Goal: Use online tool/utility: Use online tool/utility

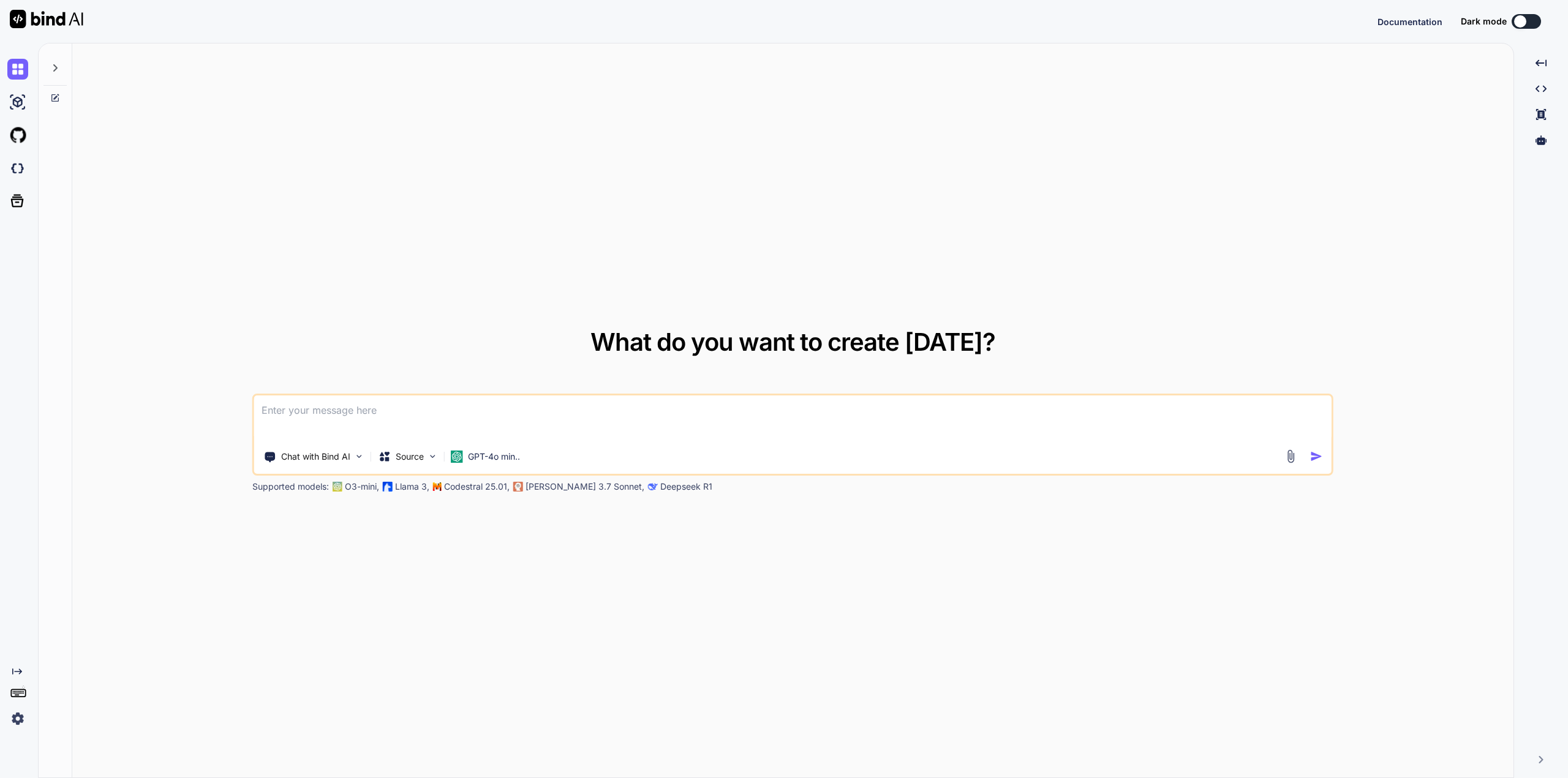
type textarea "x"
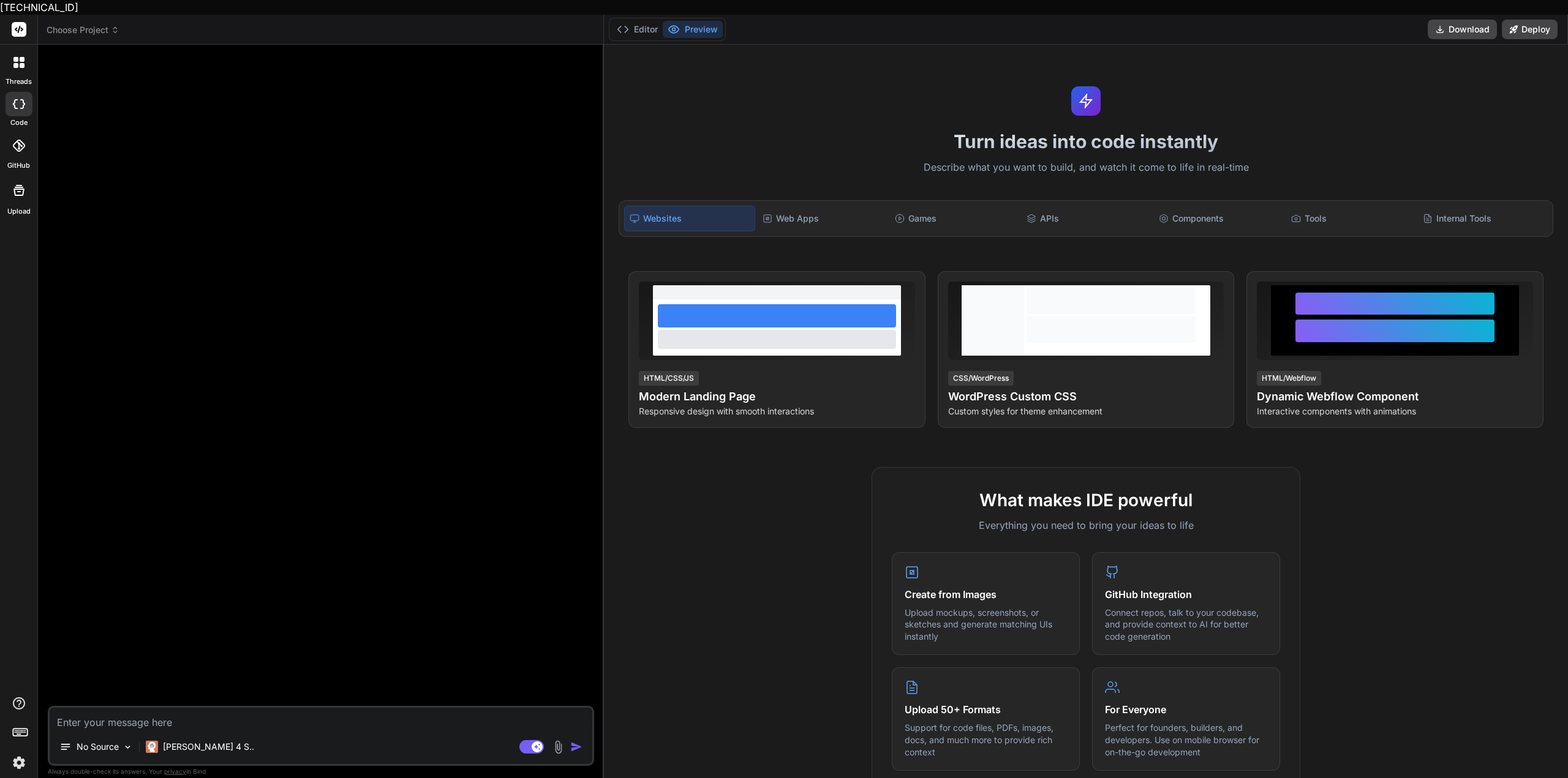
click at [7, 750] on div at bounding box center [19, 735] width 38 height 77
click at [10, 752] on img at bounding box center [19, 763] width 21 height 21
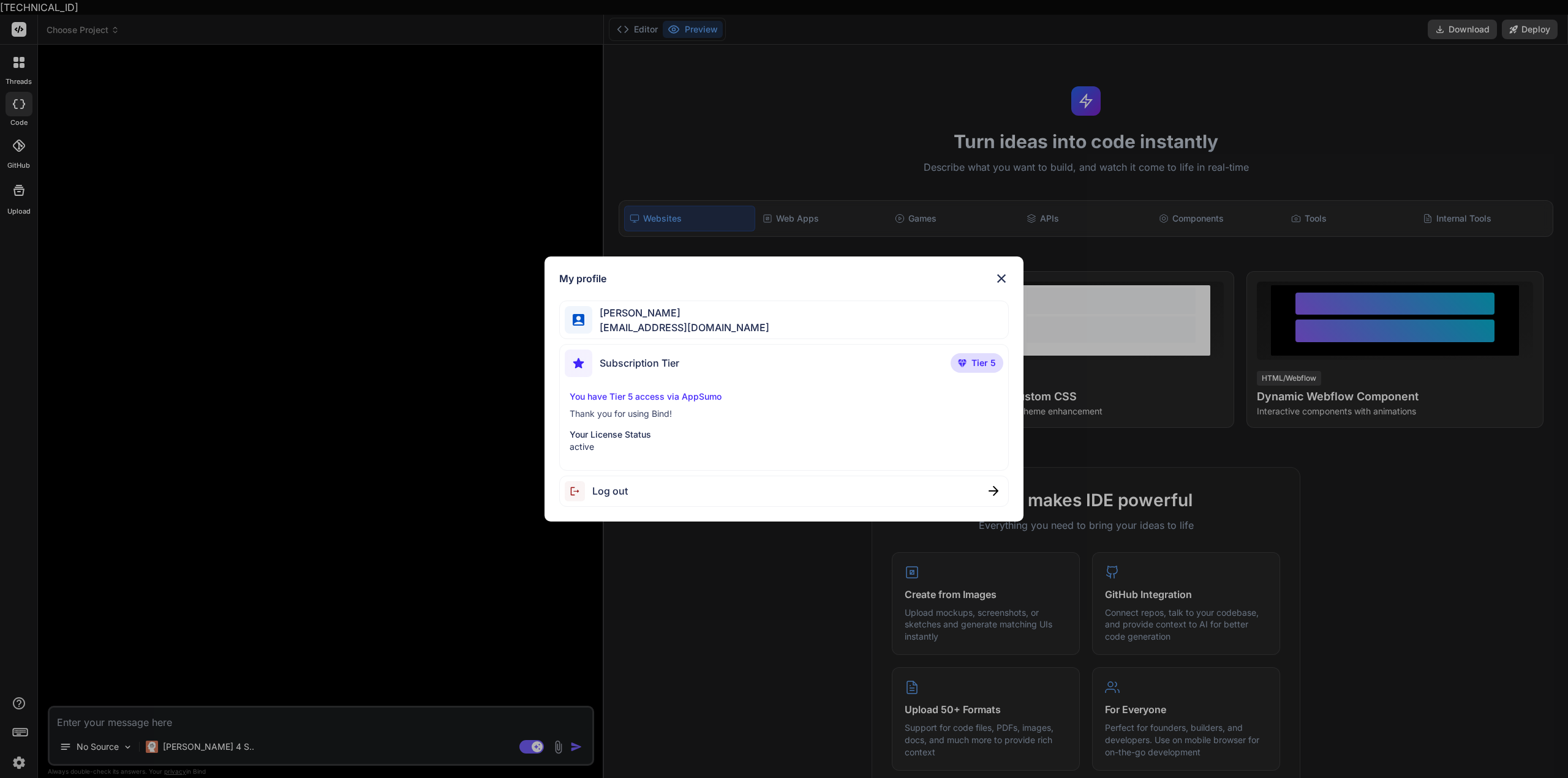
click at [17, 747] on div "My profile [PERSON_NAME] [EMAIL_ADDRESS][DOMAIN_NAME] Subscription Tier Tier 5 …" at bounding box center [784, 389] width 1568 height 778
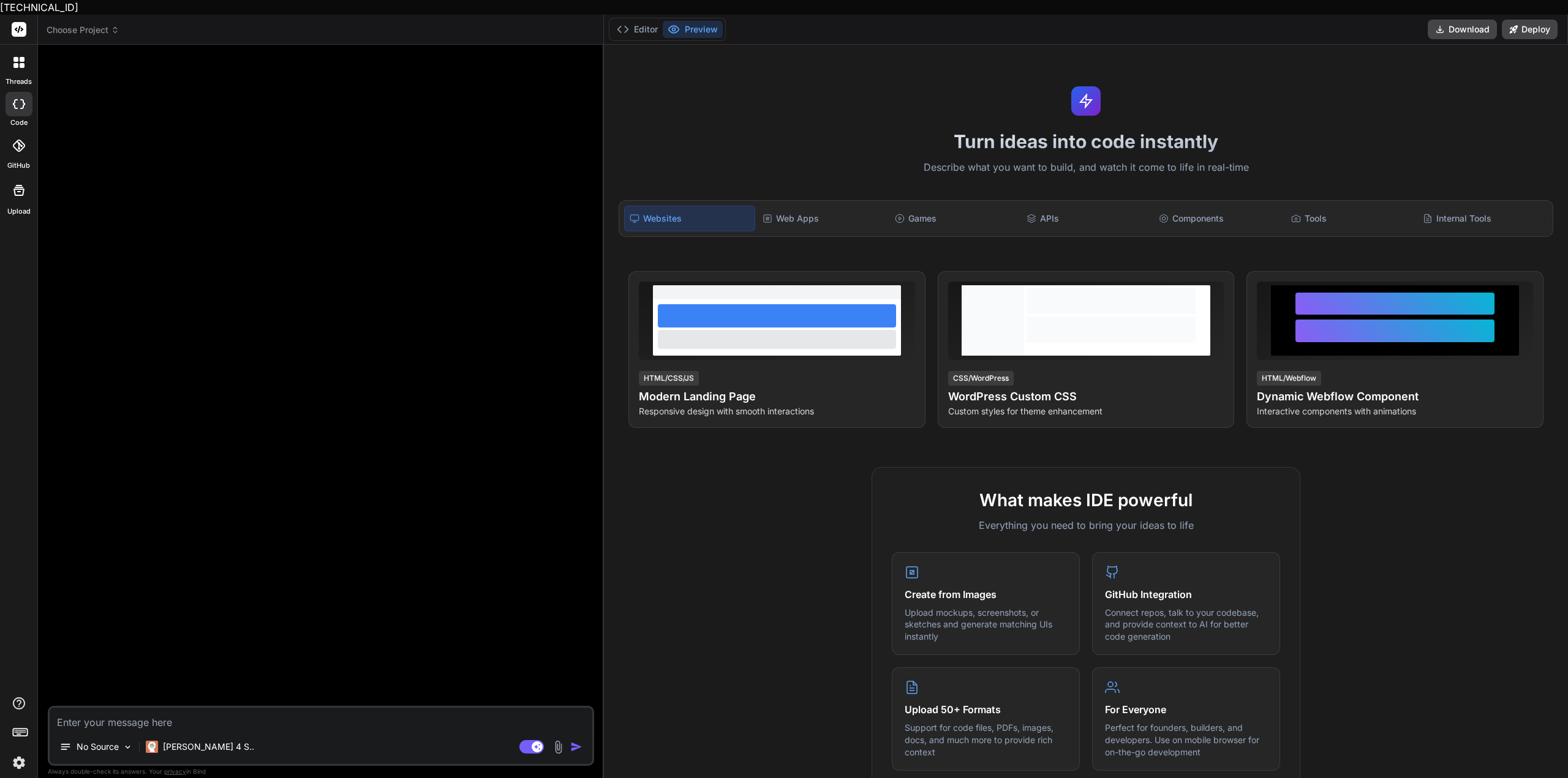
click at [172, 500] on div at bounding box center [322, 380] width 544 height 652
type textarea "x"
click at [228, 708] on textarea at bounding box center [320, 719] width 542 height 22
click at [222, 708] on textarea at bounding box center [320, 719] width 542 height 22
click at [220, 714] on textarea at bounding box center [320, 719] width 542 height 22
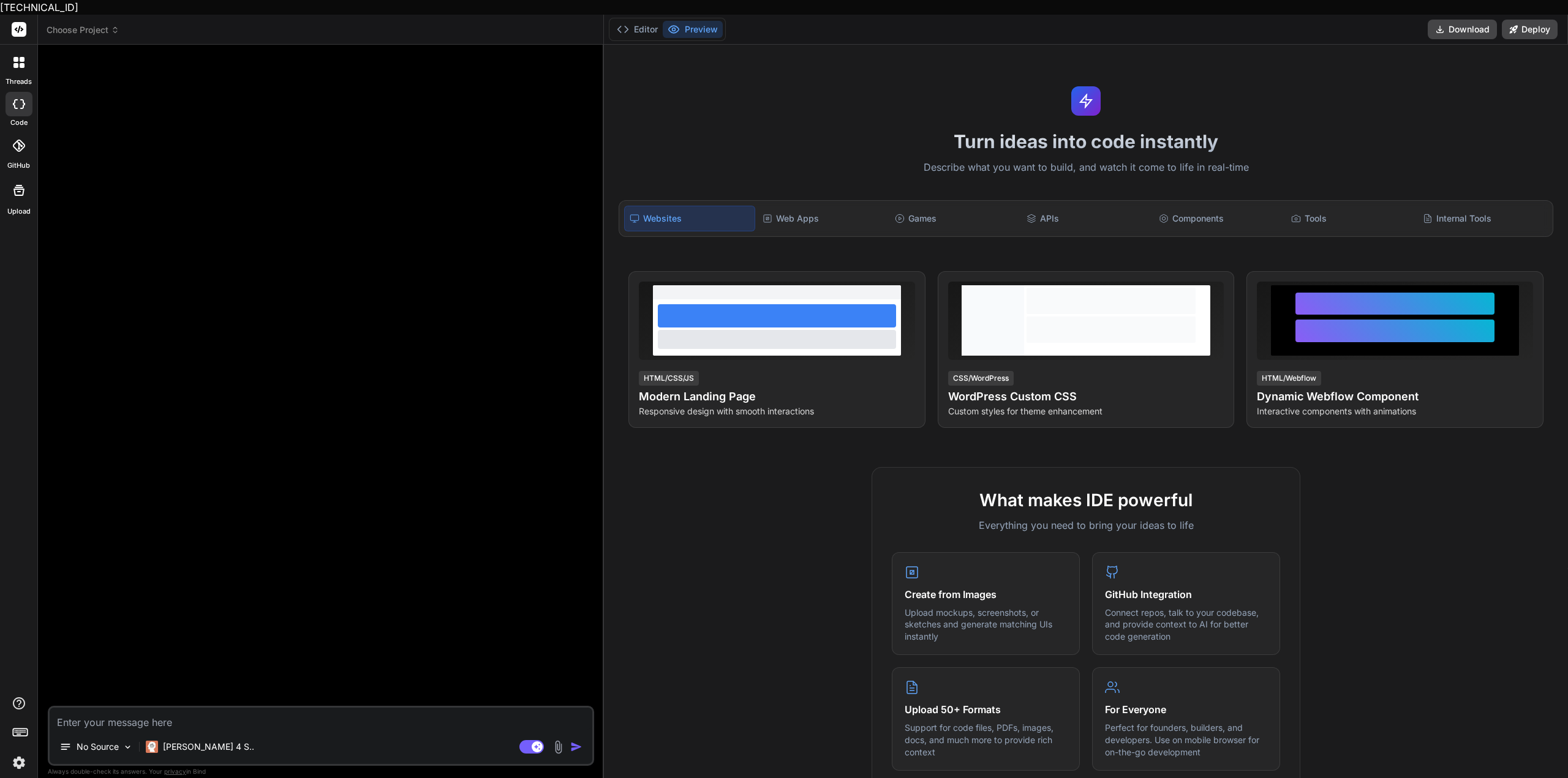
type textarea "/"
type textarea "x"
type textarea "f"
type textarea "x"
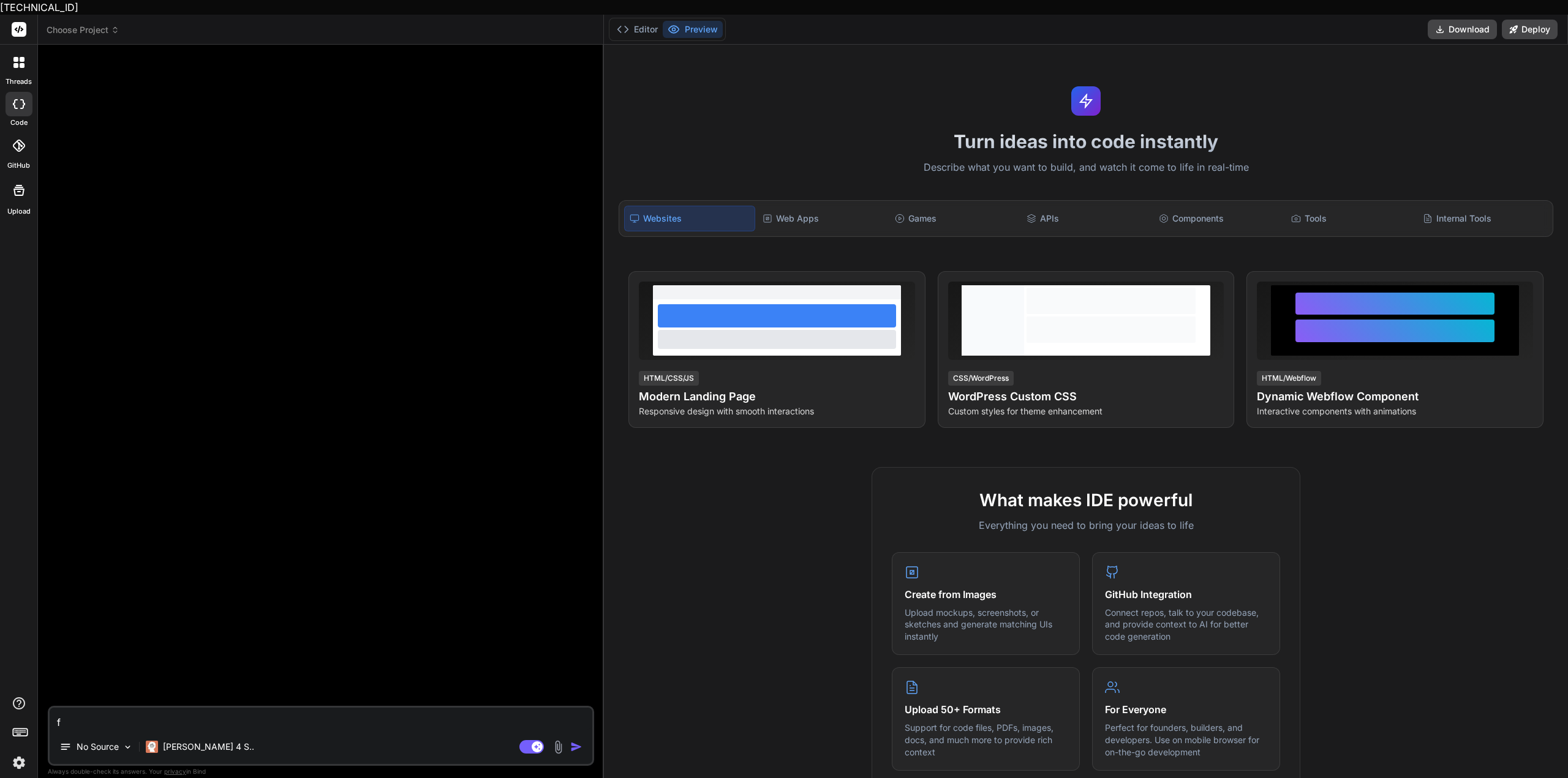
type textarea "fa"
type textarea "x"
type textarea "fai"
type textarea "x"
type textarea "fait"
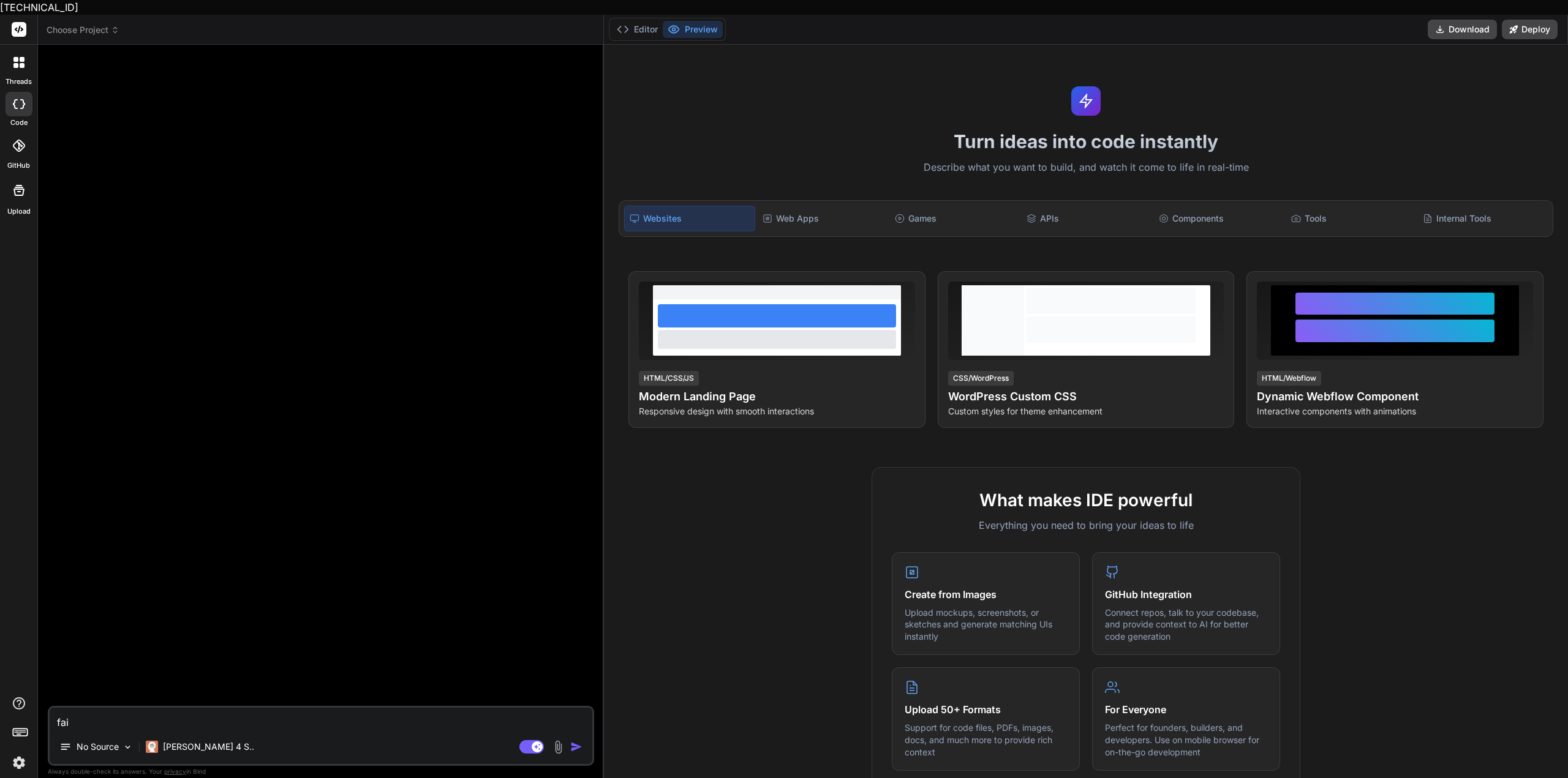
type textarea "x"
type textarea "fait"
type textarea "x"
type textarea "fait m"
type textarea "x"
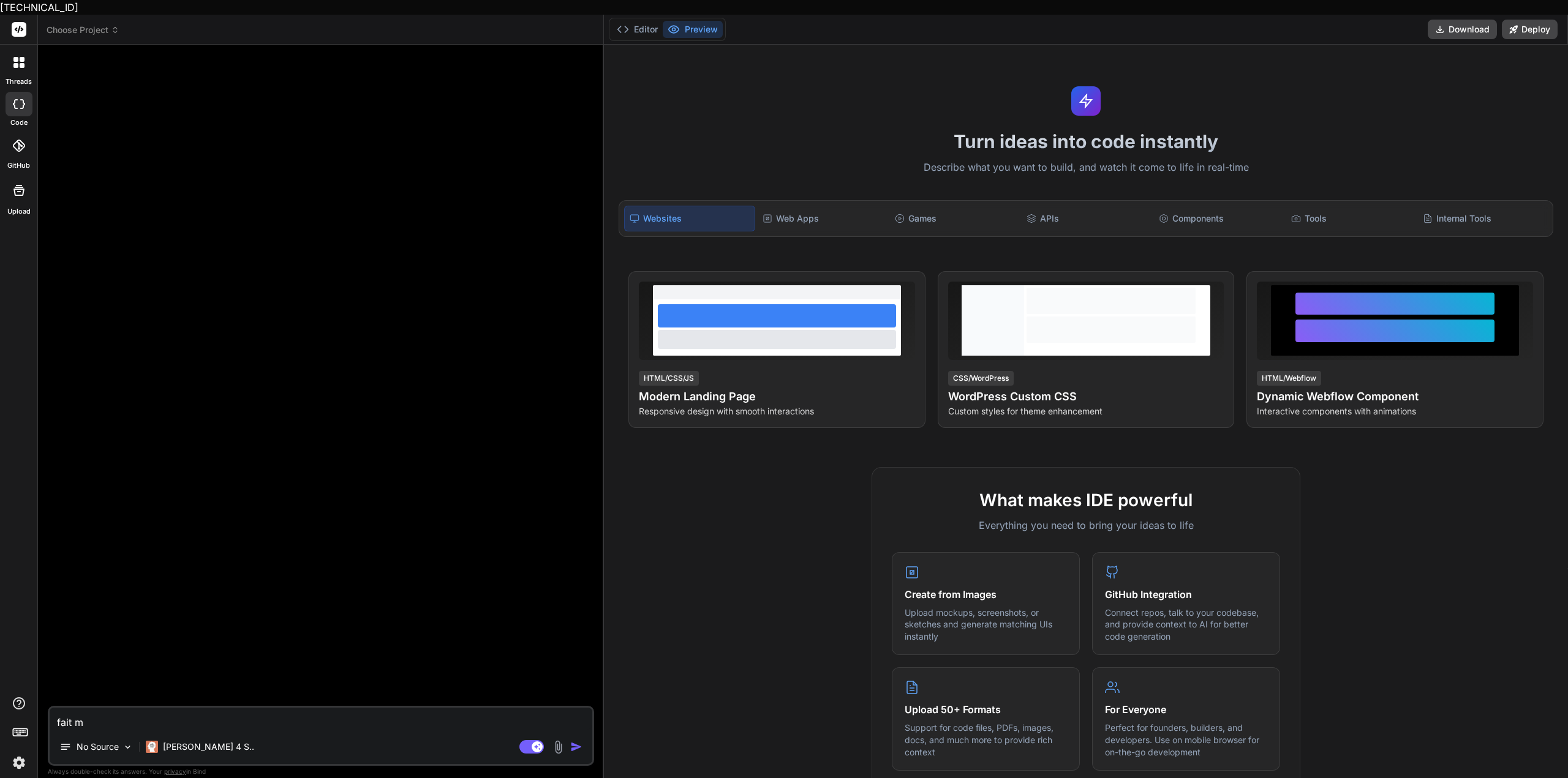
type textarea "fait mo"
type textarea "x"
type textarea "fait moi"
type textarea "x"
type textarea "fait moi"
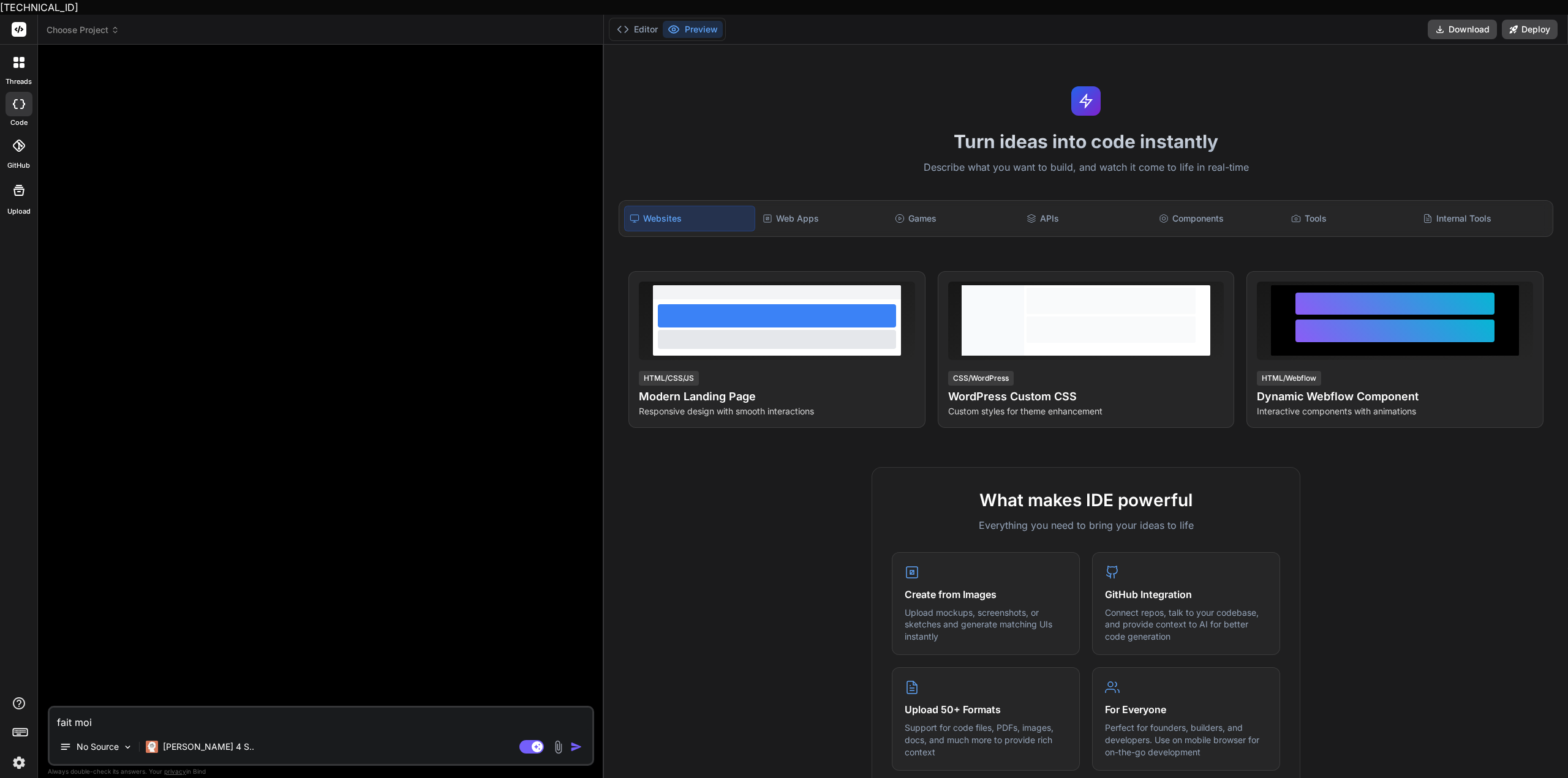
type textarea "x"
type textarea "fait moi u"
type textarea "x"
type textarea "fait moi un"
type textarea "x"
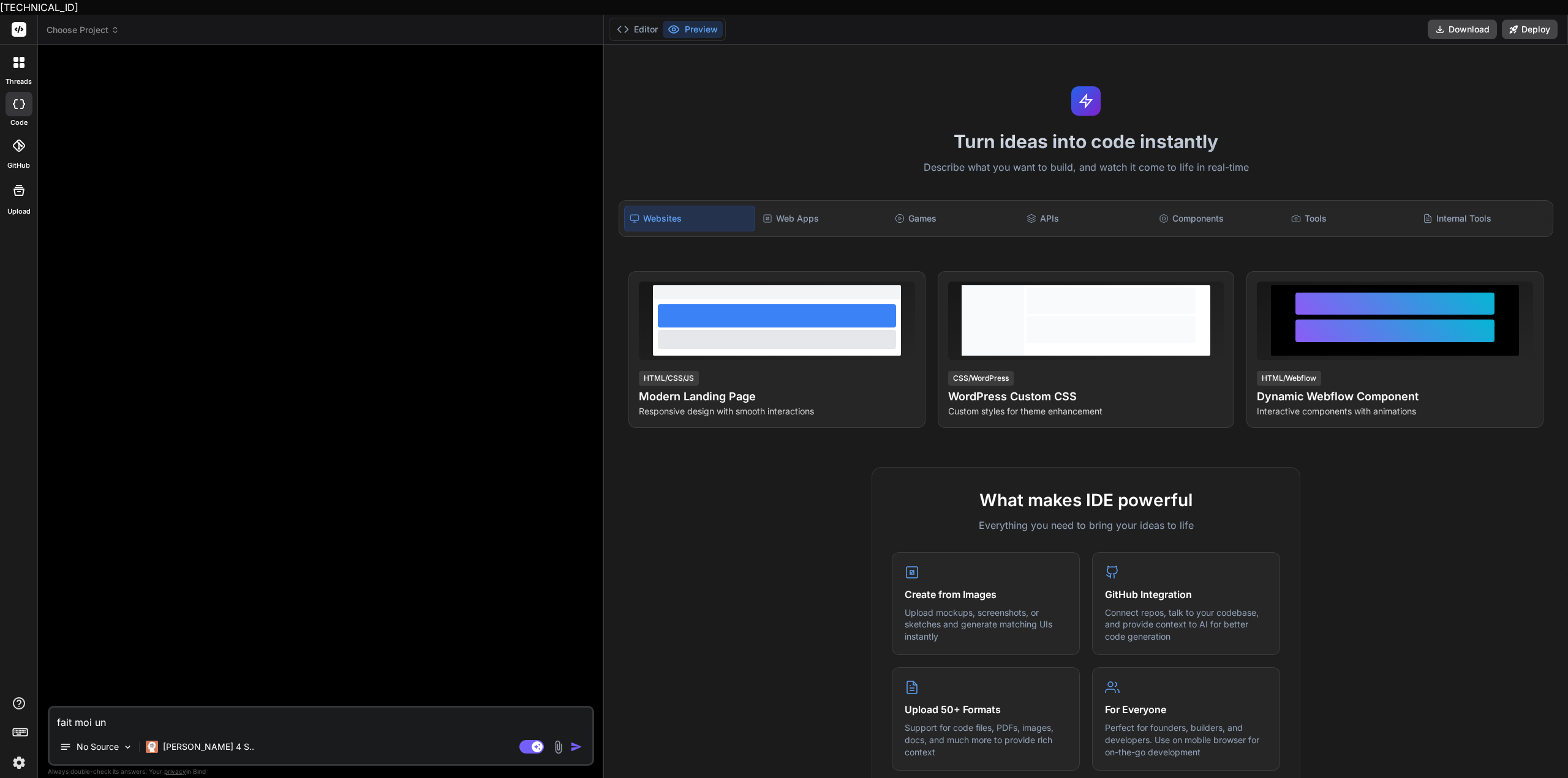
type textarea "fait moi une"
type textarea "x"
type textarea "fait moi une"
type textarea "x"
type textarea "fait moi une t"
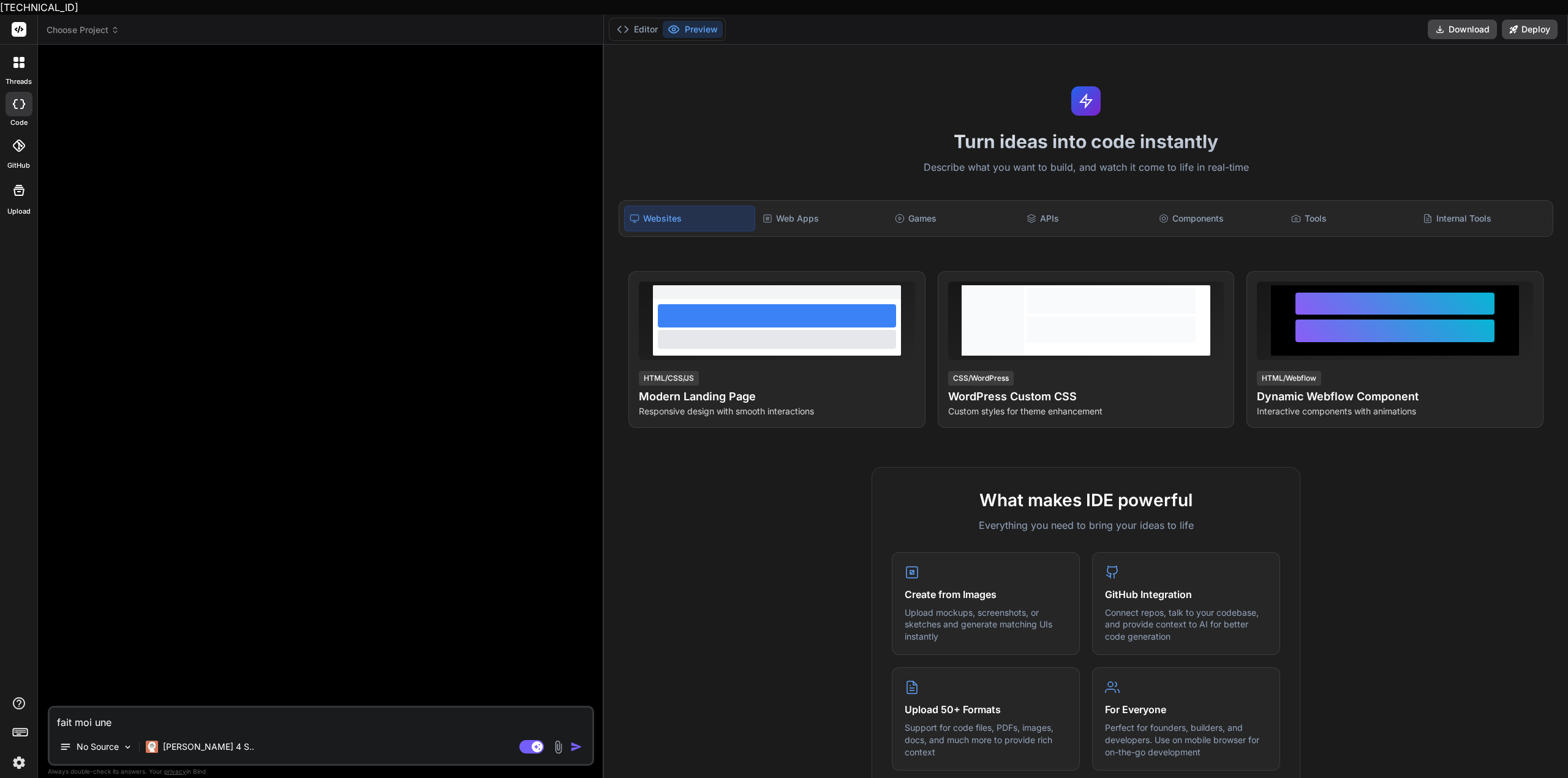
type textarea "x"
type textarea "fait moi une to"
type textarea "x"
type textarea "fait moi une [PERSON_NAME]"
type textarea "x"
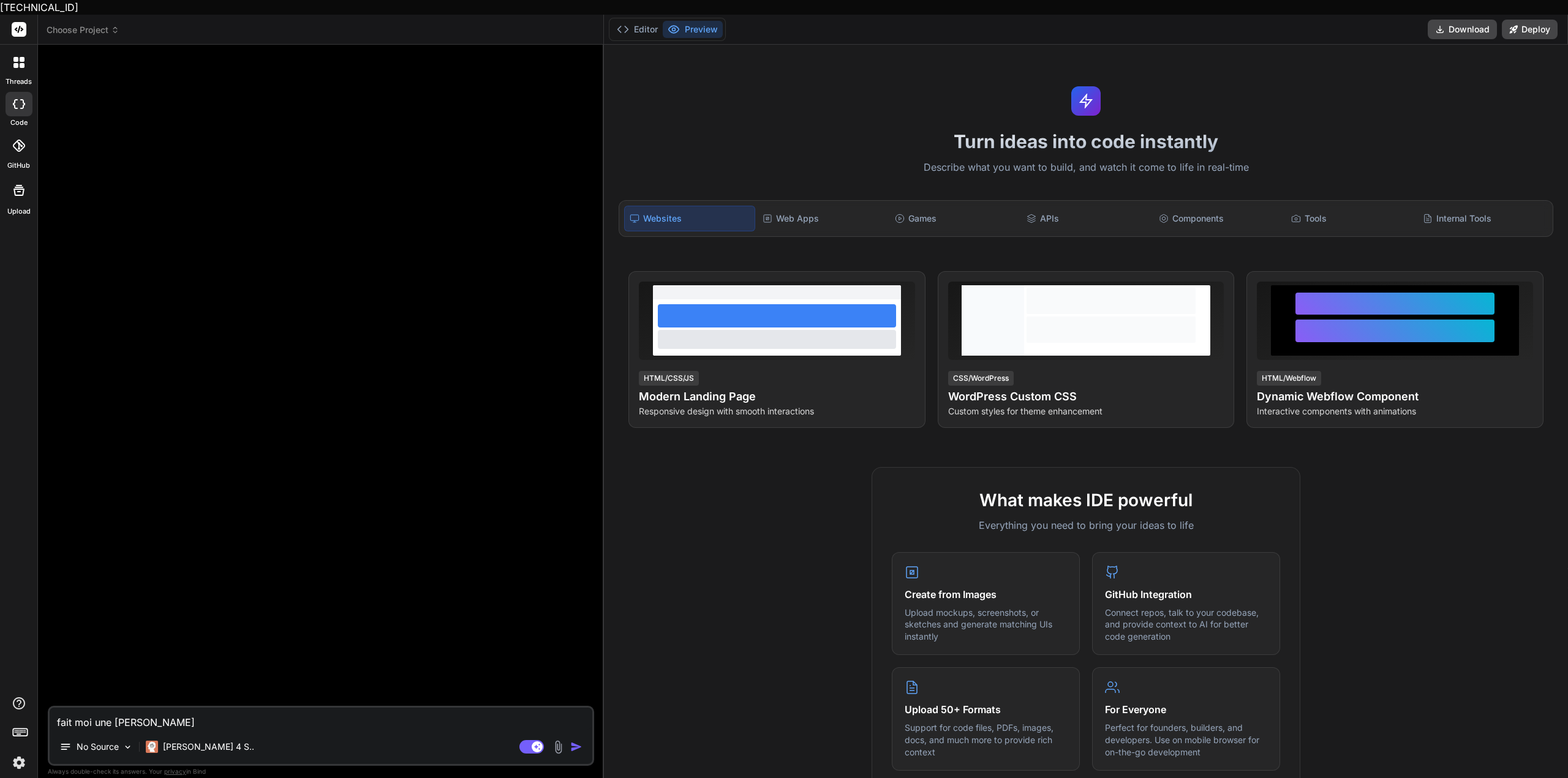
type textarea "fait moi une todo"
type textarea "x"
type textarea "fait moi une todo"
type textarea "x"
type textarea "fait moi une todo l"
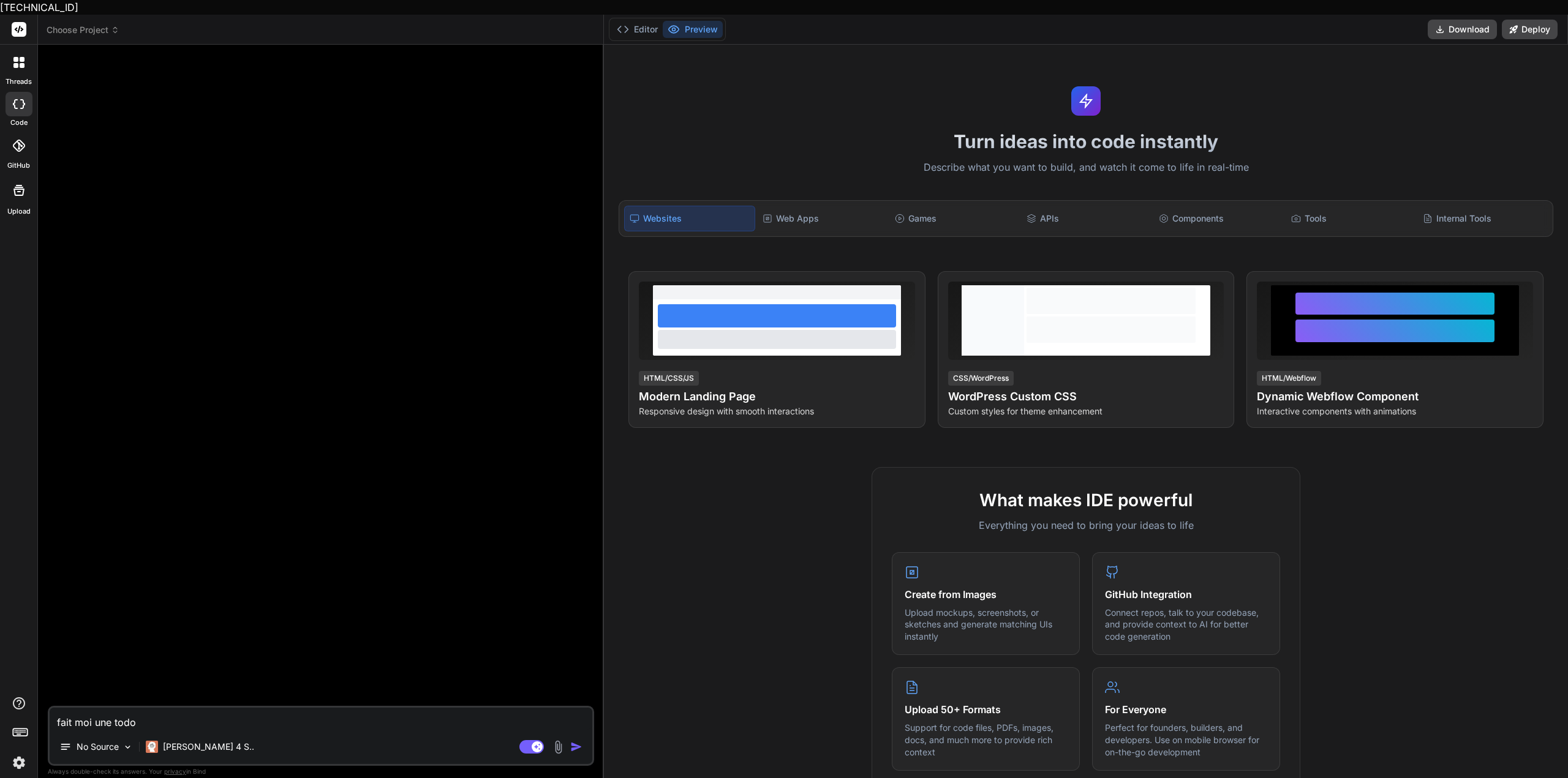
type textarea "x"
type textarea "fait moi une todo li"
type textarea "x"
type textarea "fait moi une todo lis"
type textarea "x"
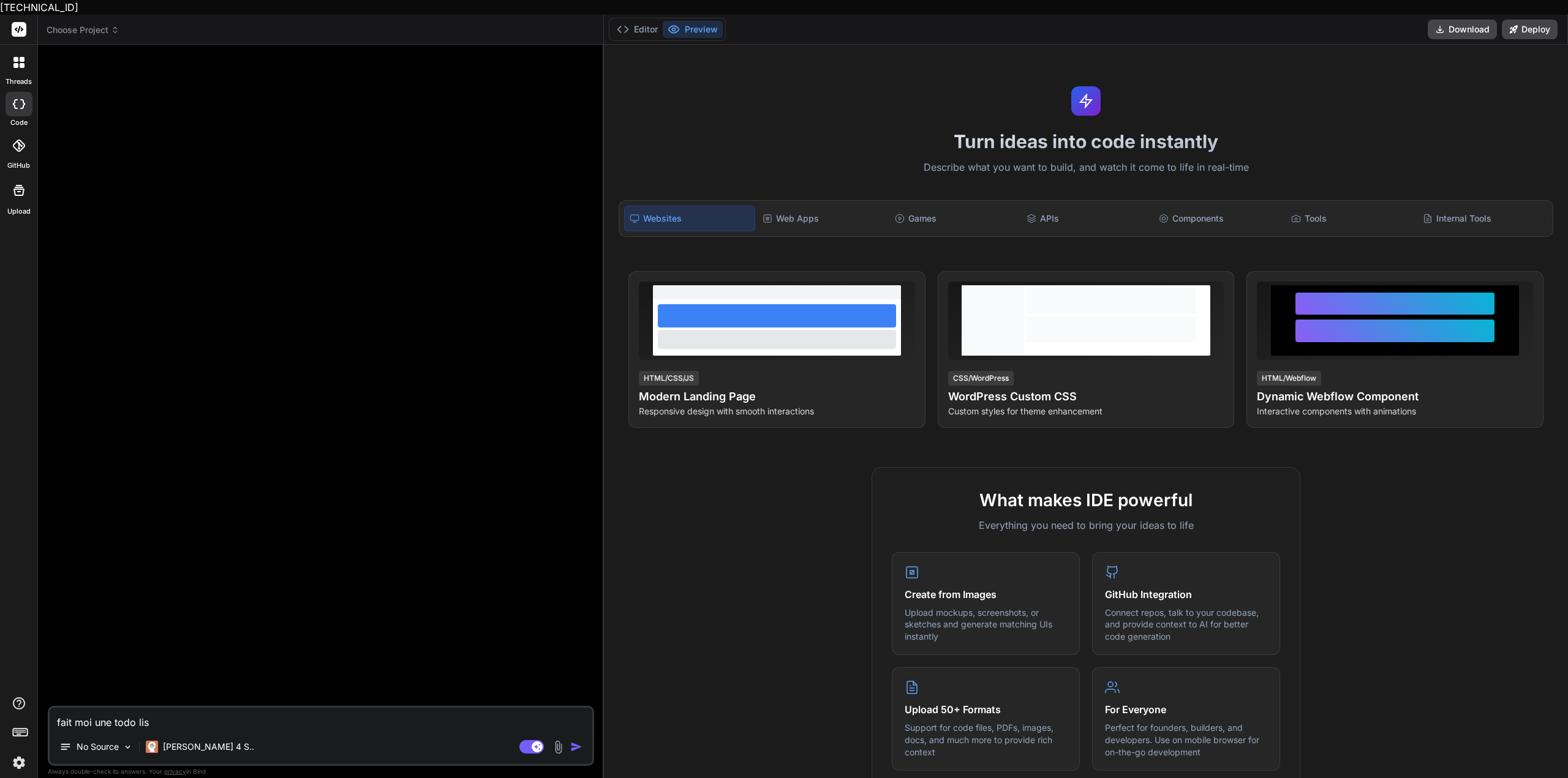
type textarea "fait moi une todo list"
type textarea "x"
type textarea "fait moi une todo list"
type textarea "x"
type textarea "fait moi une todo list r"
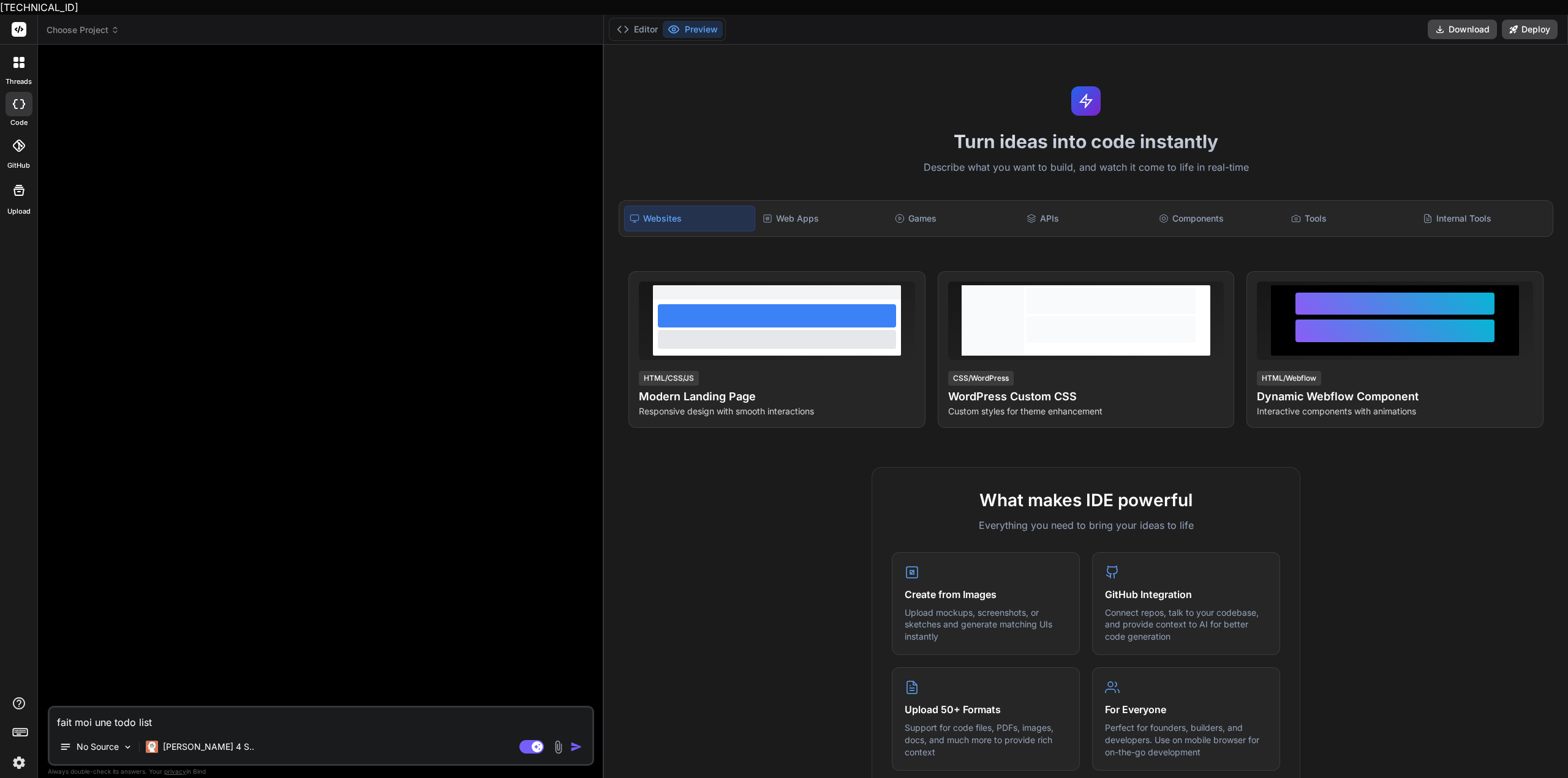
type textarea "x"
type textarea "fait moi une todo list re"
type textarea "x"
type textarea "fait moi une todo list rea"
type textarea "x"
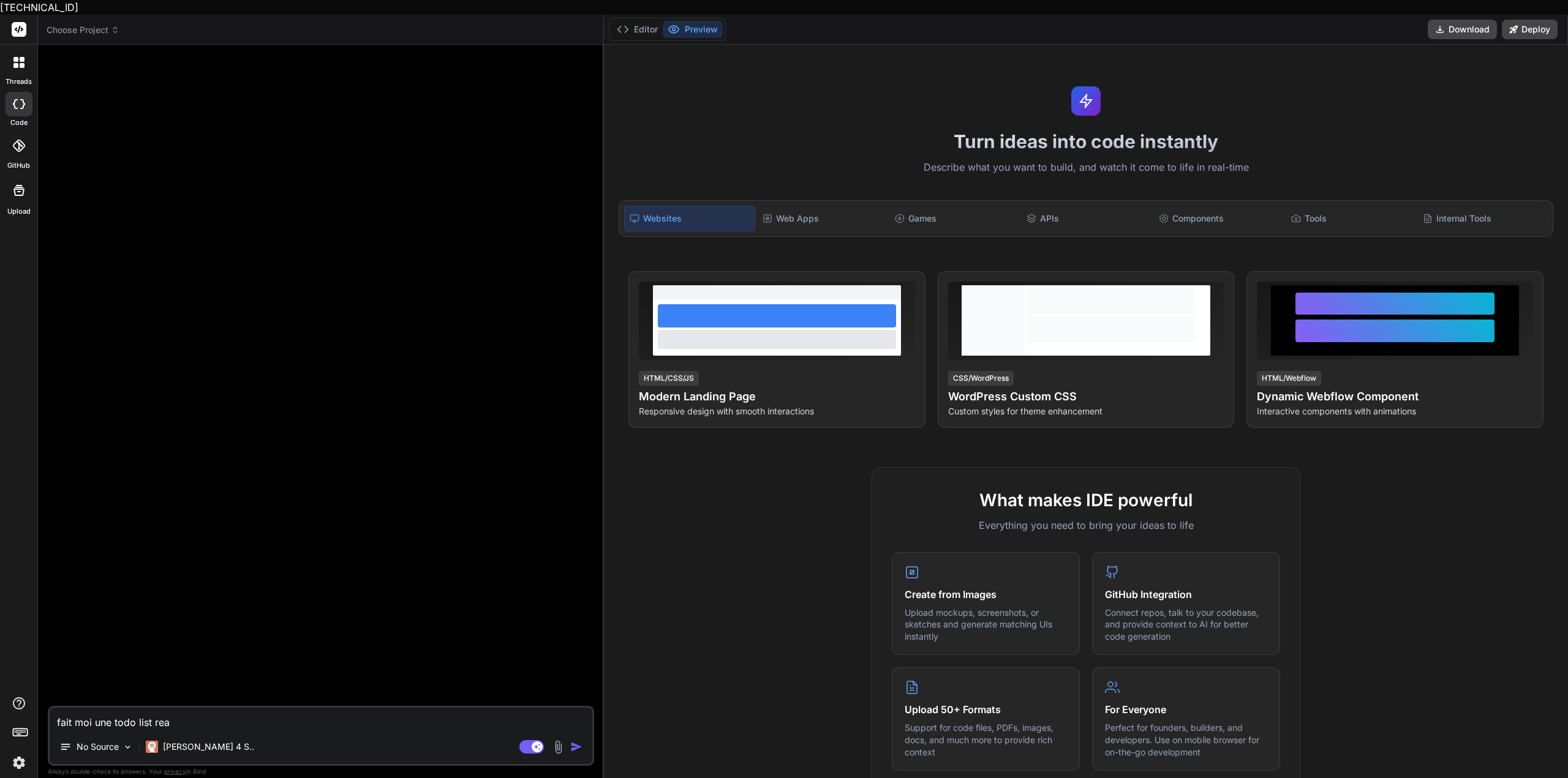
type textarea "fait moi une todo list reac"
type textarea "x"
type textarea "fait moi une todo list react"
type textarea "x"
type textarea "fait moi une todo list react"
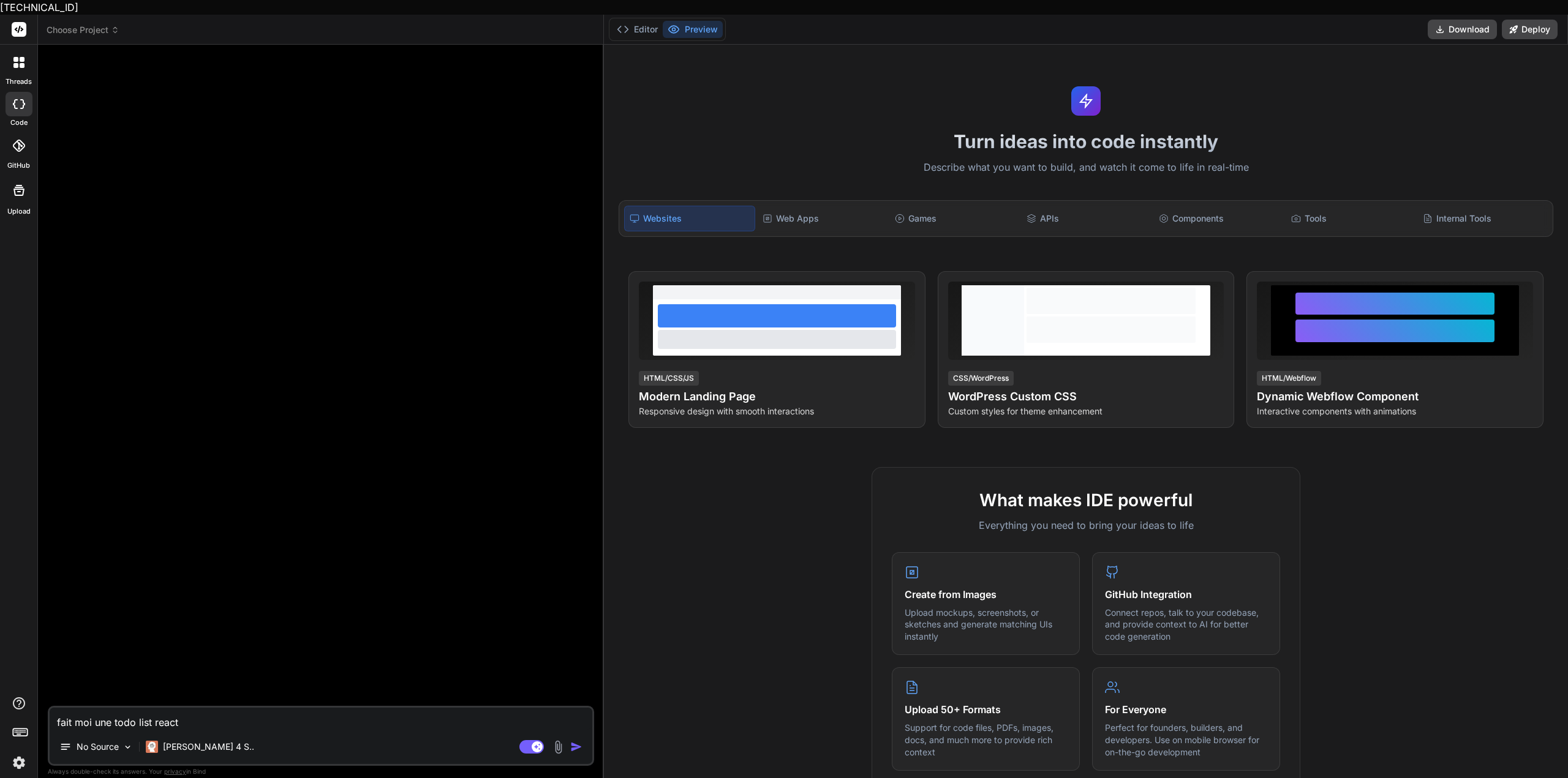
type textarea "x"
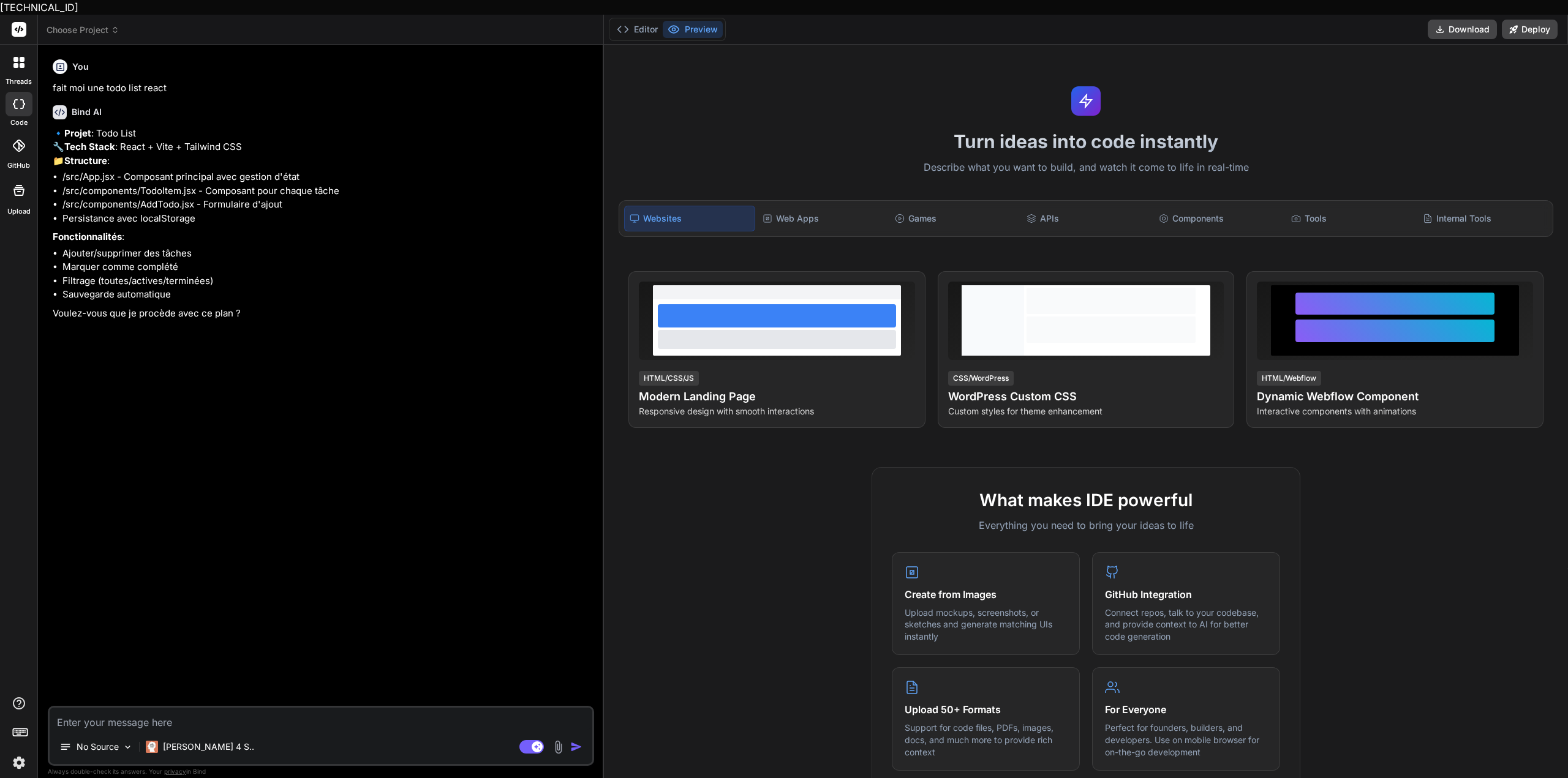
type textarea "x"
click at [198, 708] on textarea at bounding box center [320, 719] width 542 height 22
type textarea "o"
type textarea "x"
type textarea "ou"
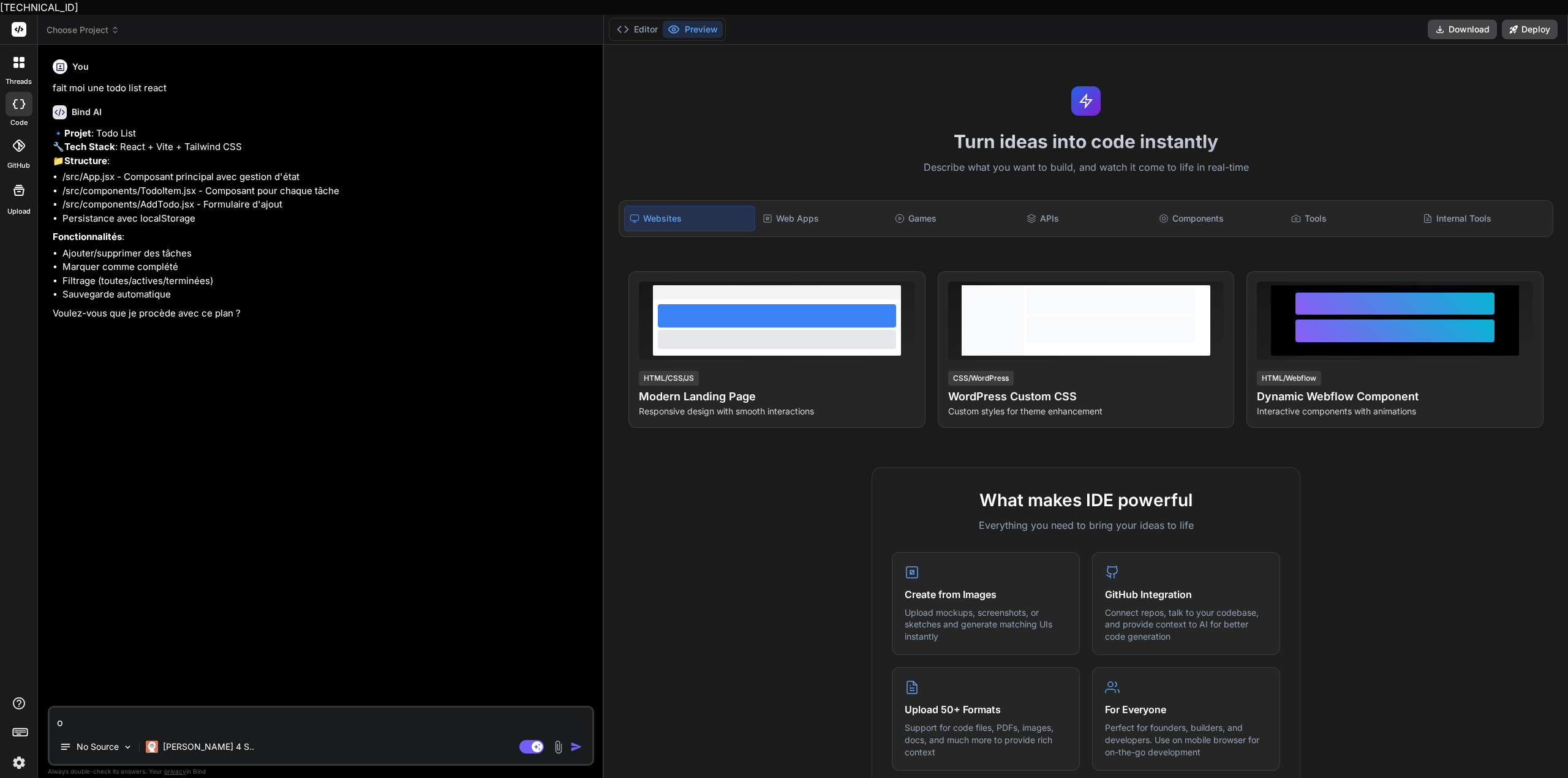
type textarea "x"
type textarea "oui"
type textarea "x"
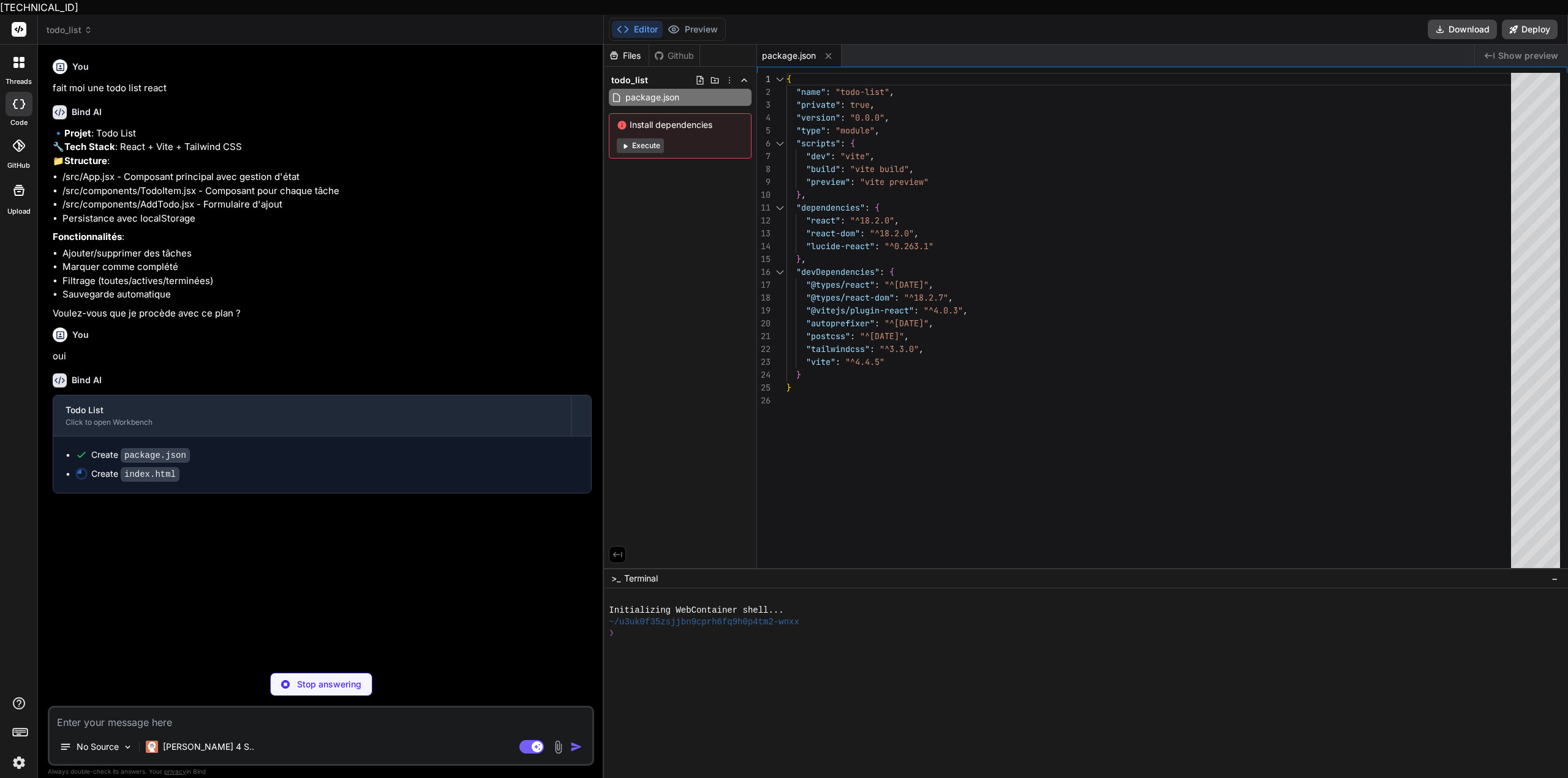
type textarea "x"
type textarea "<script type="module" src="/src/main.jsx"></script> </body> </html>"
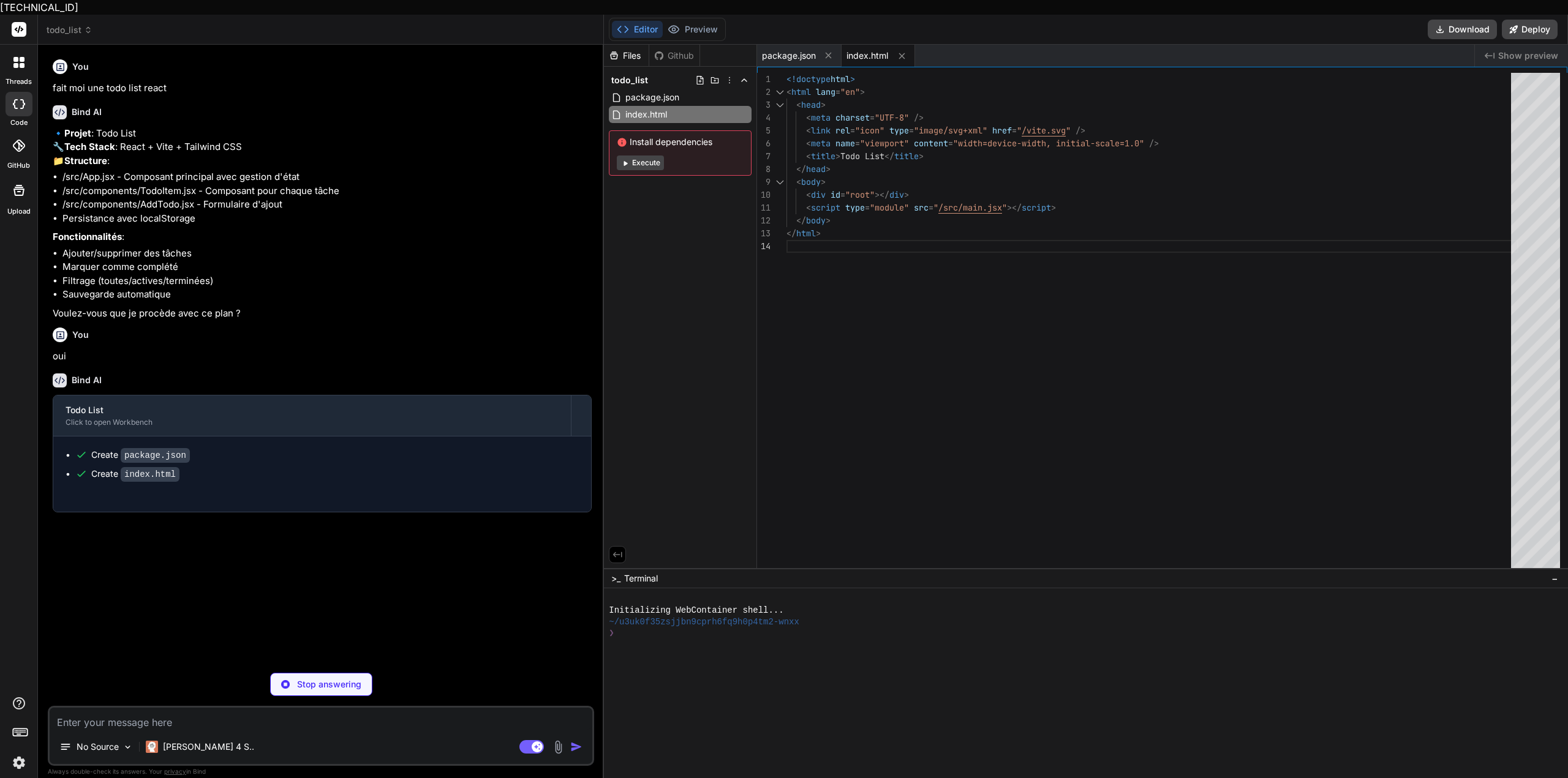
type textarea "x"
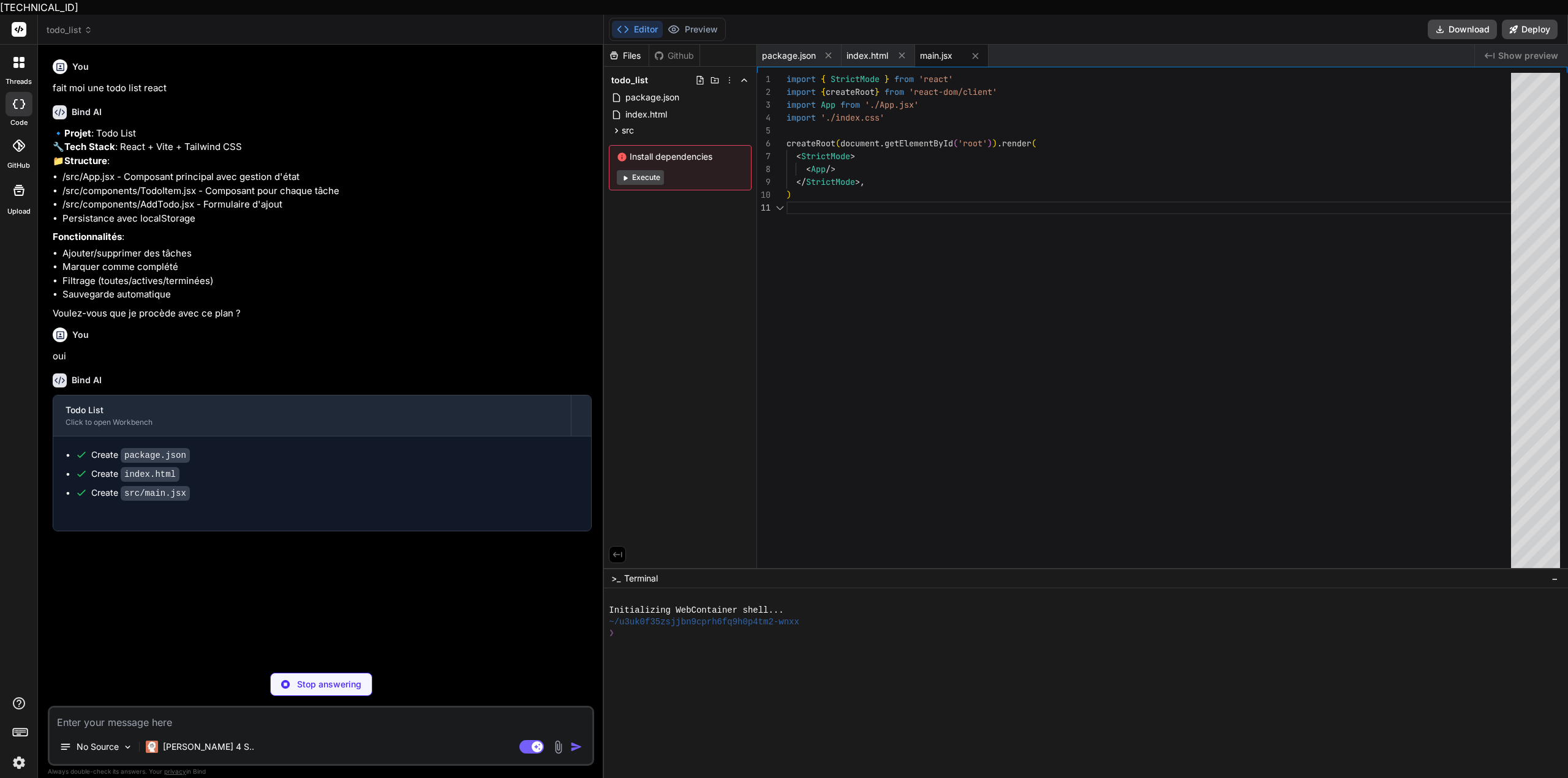
type textarea "x"
type textarea "@tailwind base; @tailwind components; @tailwind utilities;"
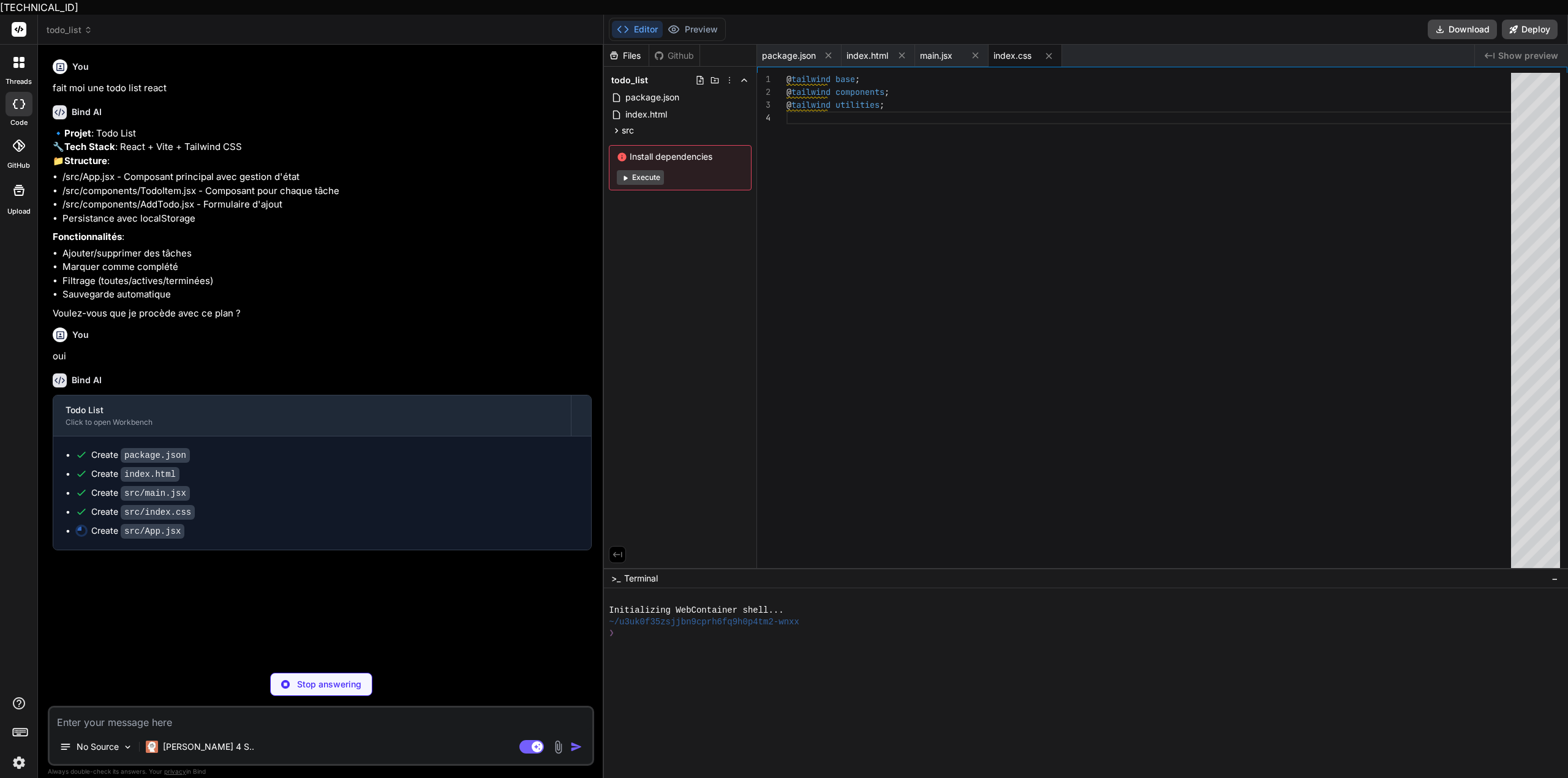
type textarea "x"
type textarea "</div> </div> </div> ) } export default App"
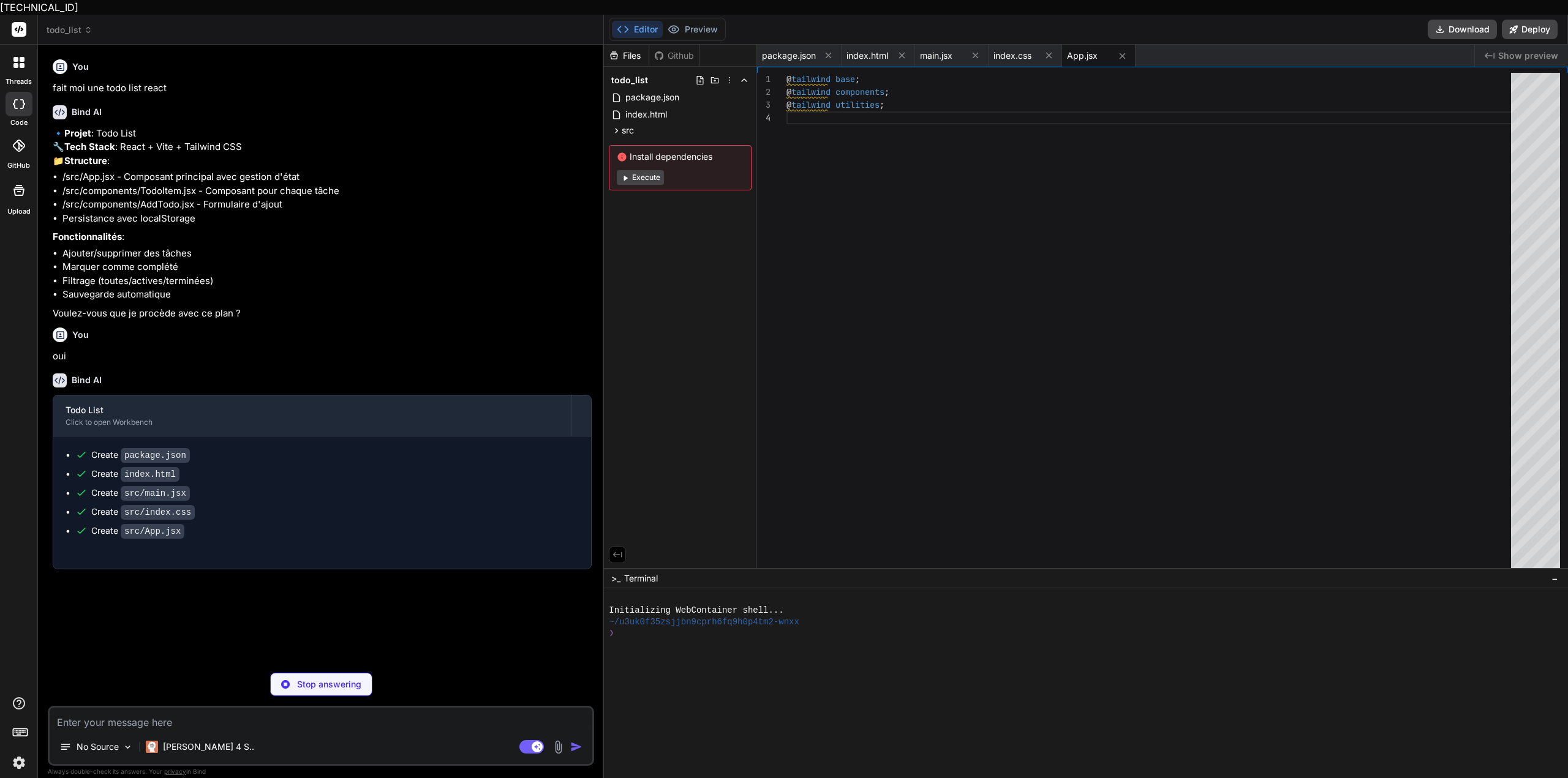
type textarea "x"
type textarea "<Plus className="w-5 h-5" /> </button> </form> ) } export default AddTodo"
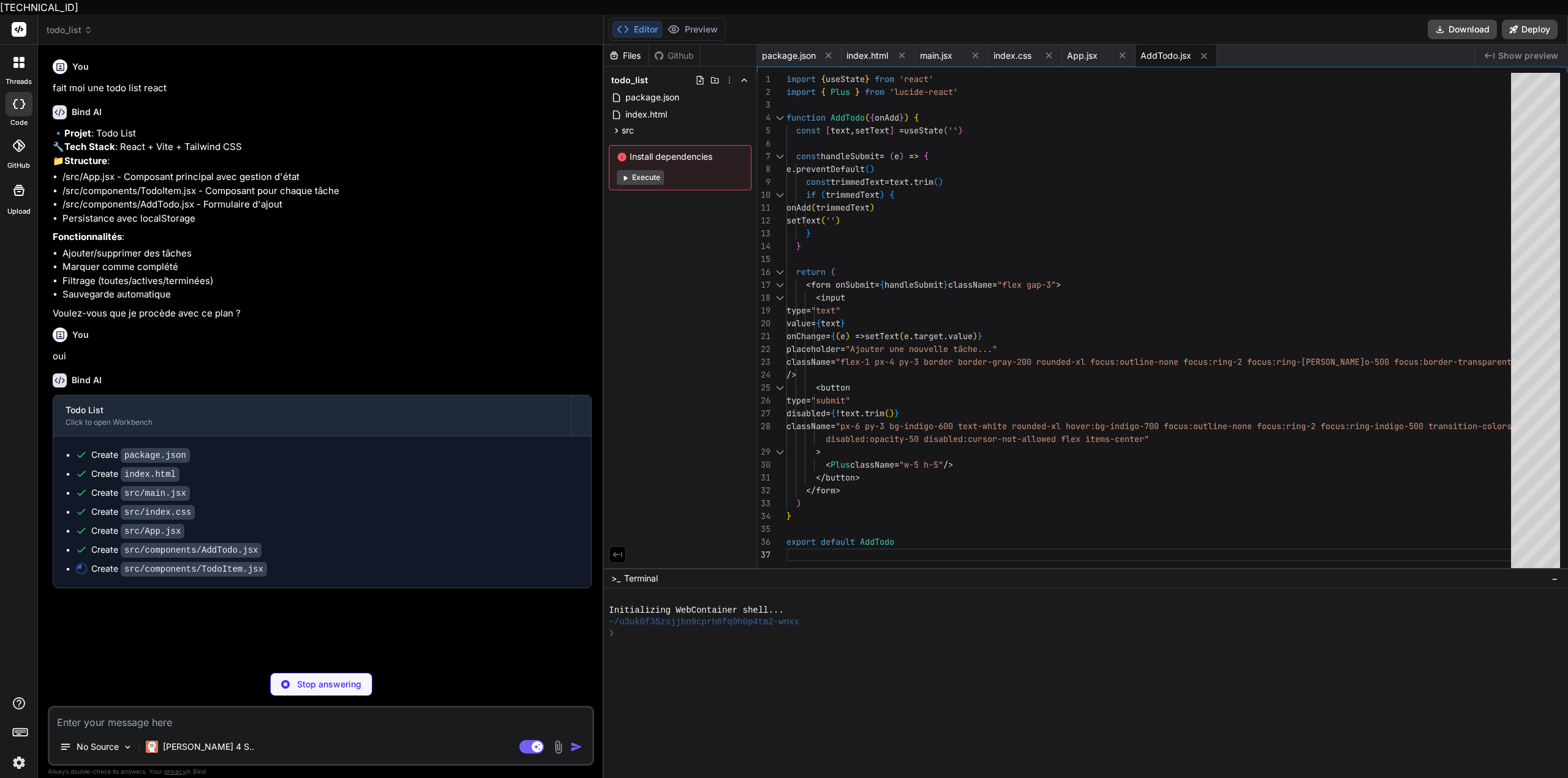
type textarea "x"
type textarea "className="flex-shrink-0 p-2 text-gray-400 hover:text-red-500 hover:bg-red-50 r…"
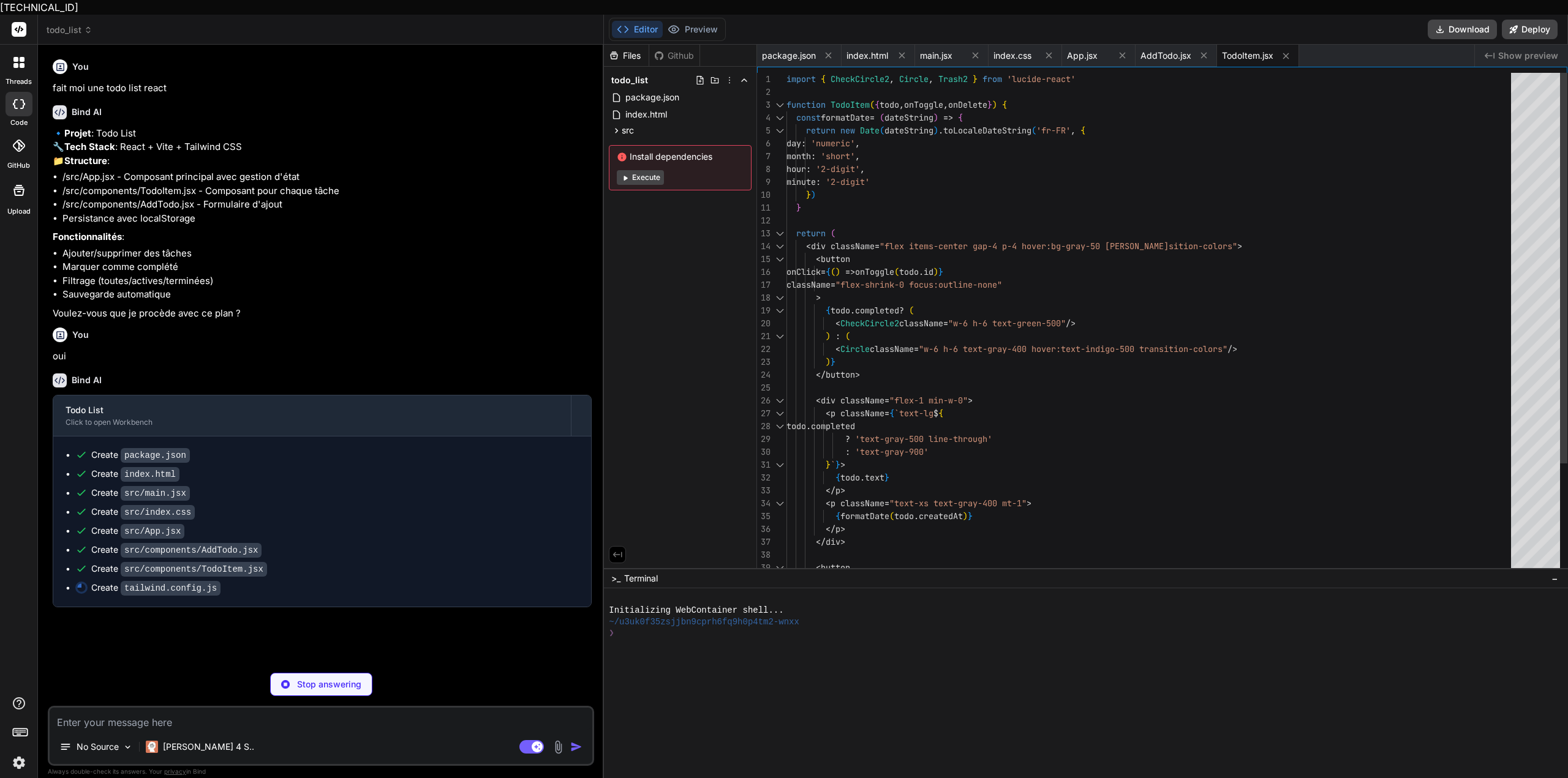
type textarea "x"
type textarea "}"
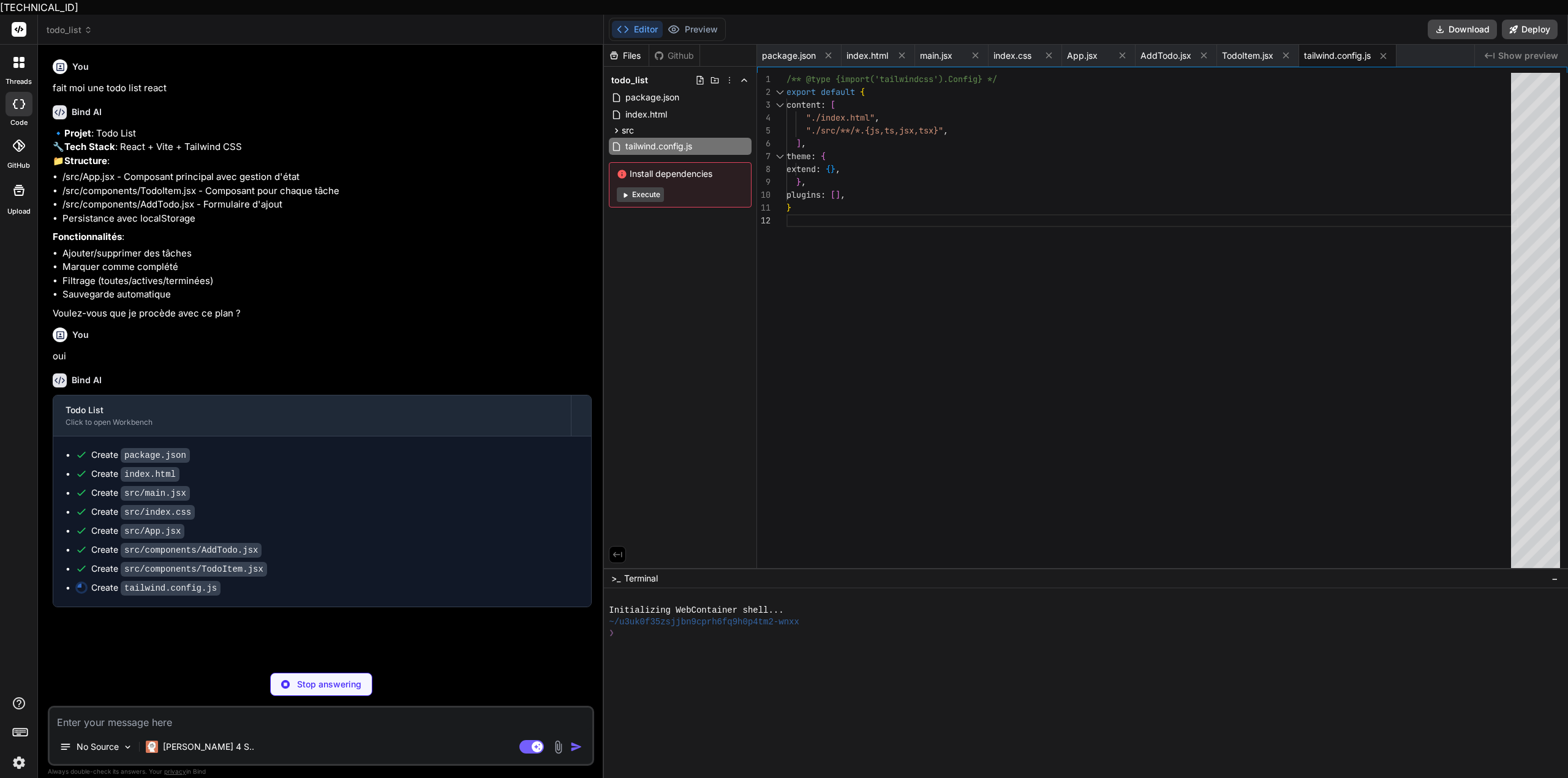
type textarea "x"
type textarea "export default { plugins: { tailwindcss: {}, autoprefixer: {}, }, }"
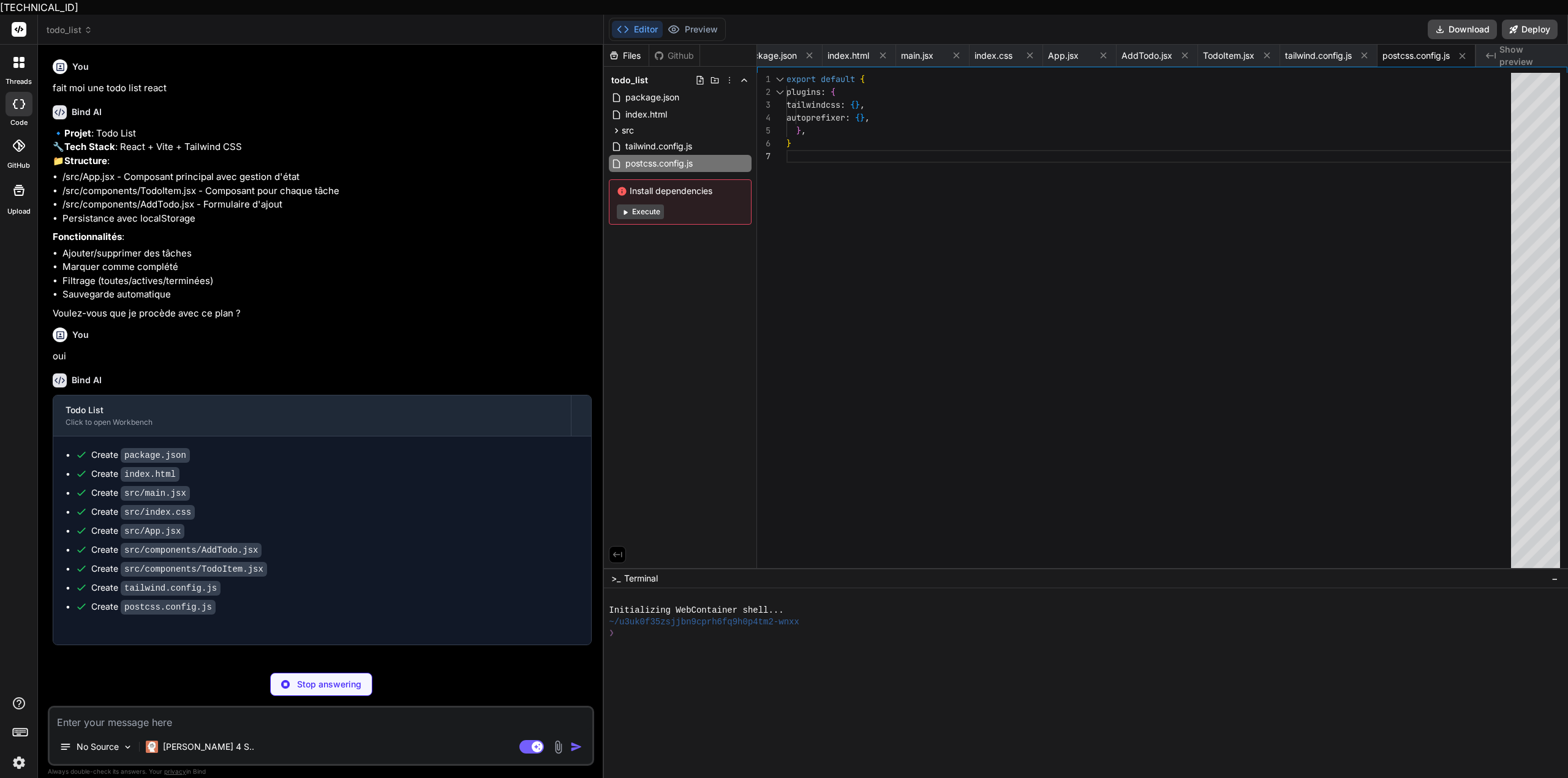
type textarea "x"
type textarea "import { defineConfig } from 'vite' import react from '@vitejs/plugin-react' //…"
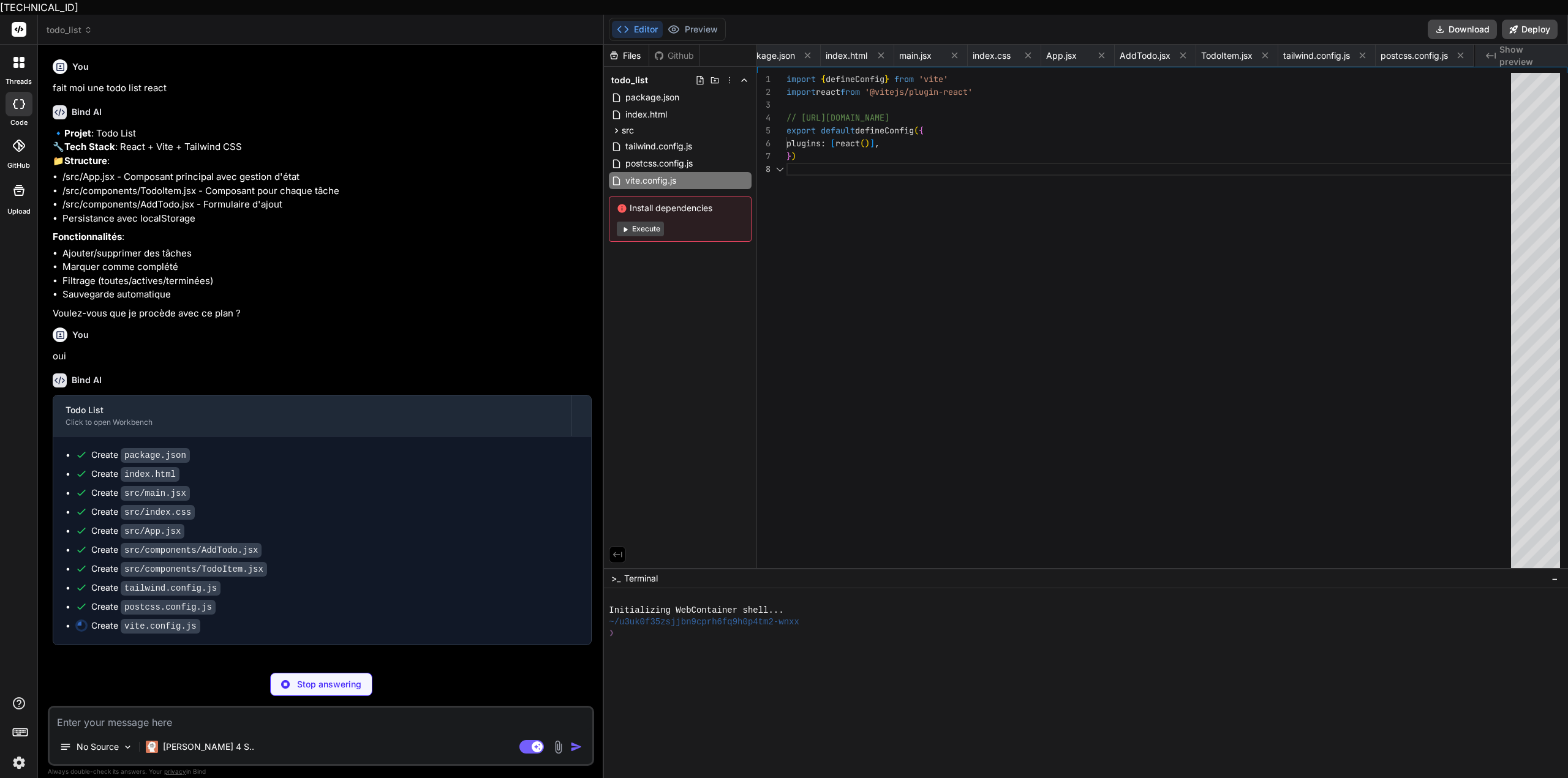
scroll to position [0, 103]
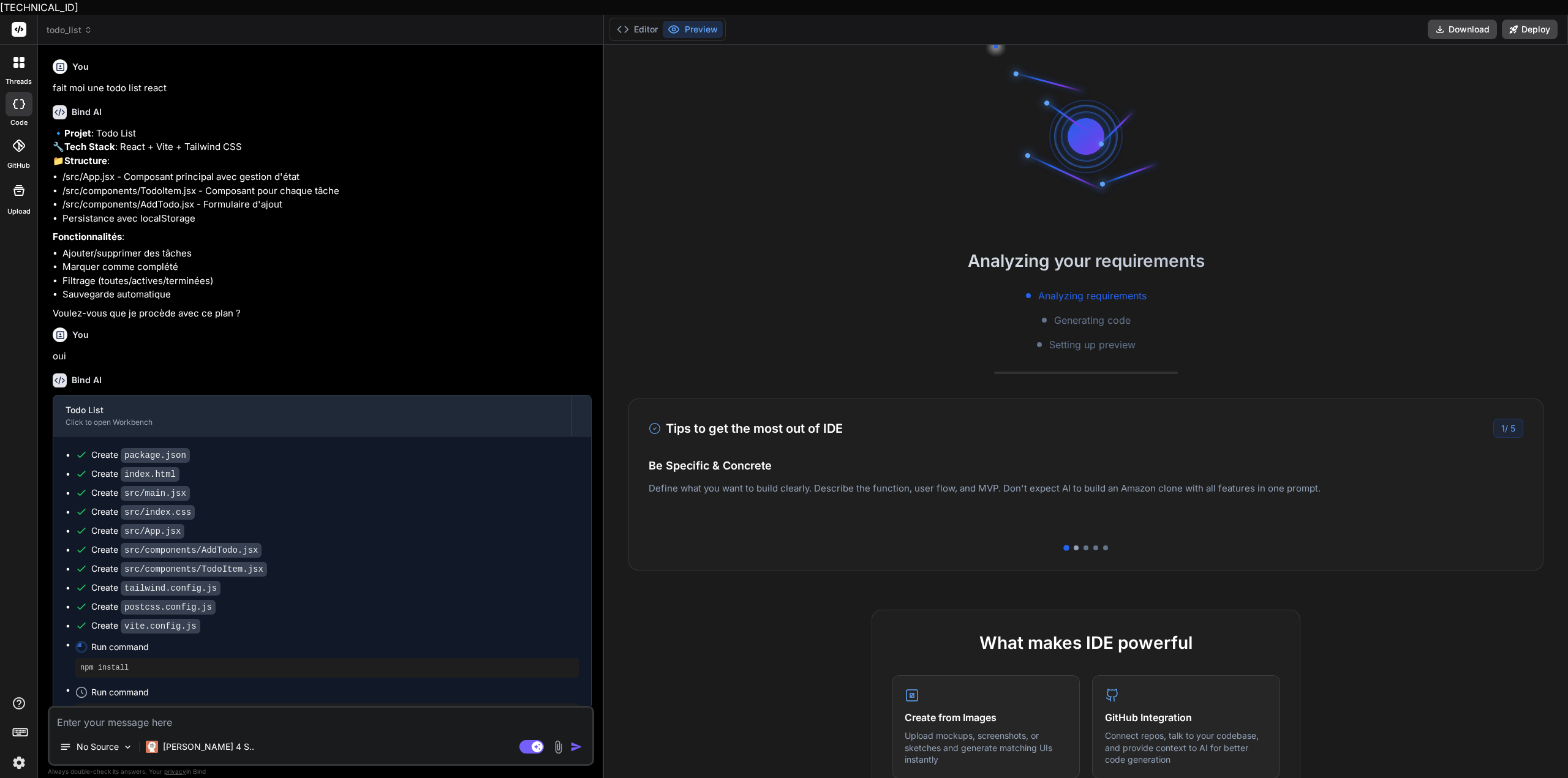
click at [1076, 546] on div at bounding box center [1076, 548] width 5 height 5
click at [1076, 545] on div at bounding box center [1076, 548] width 6 height 6
click at [1087, 546] on div at bounding box center [1086, 548] width 5 height 5
click at [1103, 546] on div at bounding box center [1105, 548] width 5 height 5
click at [1086, 546] on div at bounding box center [1086, 548] width 5 height 5
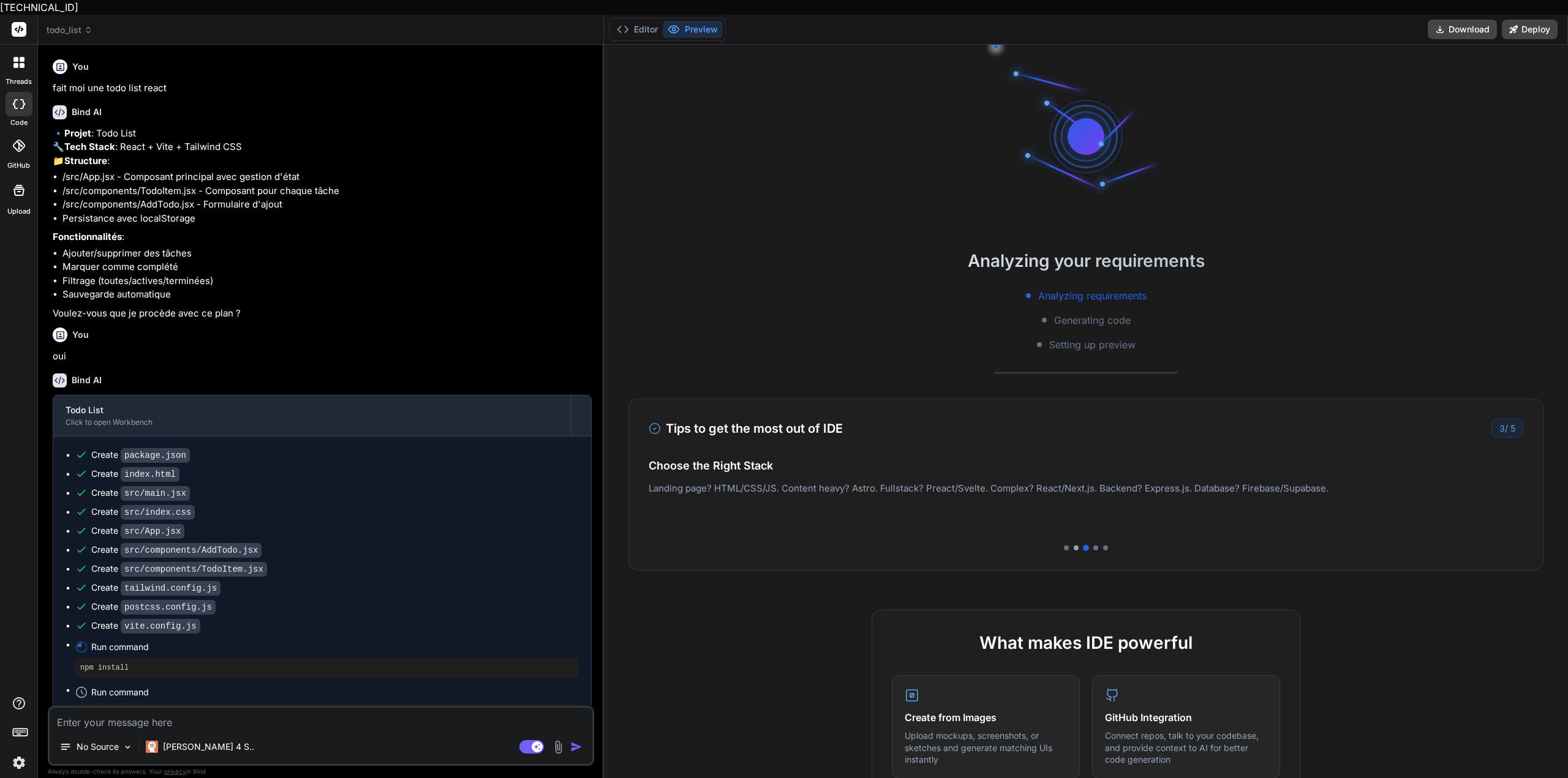
click at [1074, 546] on div at bounding box center [1076, 548] width 5 height 5
click at [1064, 546] on div at bounding box center [1066, 548] width 5 height 5
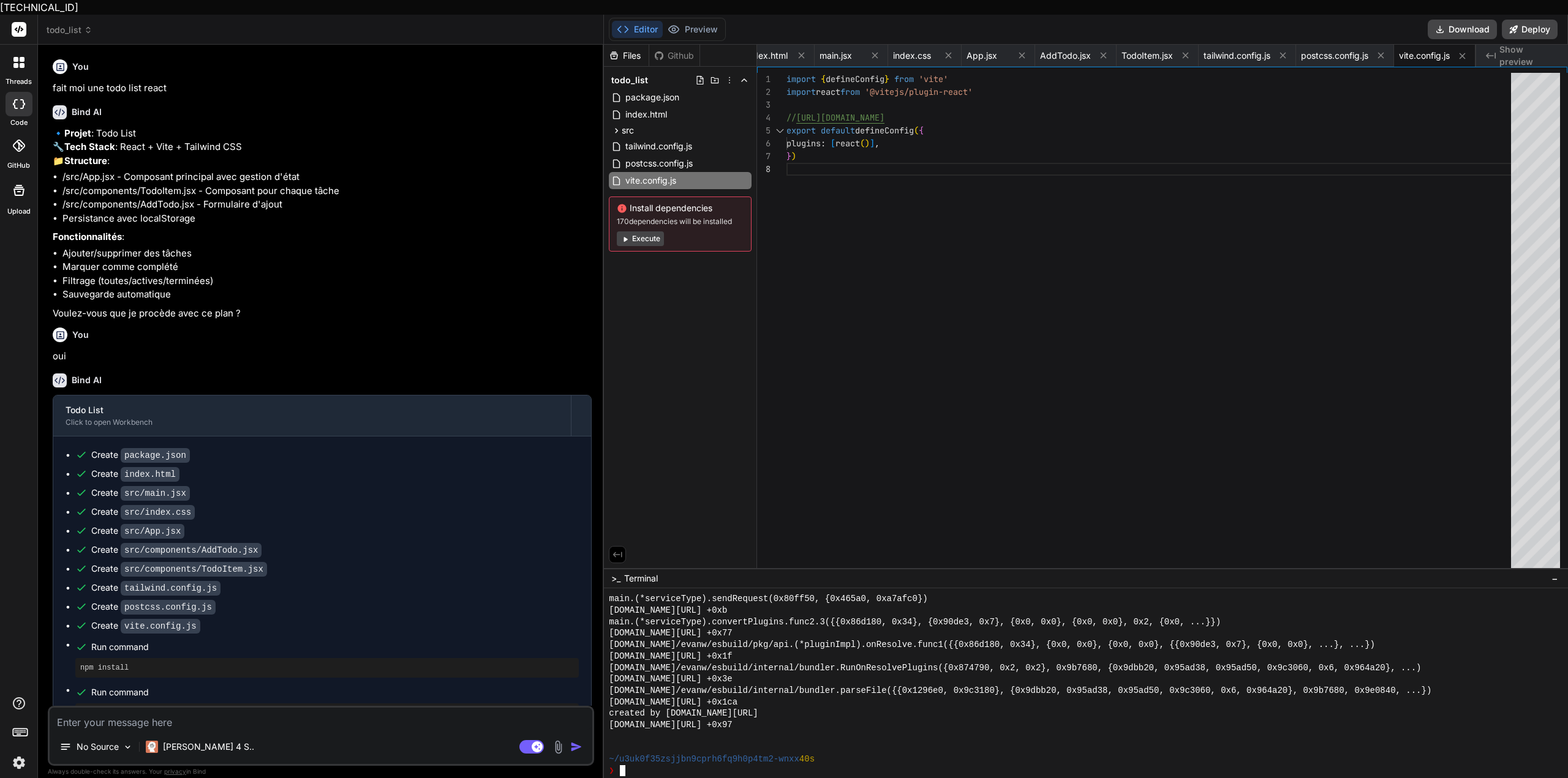
scroll to position [1908, 0]
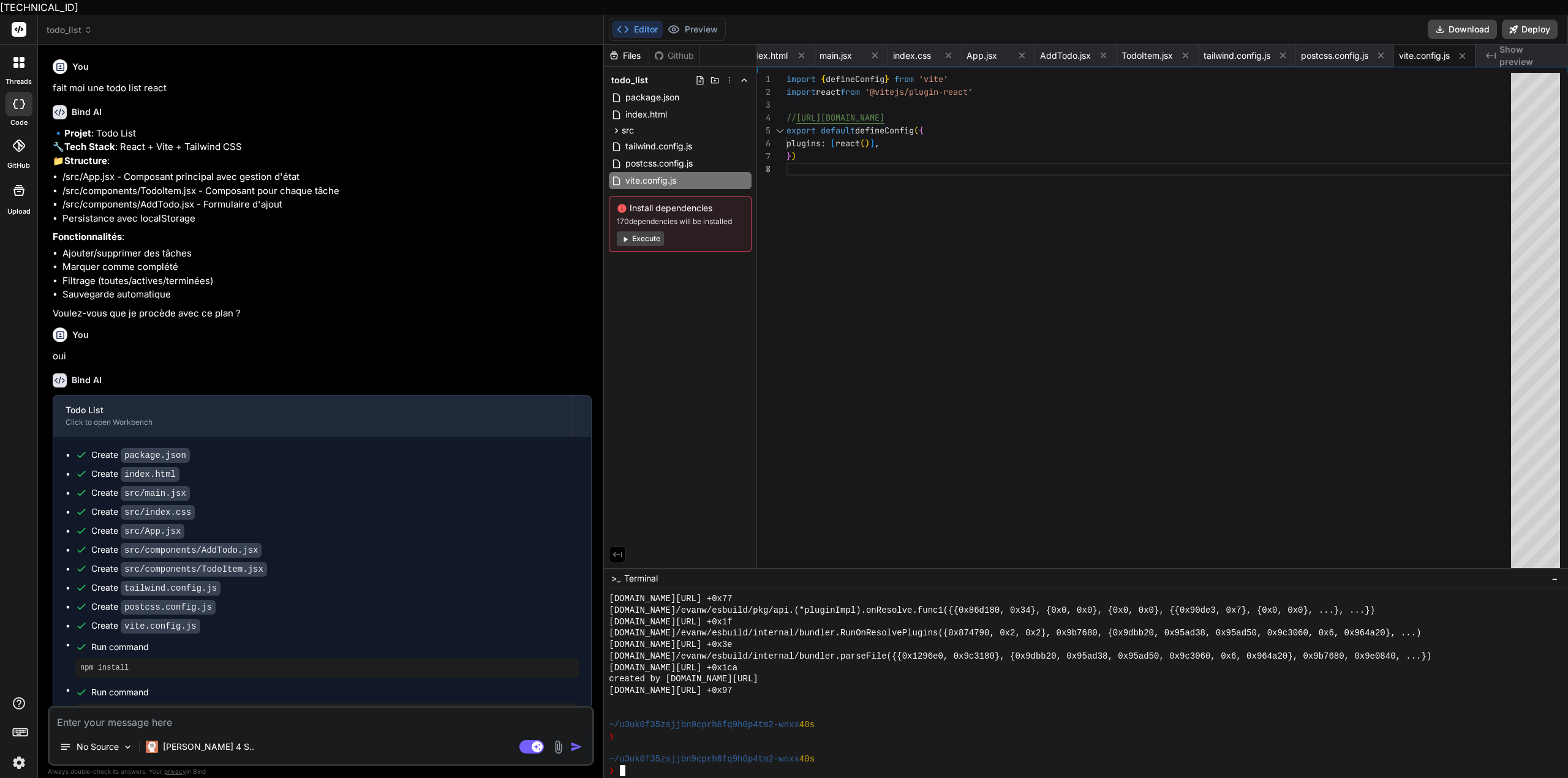
click at [617, 217] on span "170 dependencies will be installed" at bounding box center [681, 222] width 127 height 10
click at [646, 232] on button "Execute" at bounding box center [641, 239] width 47 height 15
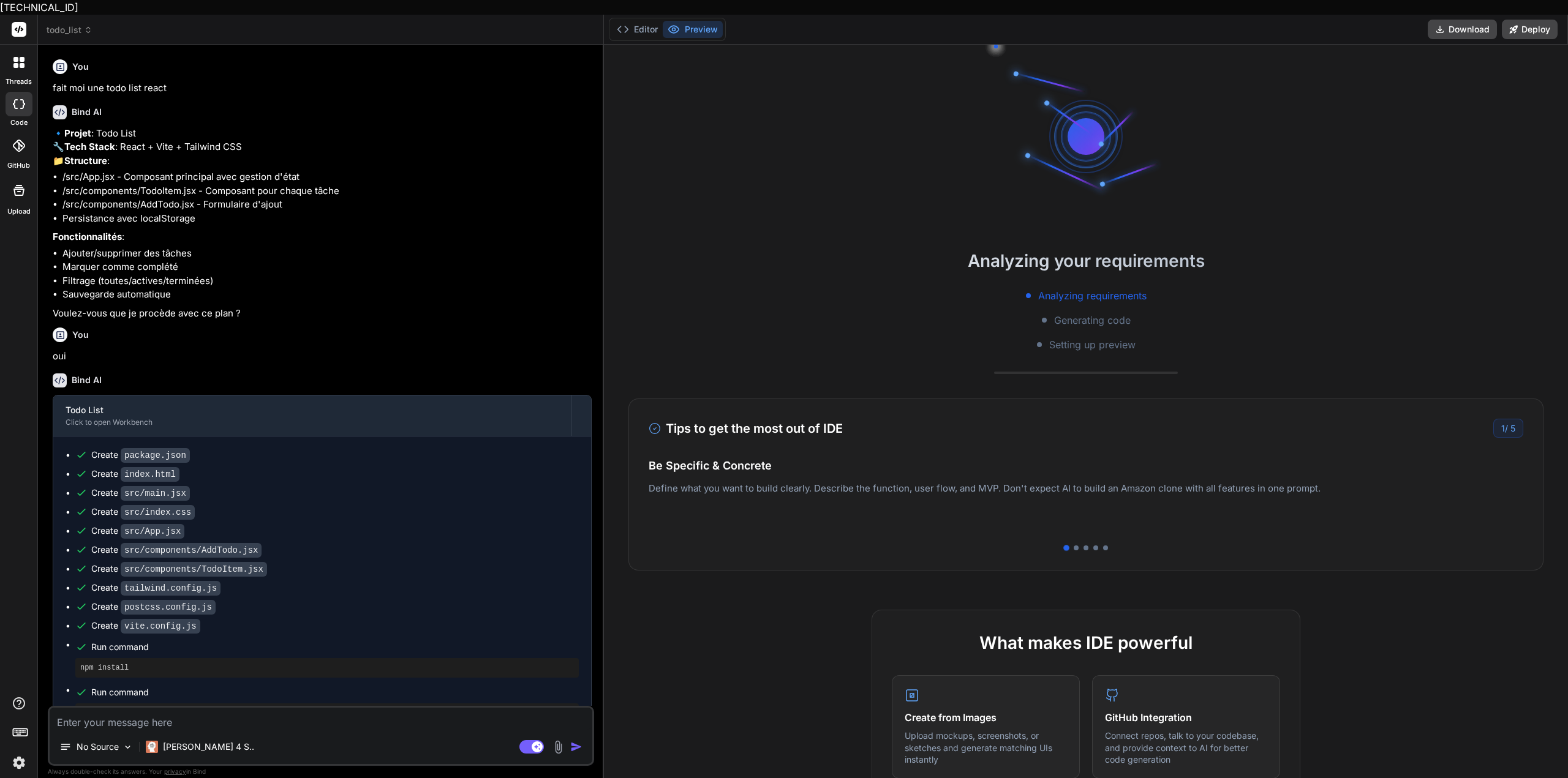
scroll to position [2046, 0]
type textarea "x"
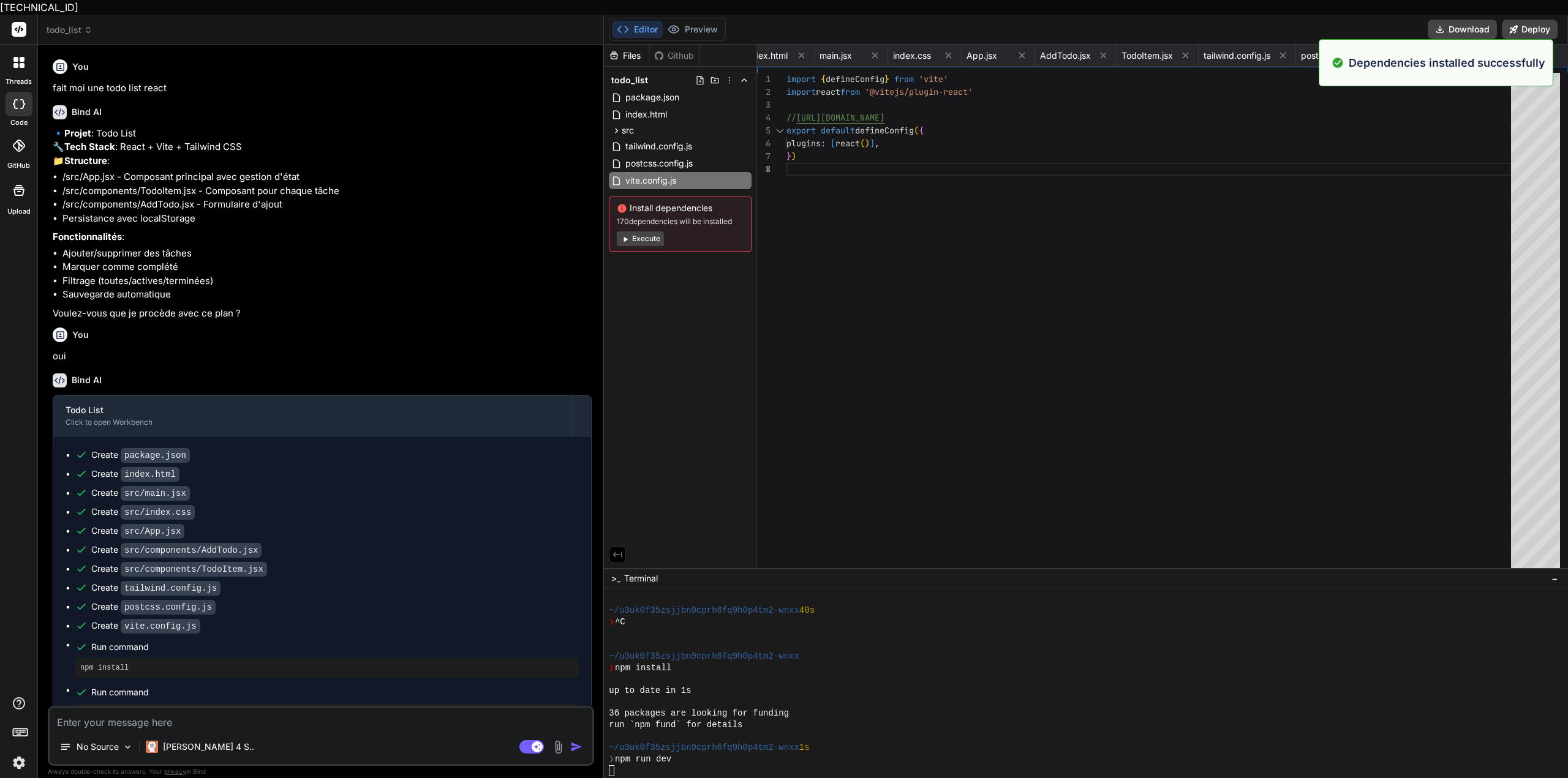
scroll to position [2102, 0]
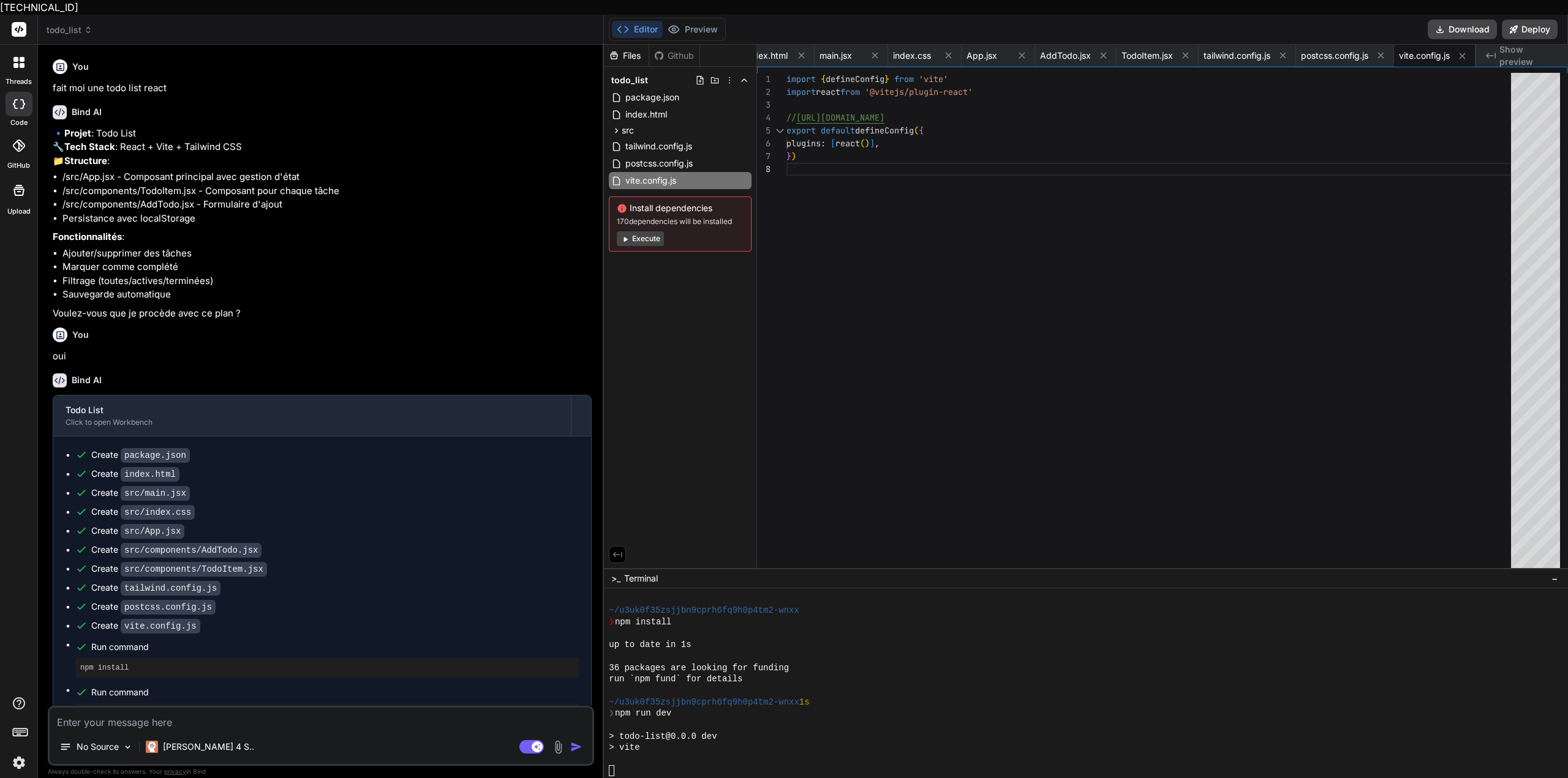
click at [313, 708] on textarea at bounding box center [320, 719] width 542 height 22
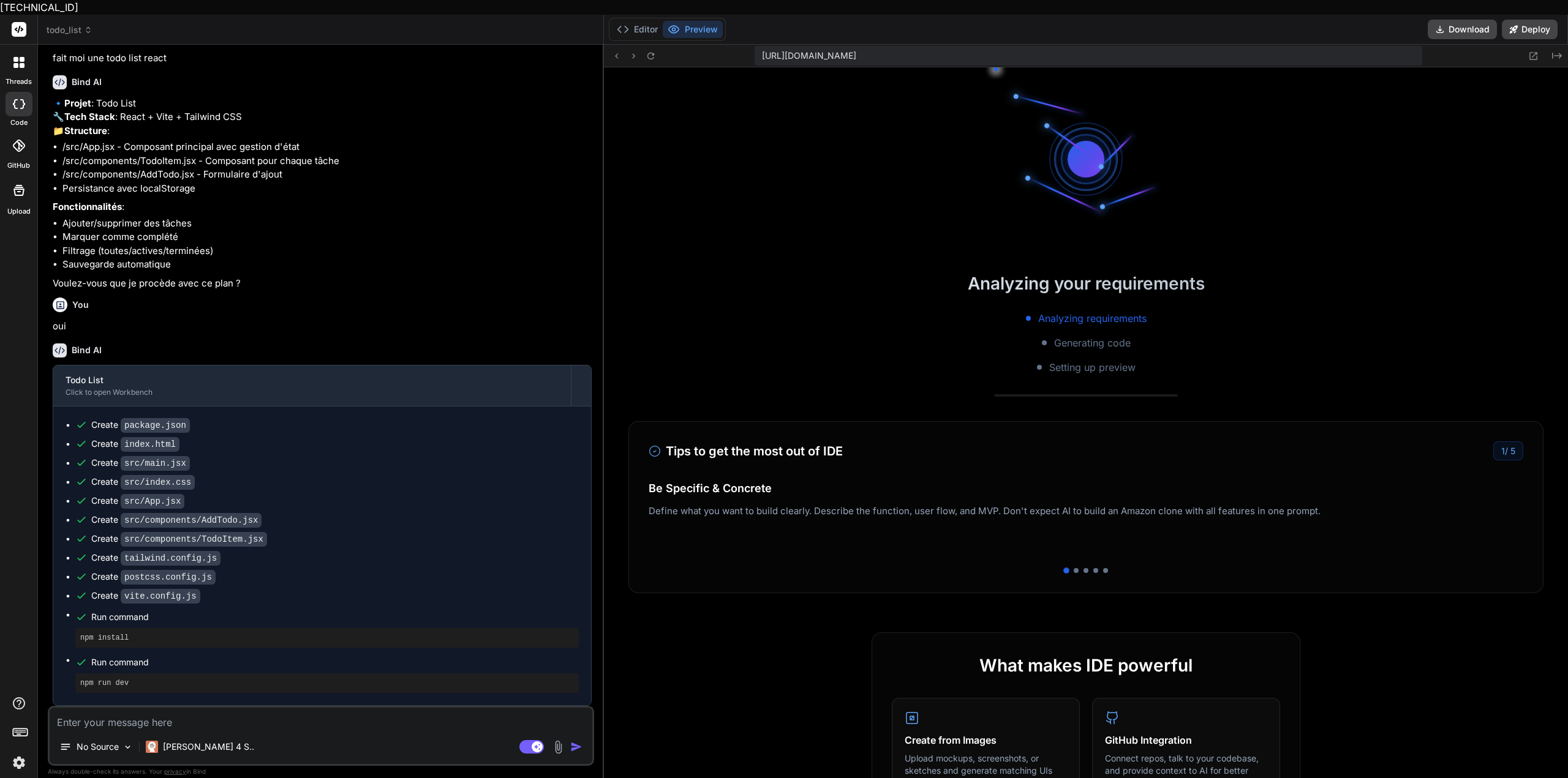
scroll to position [2274, 0]
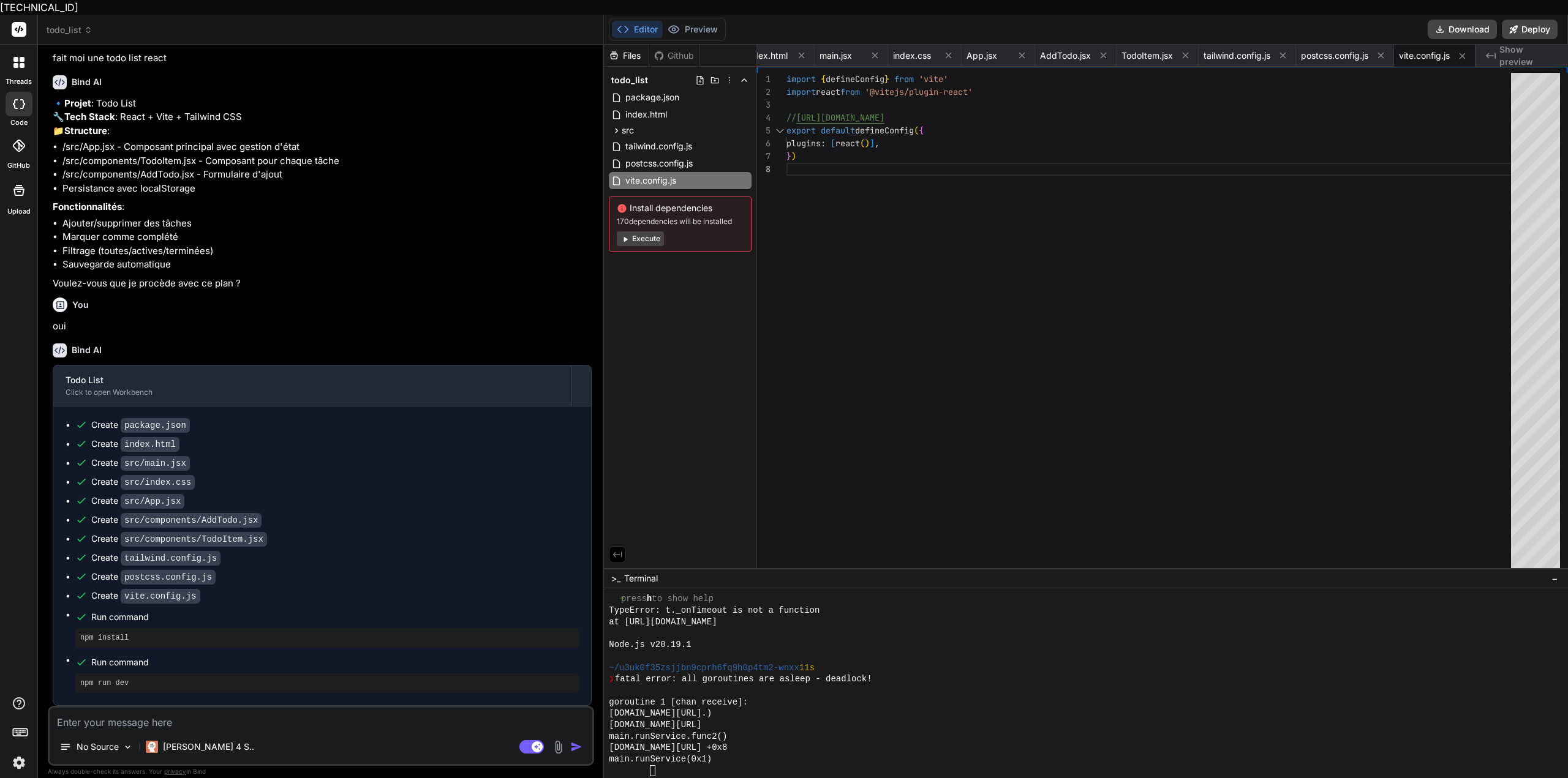
click at [1499, 45] on div "Created with Pixso. Show preview" at bounding box center [1523, 56] width 92 height 22
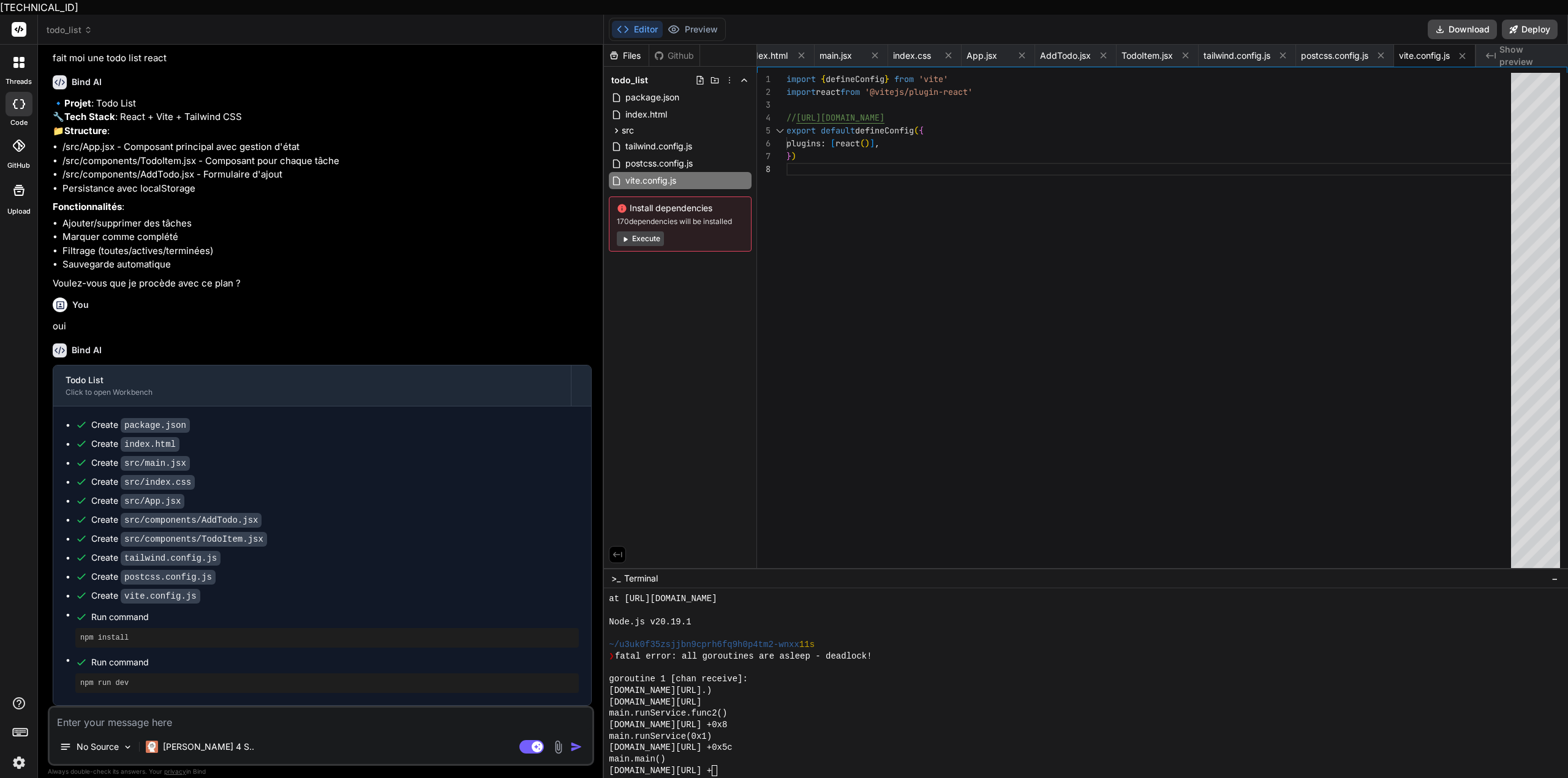
click at [1516, 44] on span "Show preview" at bounding box center [1529, 55] width 59 height 24
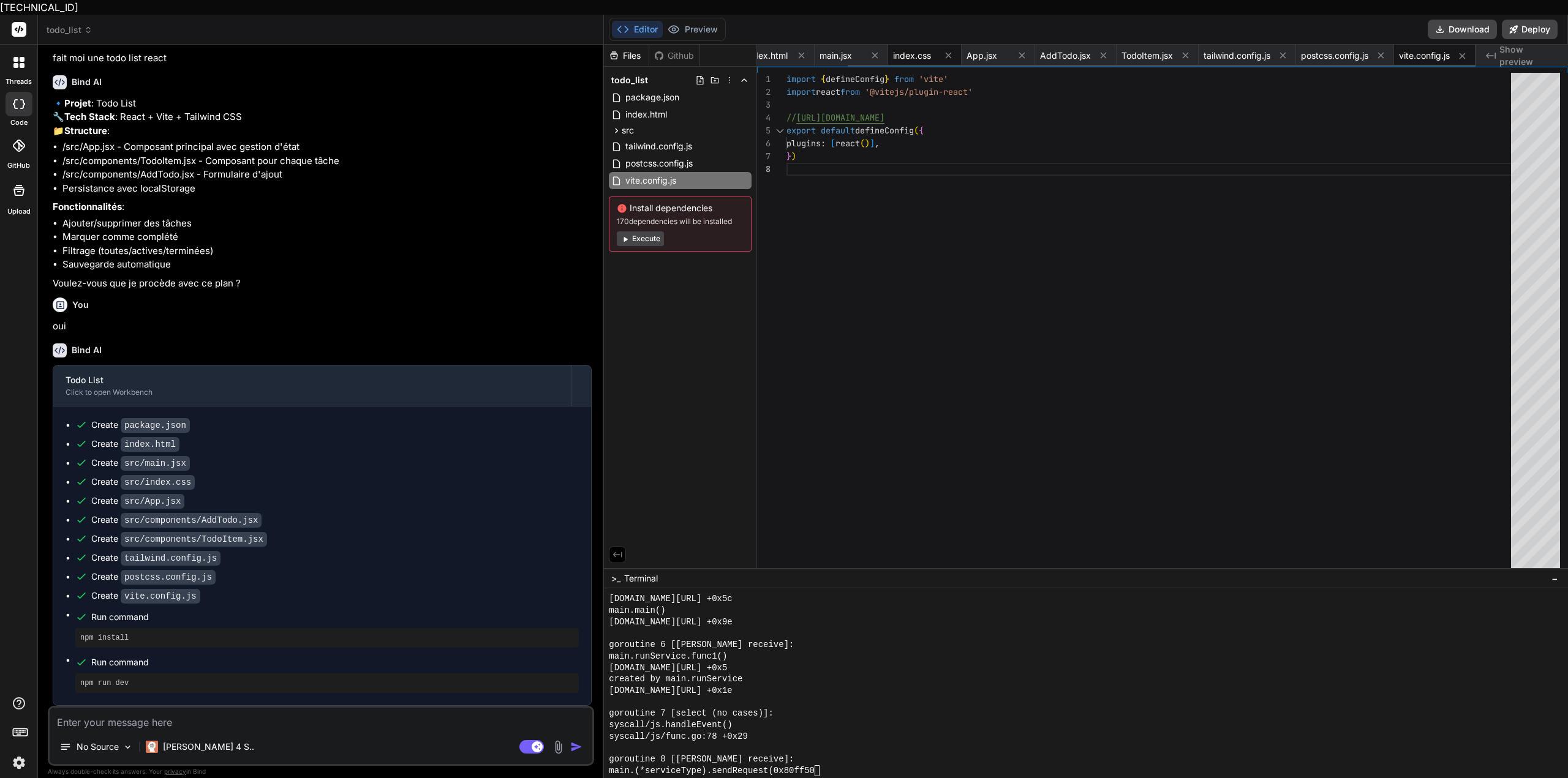
click at [898, 50] on span "index.css" at bounding box center [912, 56] width 38 height 13
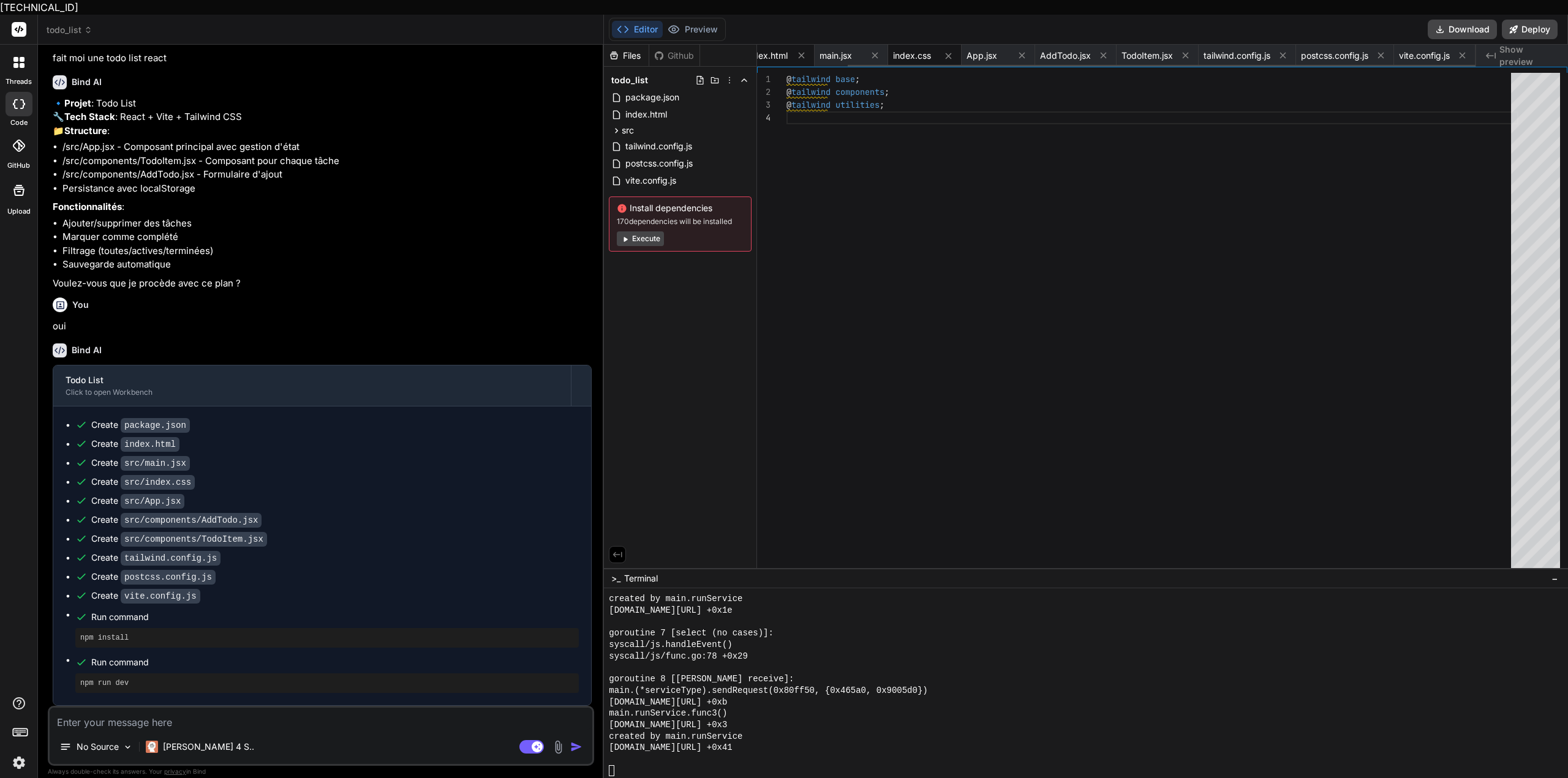
scroll to position [2582, 0]
click at [764, 50] on span "index.html" at bounding box center [767, 56] width 42 height 13
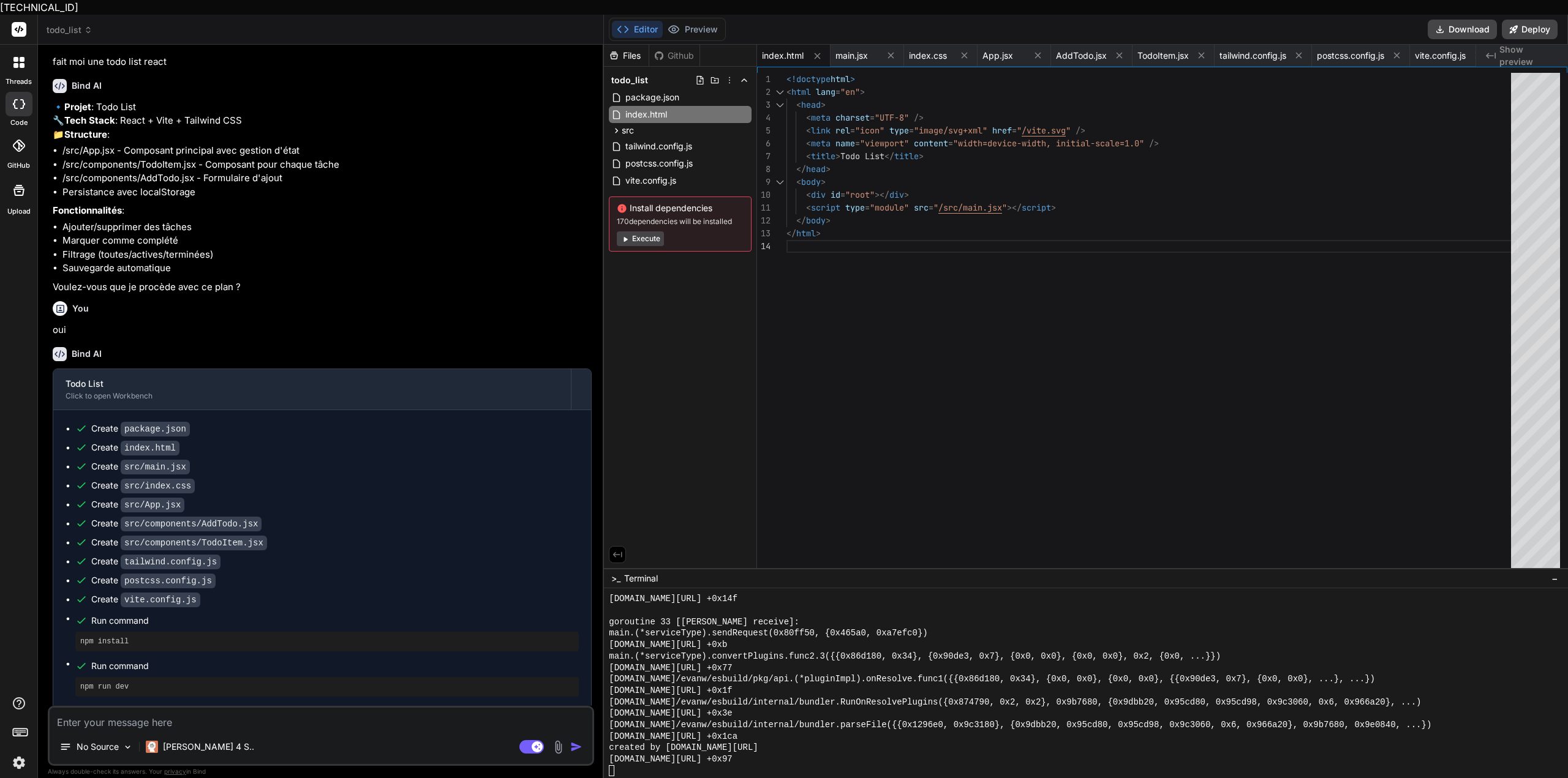
scroll to position [50, 0]
click at [991, 80] on div "<!doctype html > < html lang = "en" > < head > < meta charset = "UTF-8" /> < li…" at bounding box center [1153, 323] width 732 height 502
click at [1431, 276] on div "<!doctype html > < html lang = "en" > < head > < meta charset = "UTF-8" /> < li…" at bounding box center [1153, 323] width 732 height 502
click at [1498, 144] on div "<!doctype html > < html lang = "en" > < head > < meta charset = "UTF-8" /> < li…" at bounding box center [1153, 323] width 732 height 502
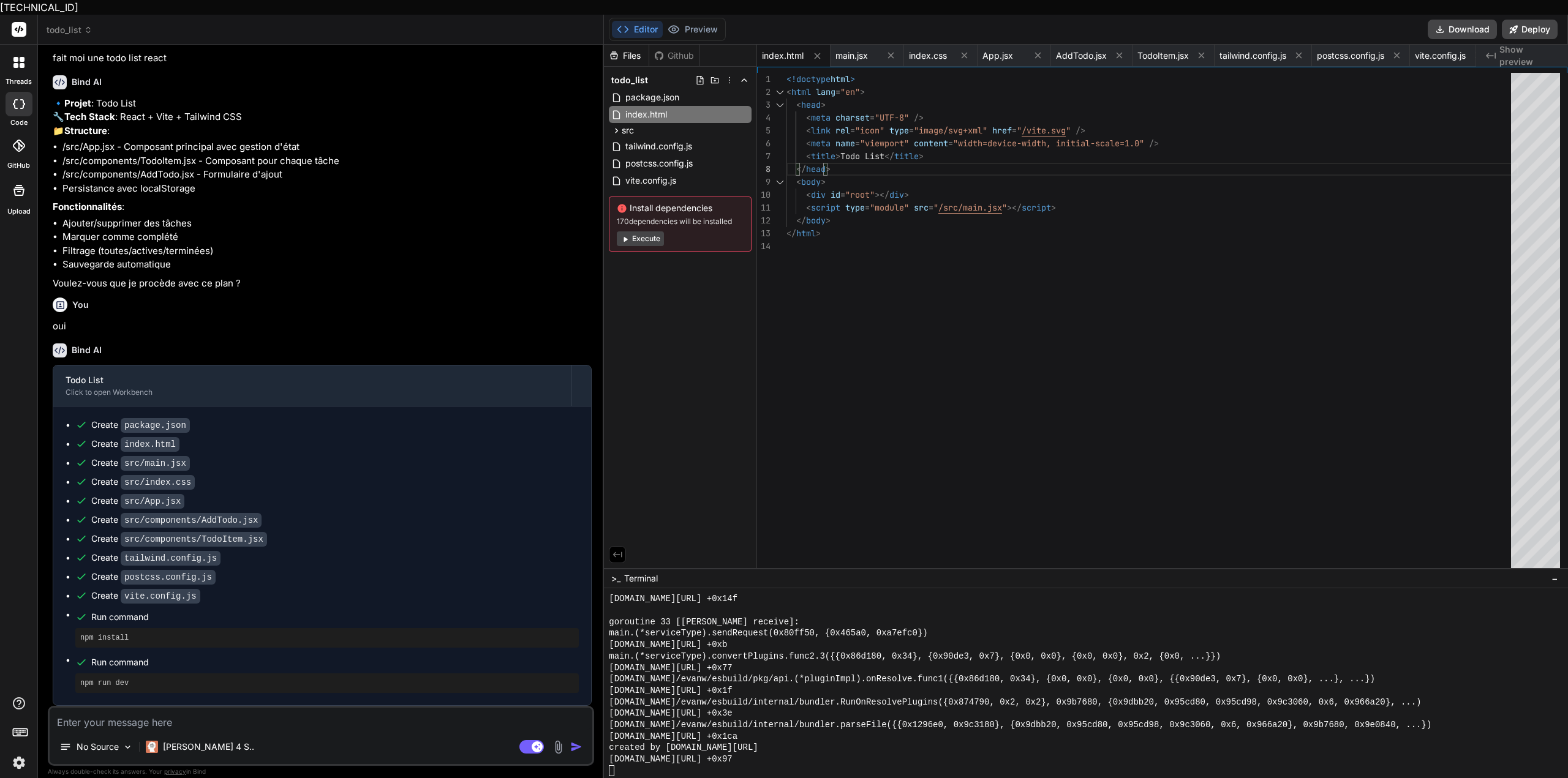
type textarea "<script type="module" src="/src/main.jsx"></script> </body> </html>"
click at [1184, 278] on div "<!doctype html > < html lang = "en" > < head > < meta charset = "UTF-8" /> < li…" at bounding box center [1153, 323] width 732 height 502
click at [639, 232] on button "Execute" at bounding box center [641, 239] width 47 height 15
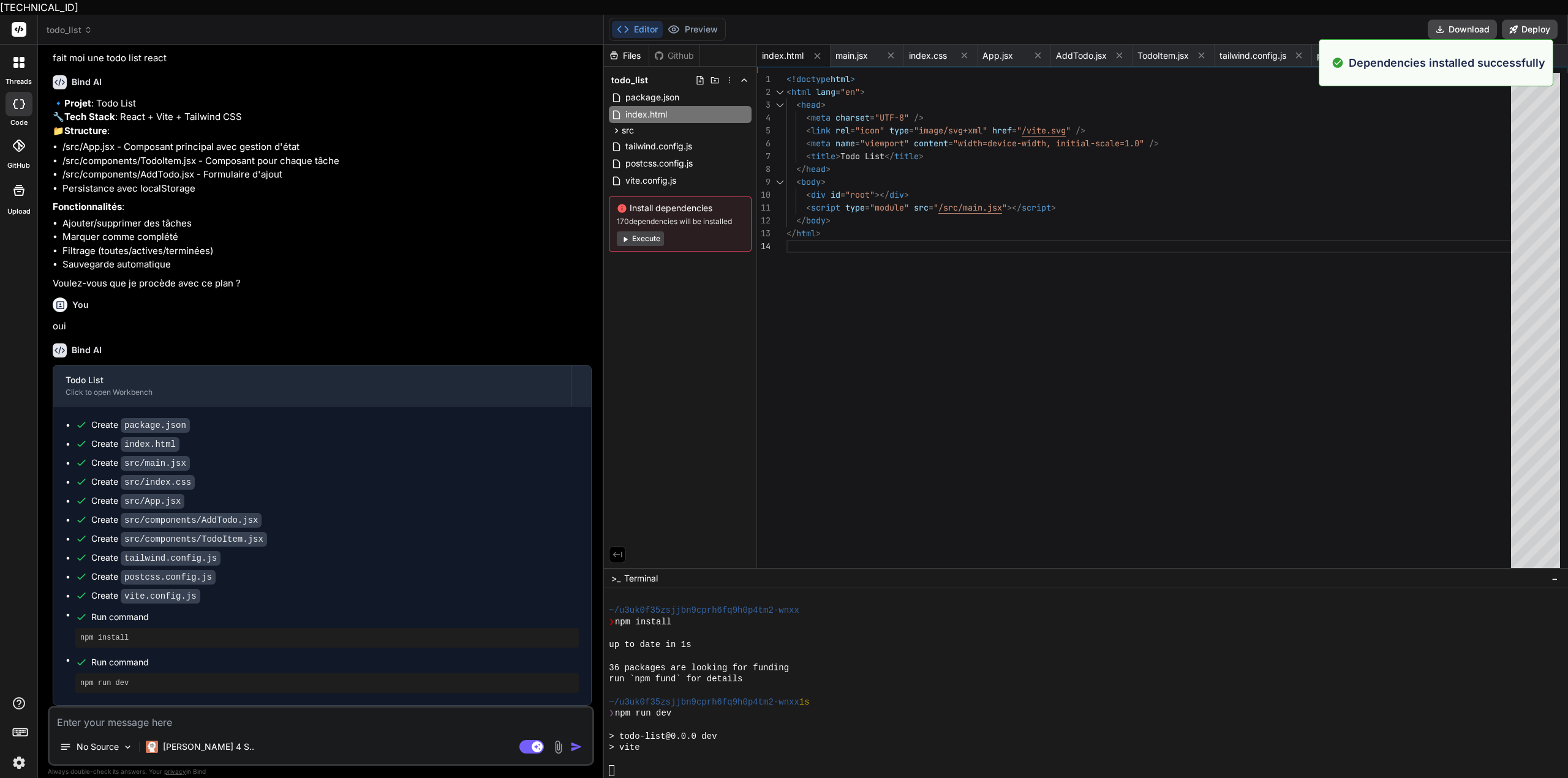
scroll to position [3109, 0]
click at [675, 50] on div "Github" at bounding box center [674, 56] width 50 height 13
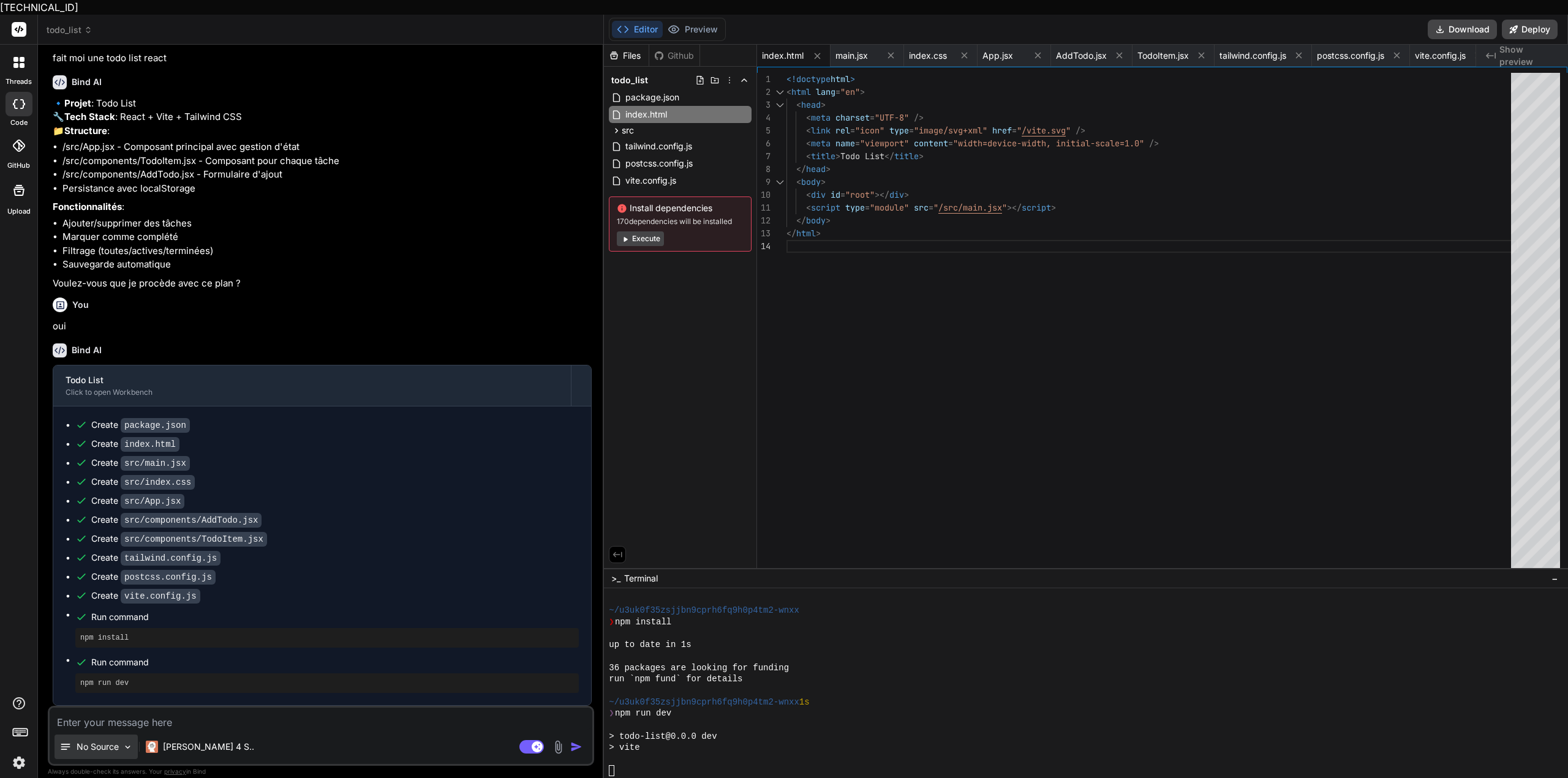
click at [117, 742] on div "No Source" at bounding box center [96, 747] width 83 height 24
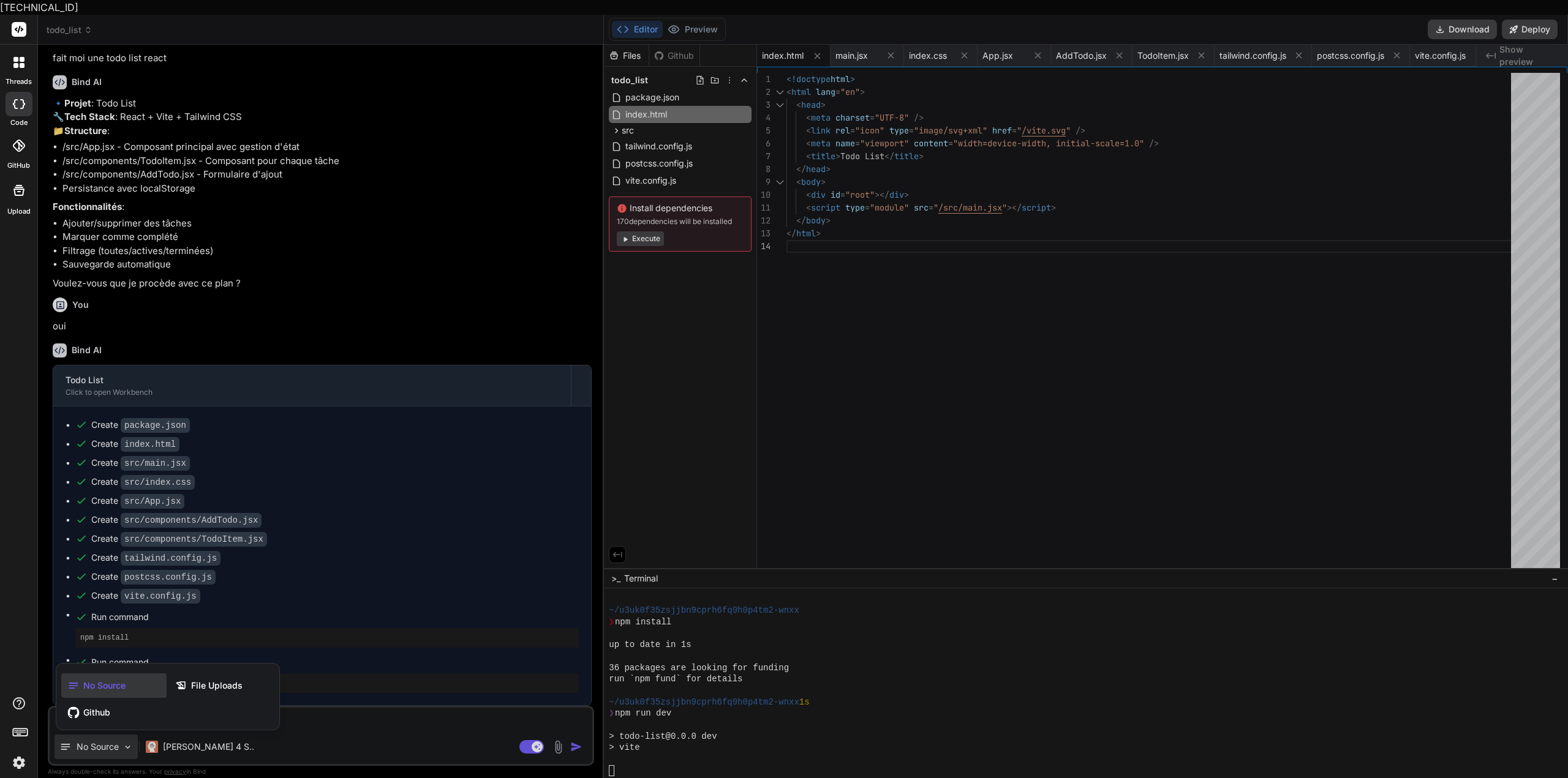
click at [339, 236] on div at bounding box center [784, 389] width 1568 height 778
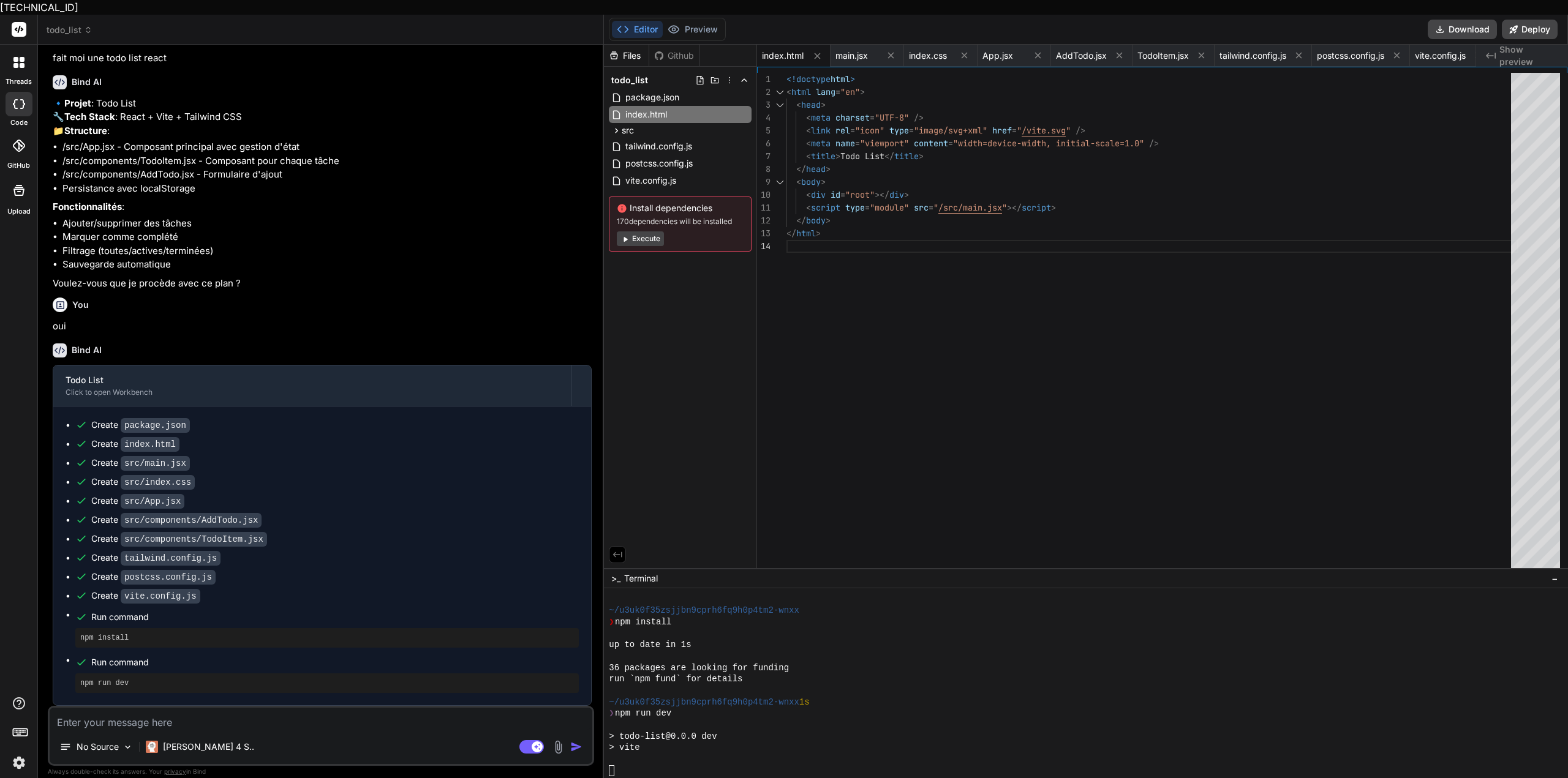
scroll to position [3280, 0]
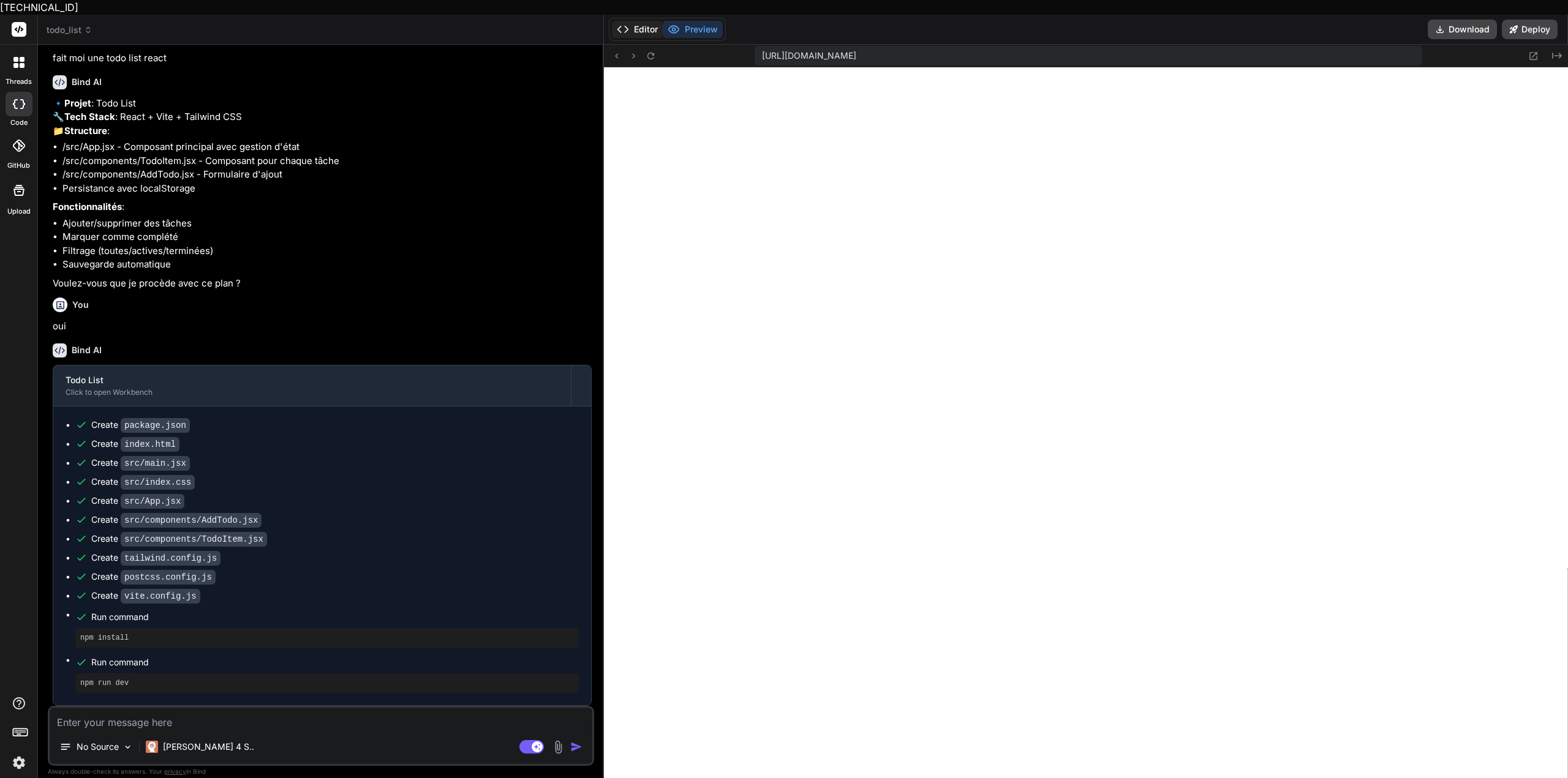
click at [642, 21] on button "Editor" at bounding box center [637, 29] width 51 height 17
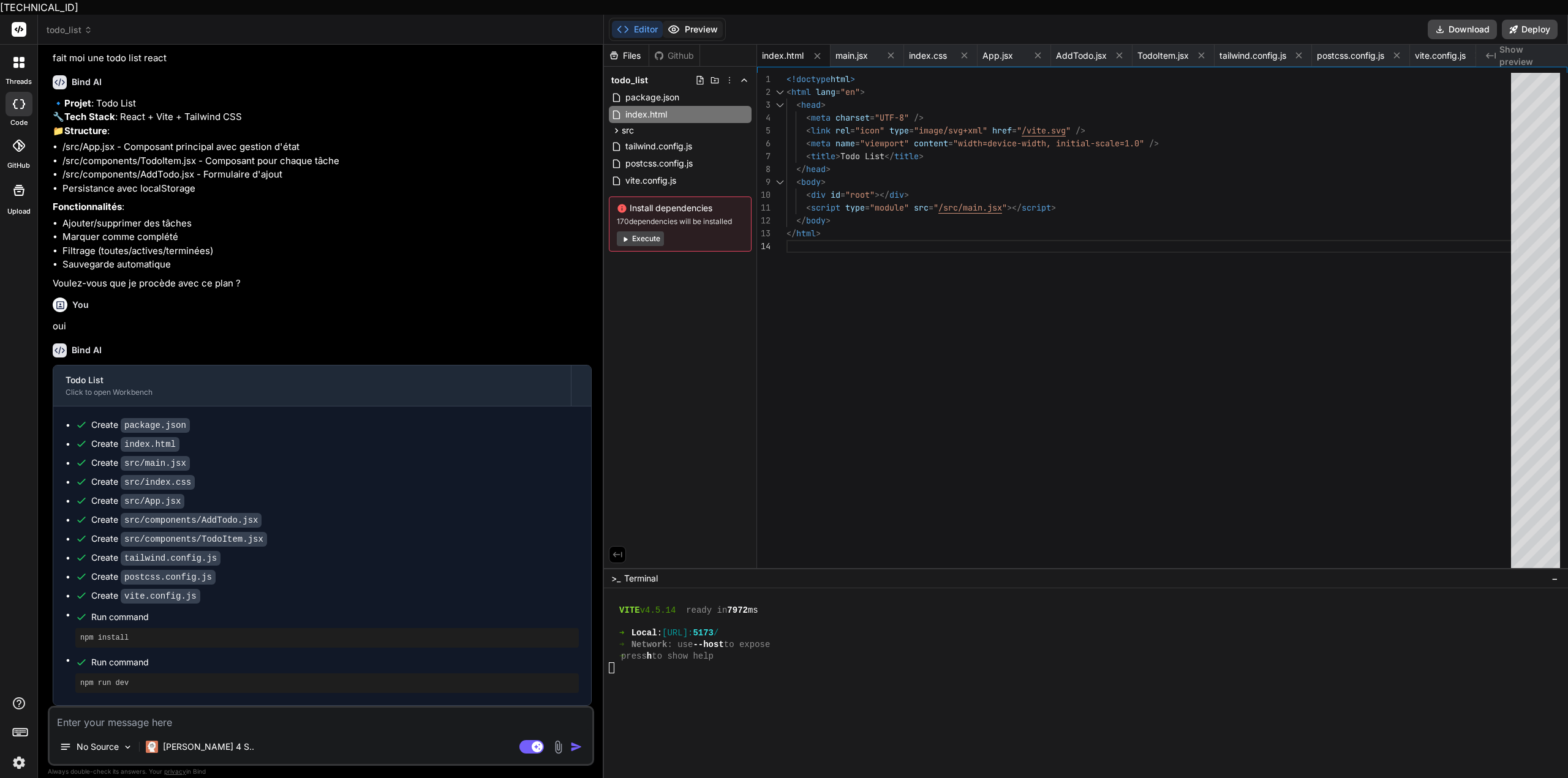
click at [679, 23] on icon at bounding box center [674, 29] width 13 height 13
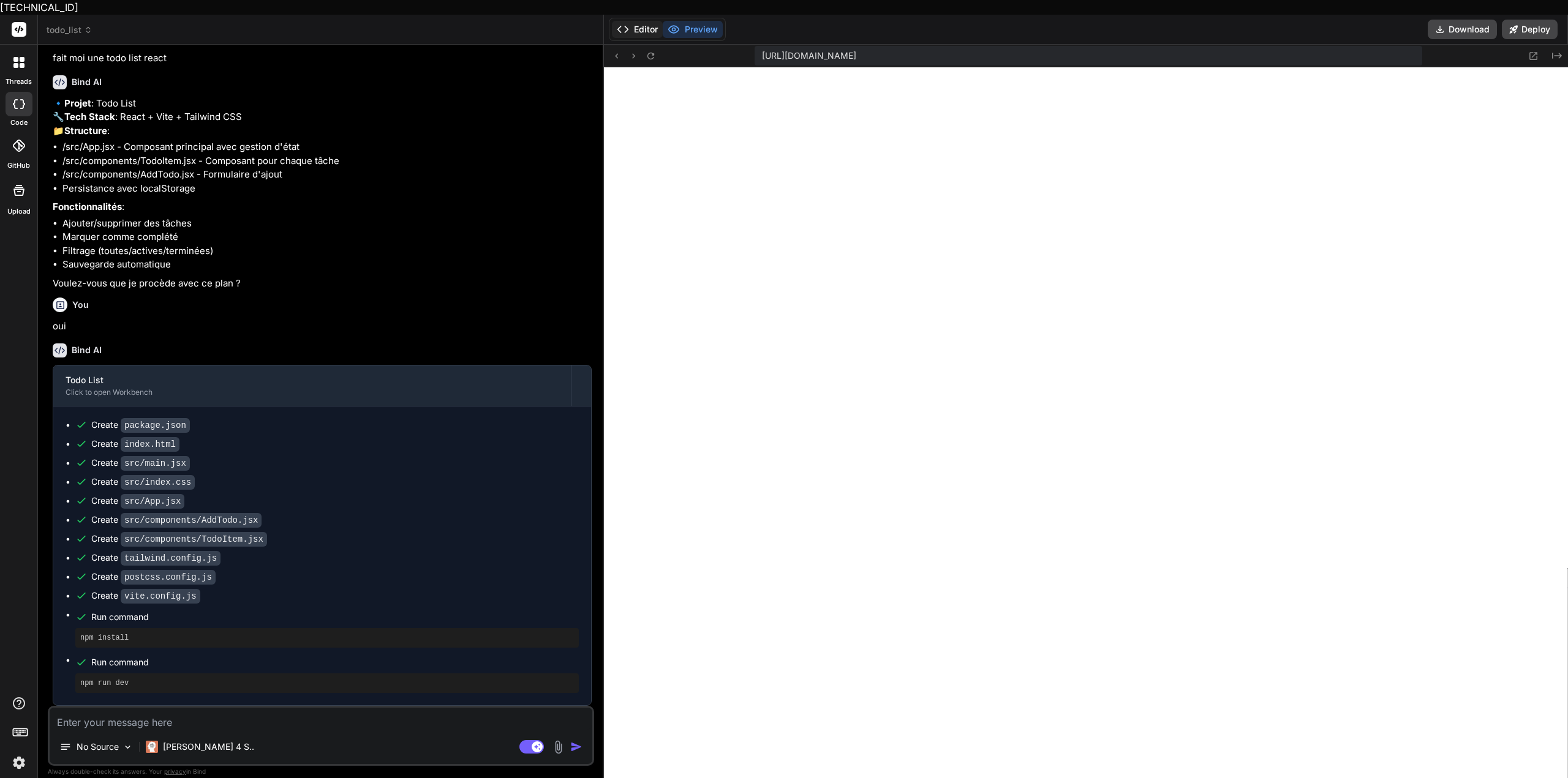
click at [654, 21] on button "Editor" at bounding box center [637, 29] width 51 height 17
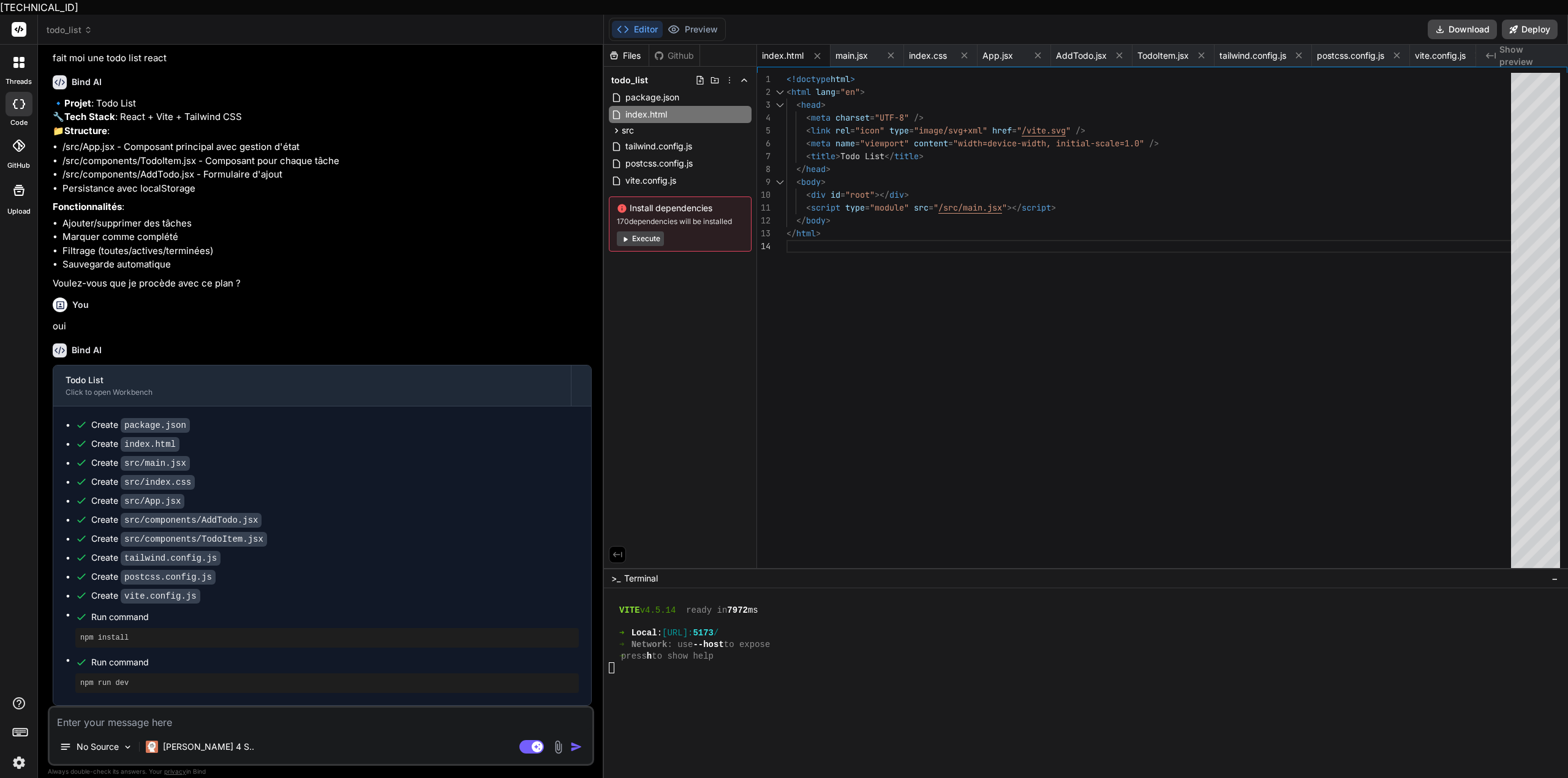
click at [31, 140] on div at bounding box center [19, 146] width 27 height 27
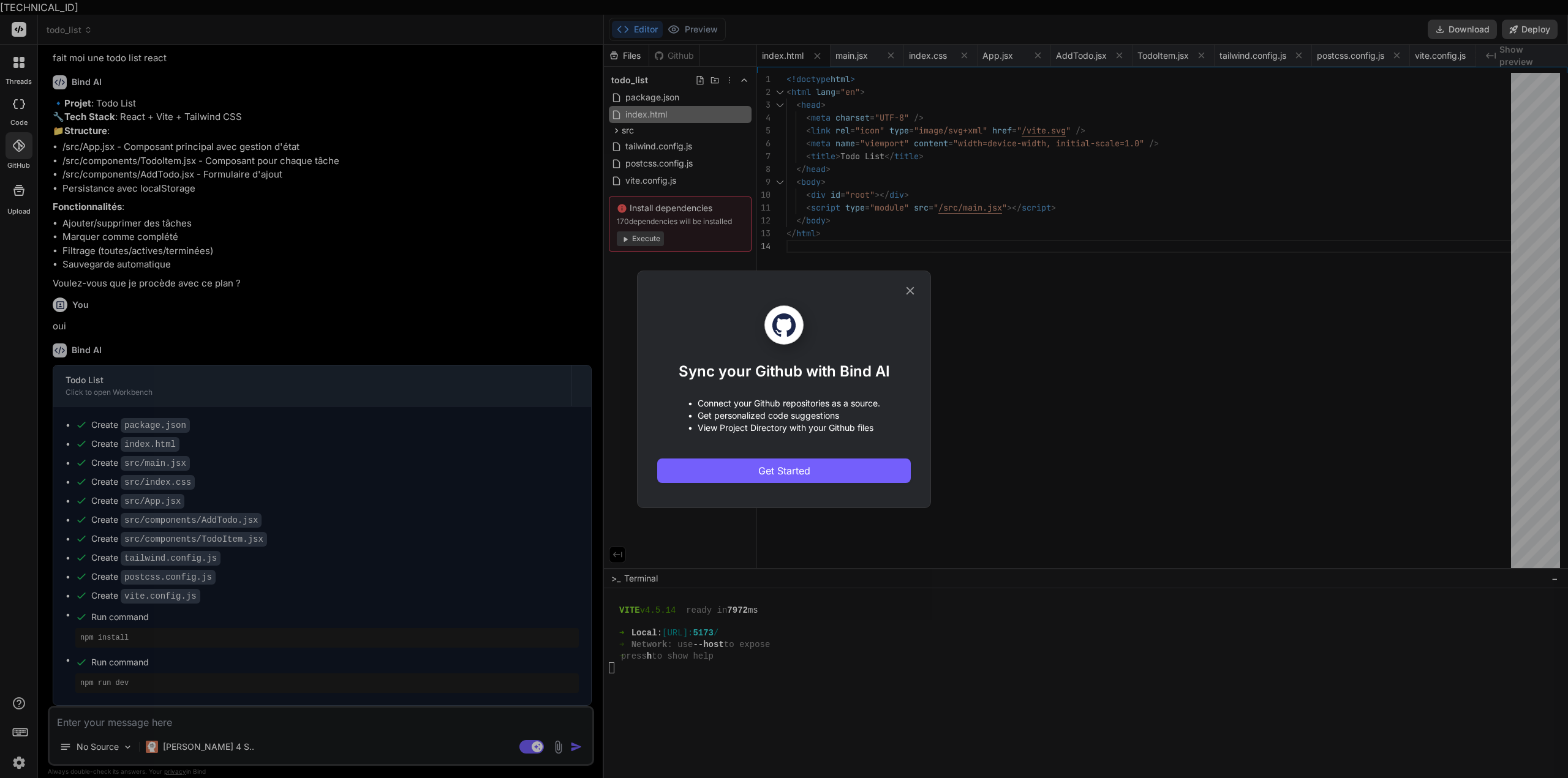
click at [904, 290] on icon at bounding box center [910, 290] width 13 height 13
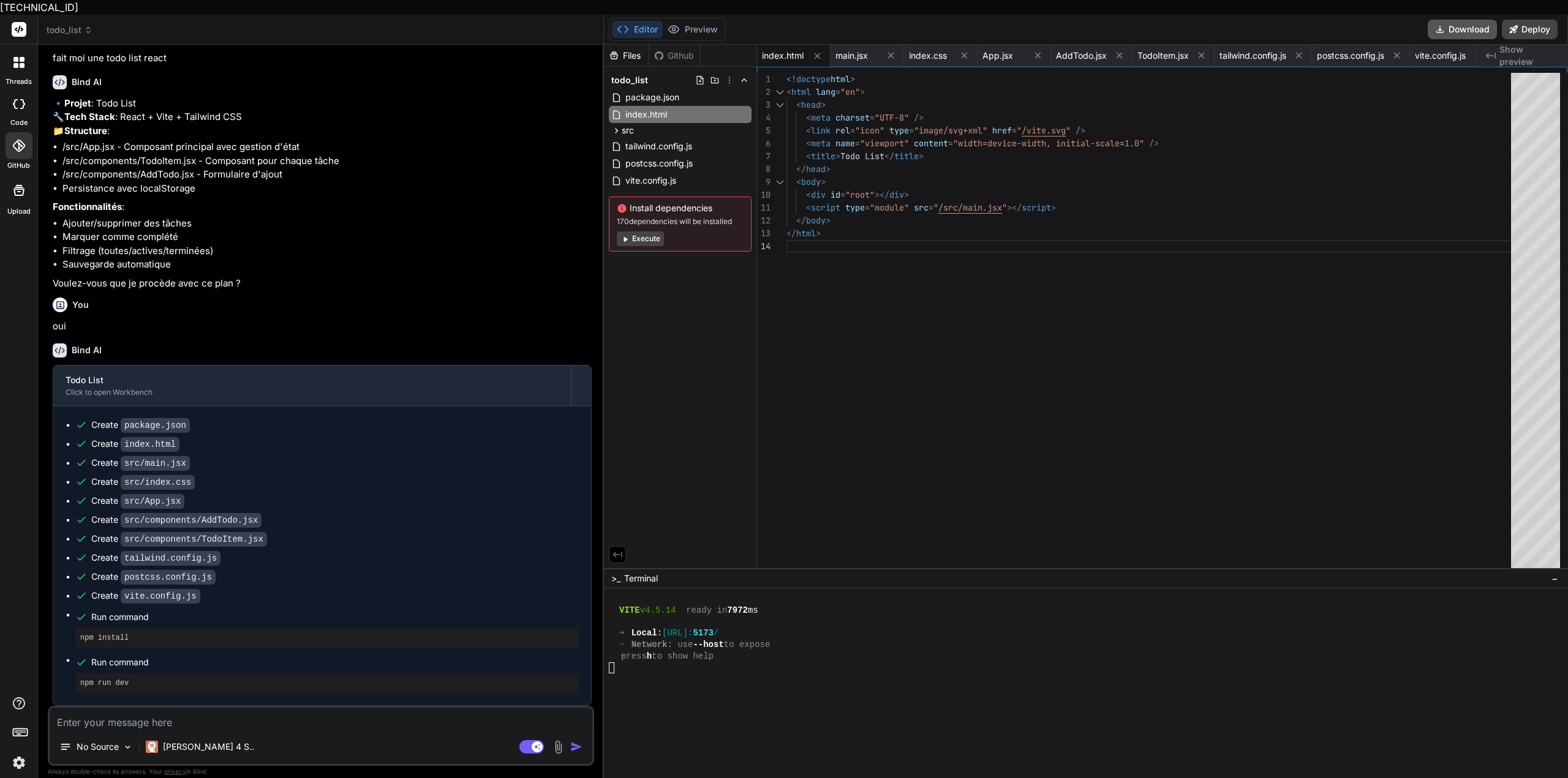
click at [1451, 20] on button "Download" at bounding box center [1462, 29] width 69 height 20
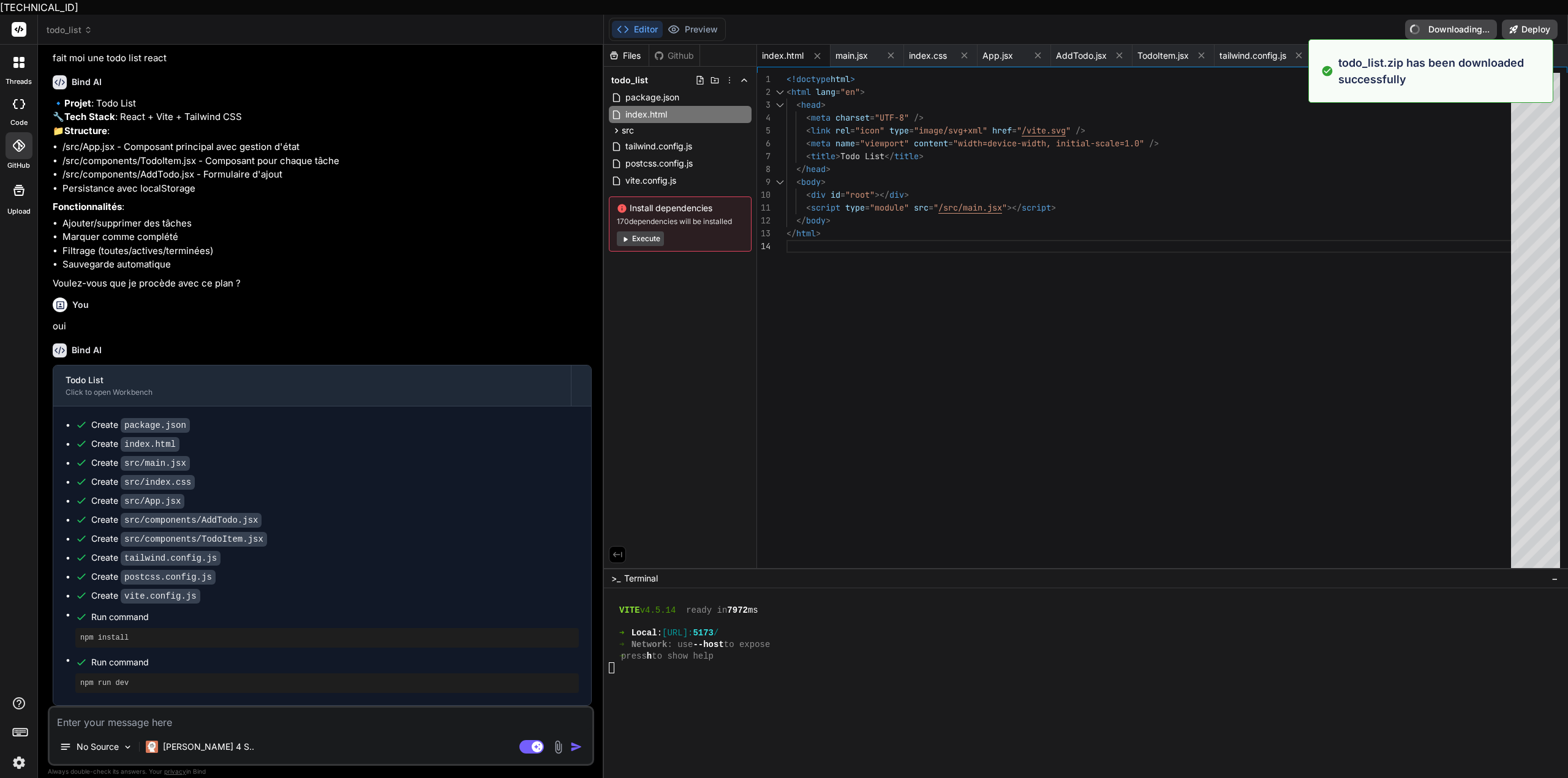
type textarea "x"
click at [1272, 255] on div "<!doctype html > < html lang = "en" > < head > < meta charset = "UTF-8" /> < li…" at bounding box center [1153, 323] width 732 height 502
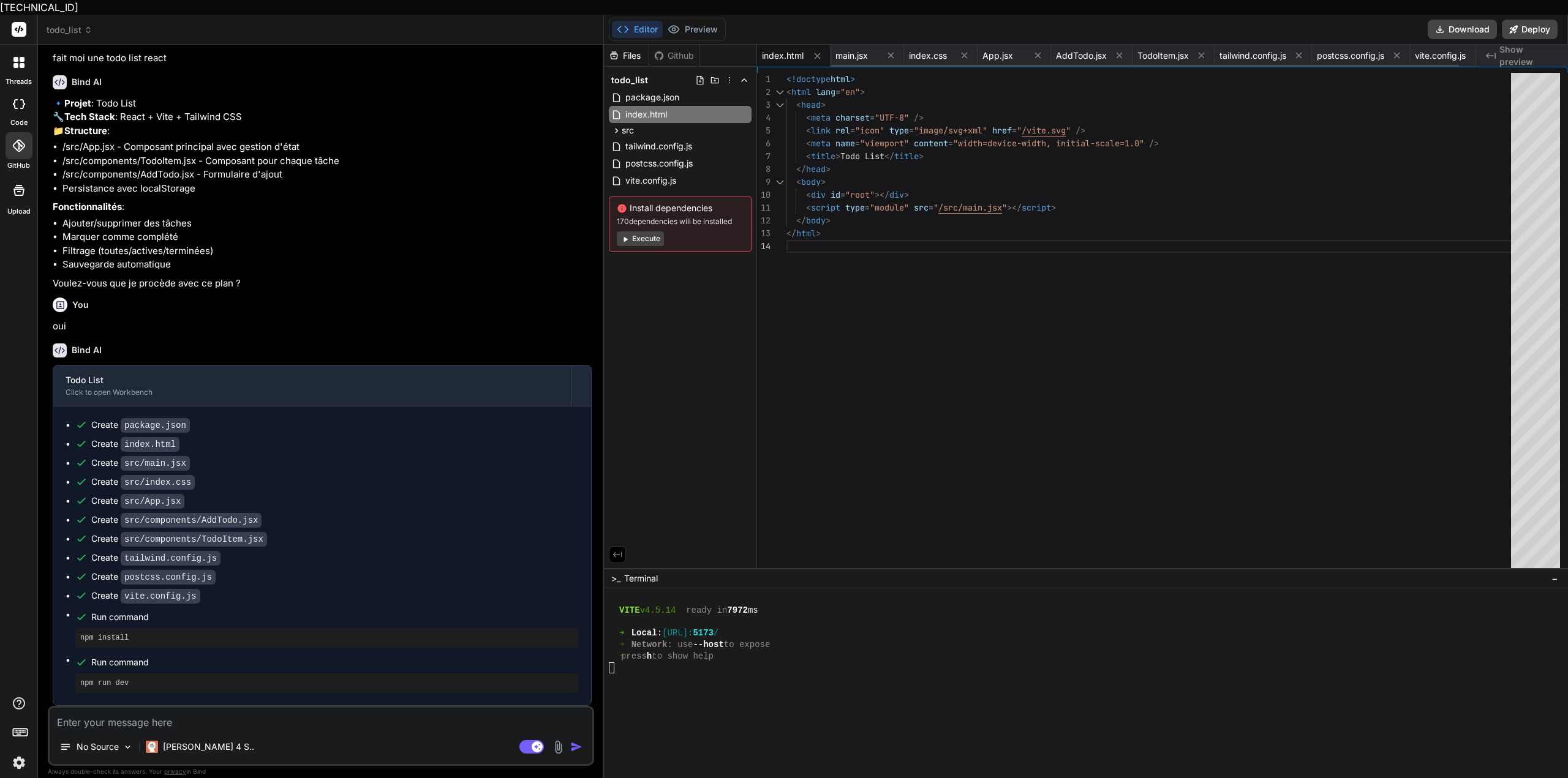
click at [855, 51] on div "package.json index.html main.jsx index.css App.jsx AddTodo.jsx TodoItem.jsx tai…" at bounding box center [1116, 56] width 718 height 22
click at [882, 45] on div "main.jsx" at bounding box center [867, 56] width 73 height 22
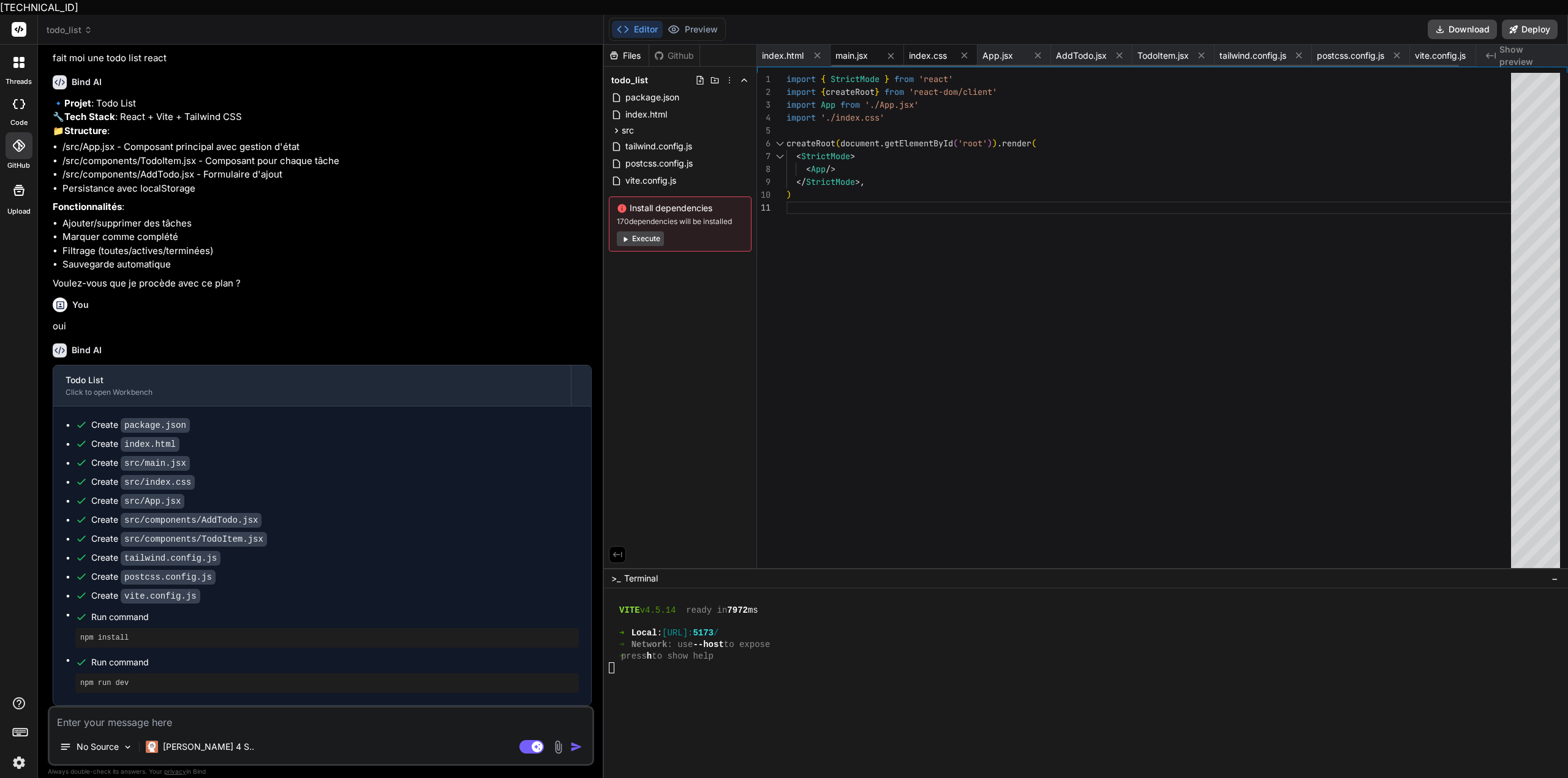
click at [926, 50] on span "index.css" at bounding box center [928, 56] width 38 height 13
click at [1021, 47] on div "App.jsx" at bounding box center [1014, 56] width 73 height 22
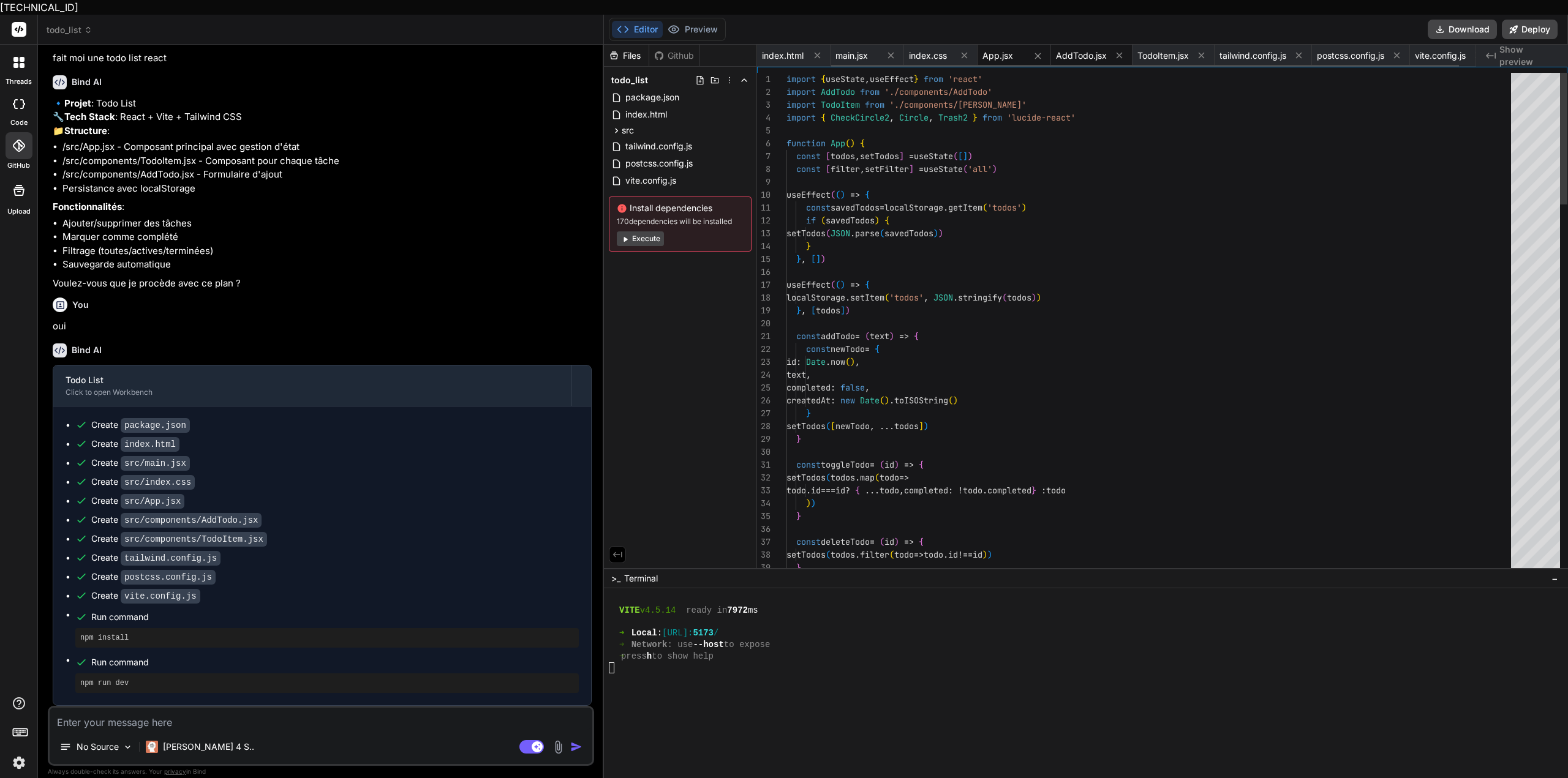
click at [1065, 50] on span "AddTodo.jsx" at bounding box center [1081, 56] width 51 height 13
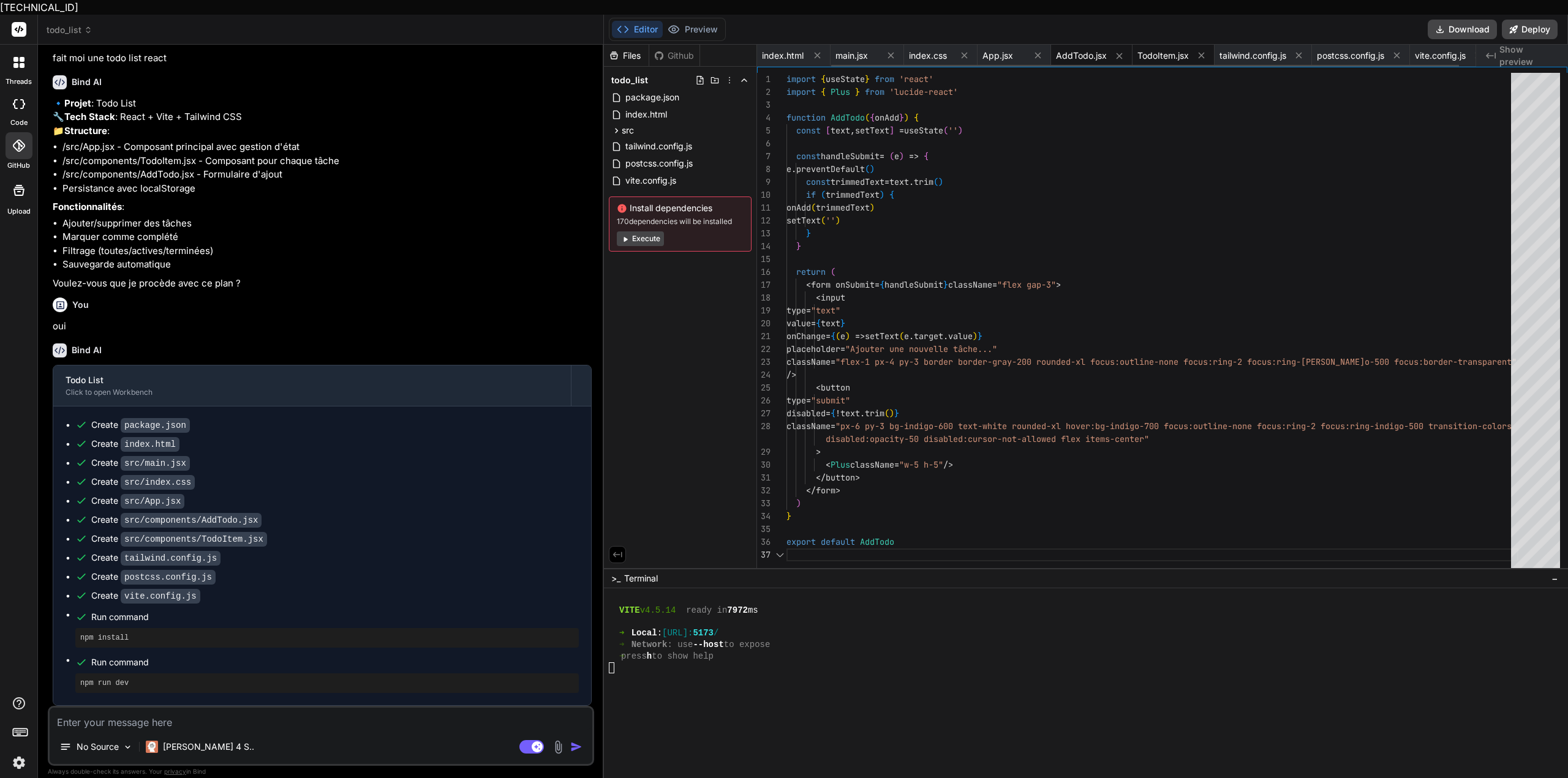
click at [1169, 50] on span "TodoItem.jsx" at bounding box center [1163, 56] width 52 height 13
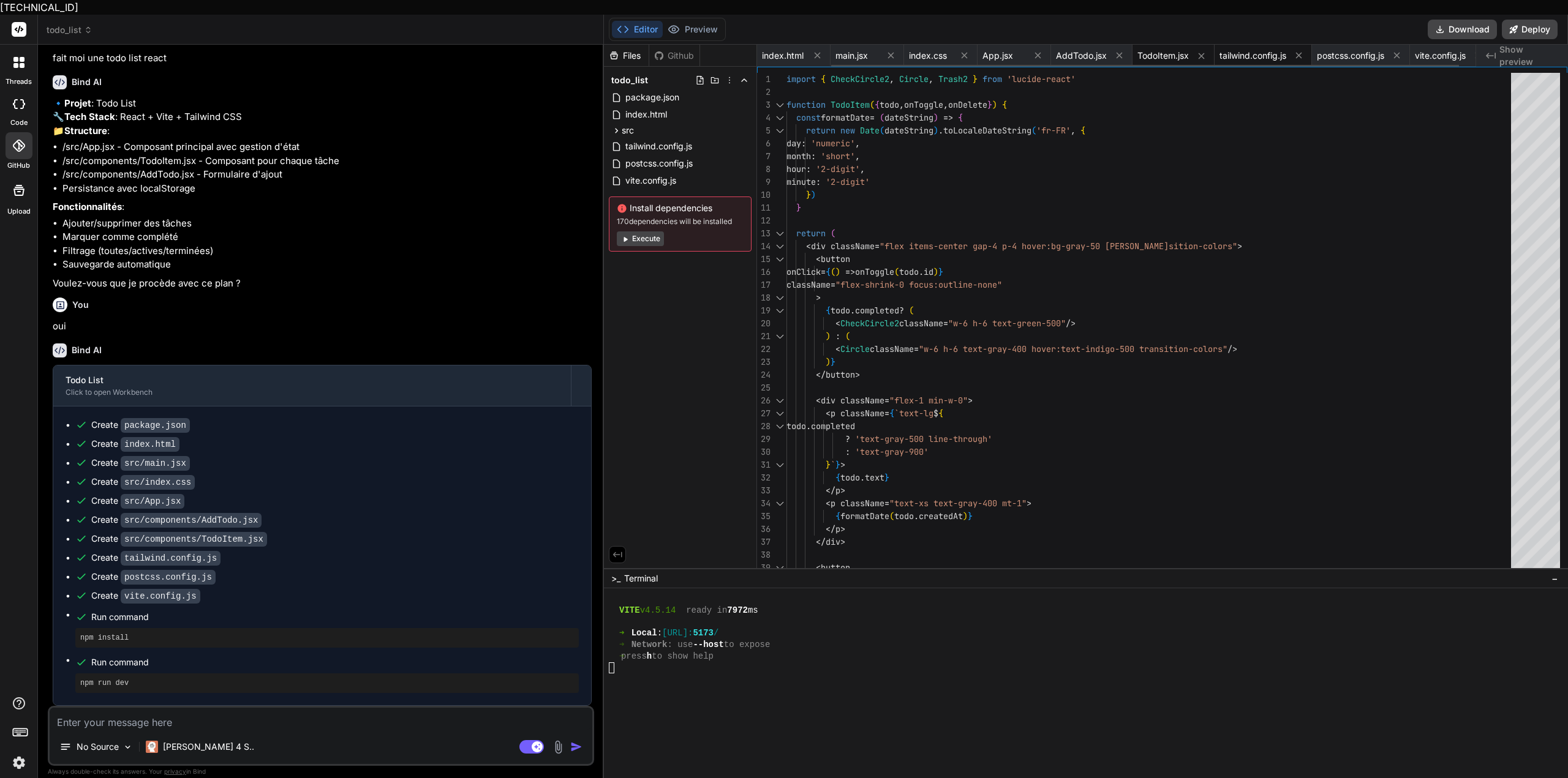
click at [1255, 50] on span "tailwind.config.js" at bounding box center [1253, 56] width 67 height 13
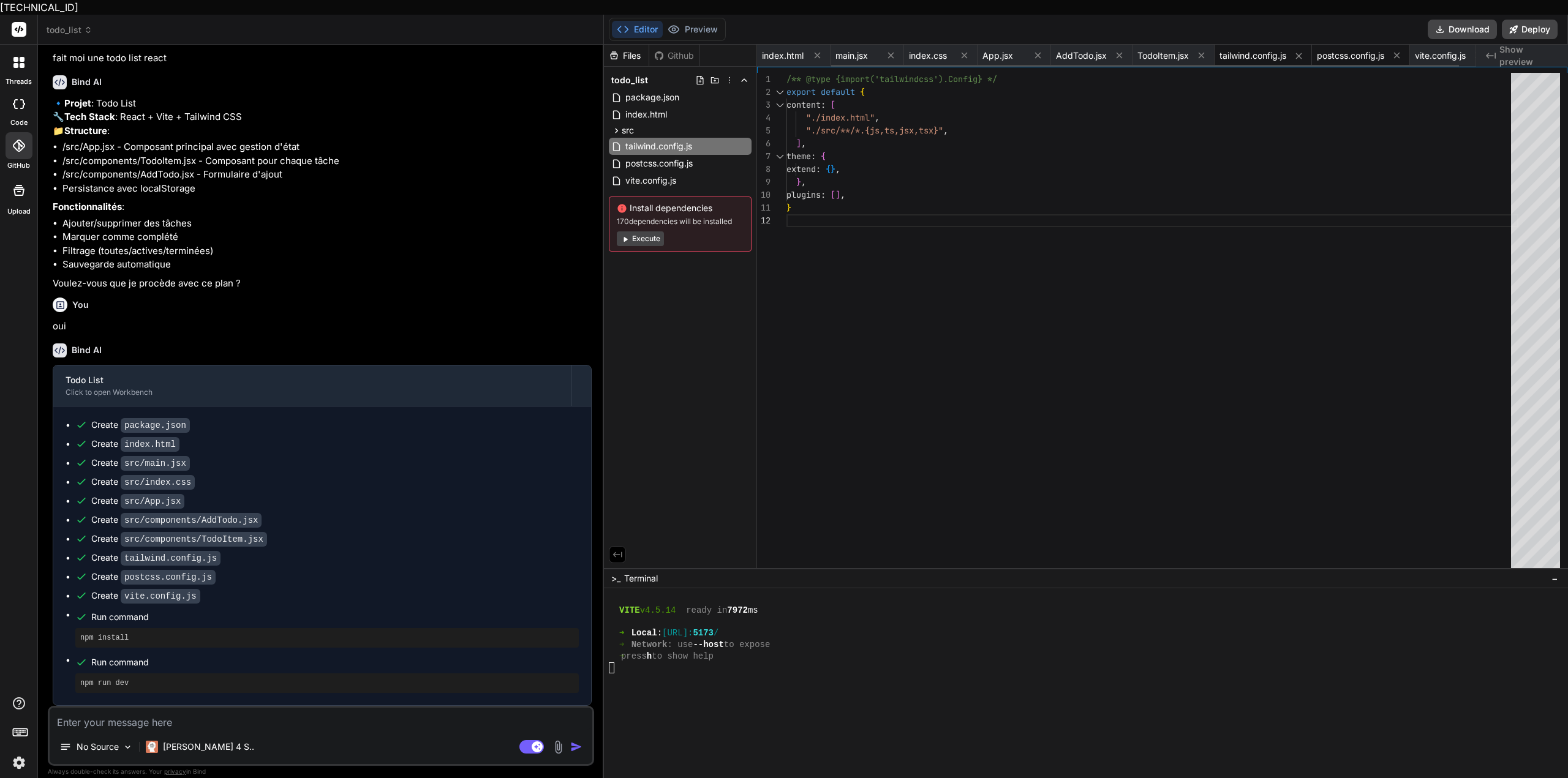
click at [1349, 49] on div "postcss.config.js" at bounding box center [1361, 56] width 98 height 22
click at [1430, 50] on span "vite.config.js" at bounding box center [1440, 56] width 51 height 13
type textarea "import { defineConfig } from 'vite' import react from '@vitejs/plugin-react' //…"
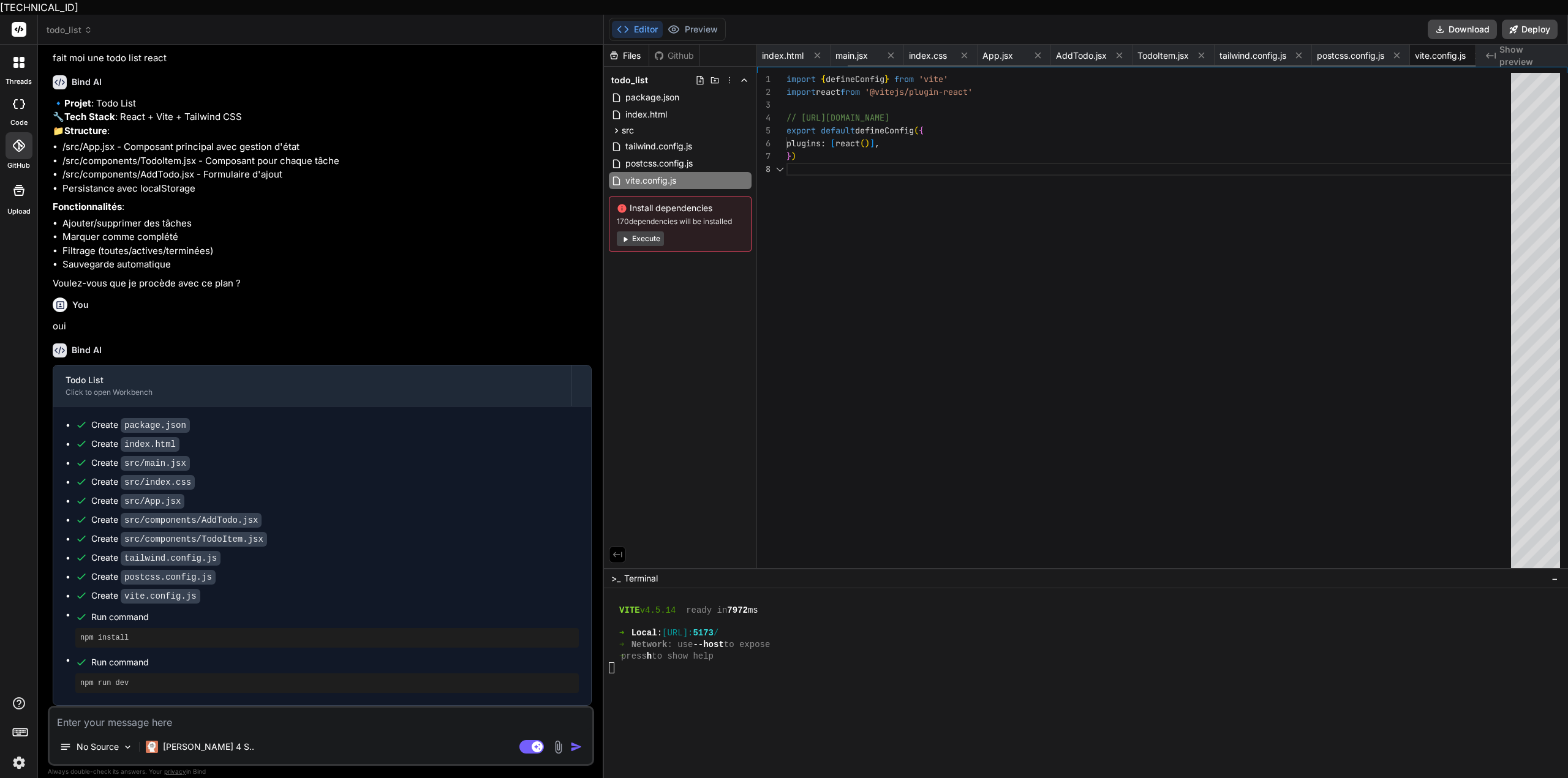
scroll to position [0, 103]
click at [1507, 46] on span "Show preview" at bounding box center [1529, 55] width 59 height 24
